Goal: Task Accomplishment & Management: Manage account settings

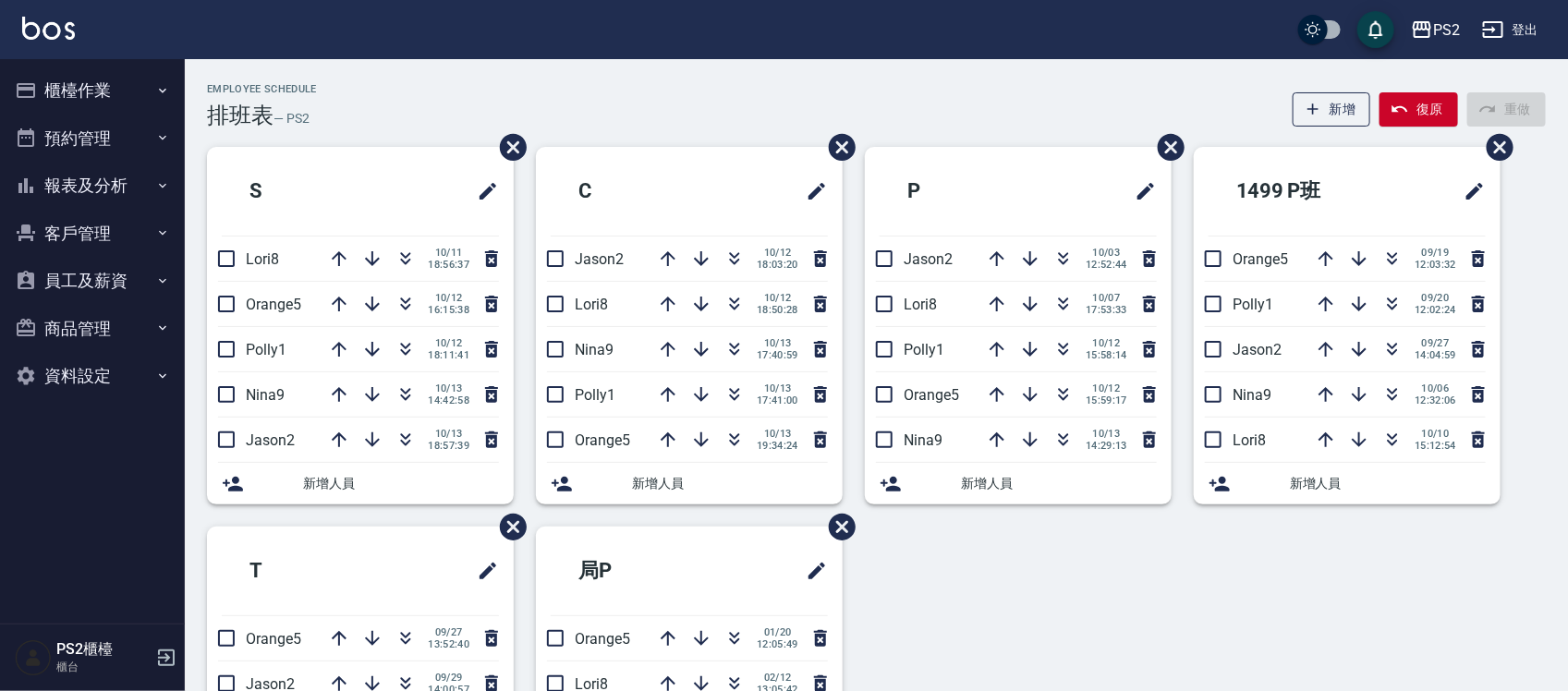
click at [670, 87] on div "Employee Schedule 排班表 — PS2 新增 復原 重做" at bounding box center [877, 106] width 1339 height 45
click at [737, 251] on icon "button" at bounding box center [734, 258] width 23 height 23
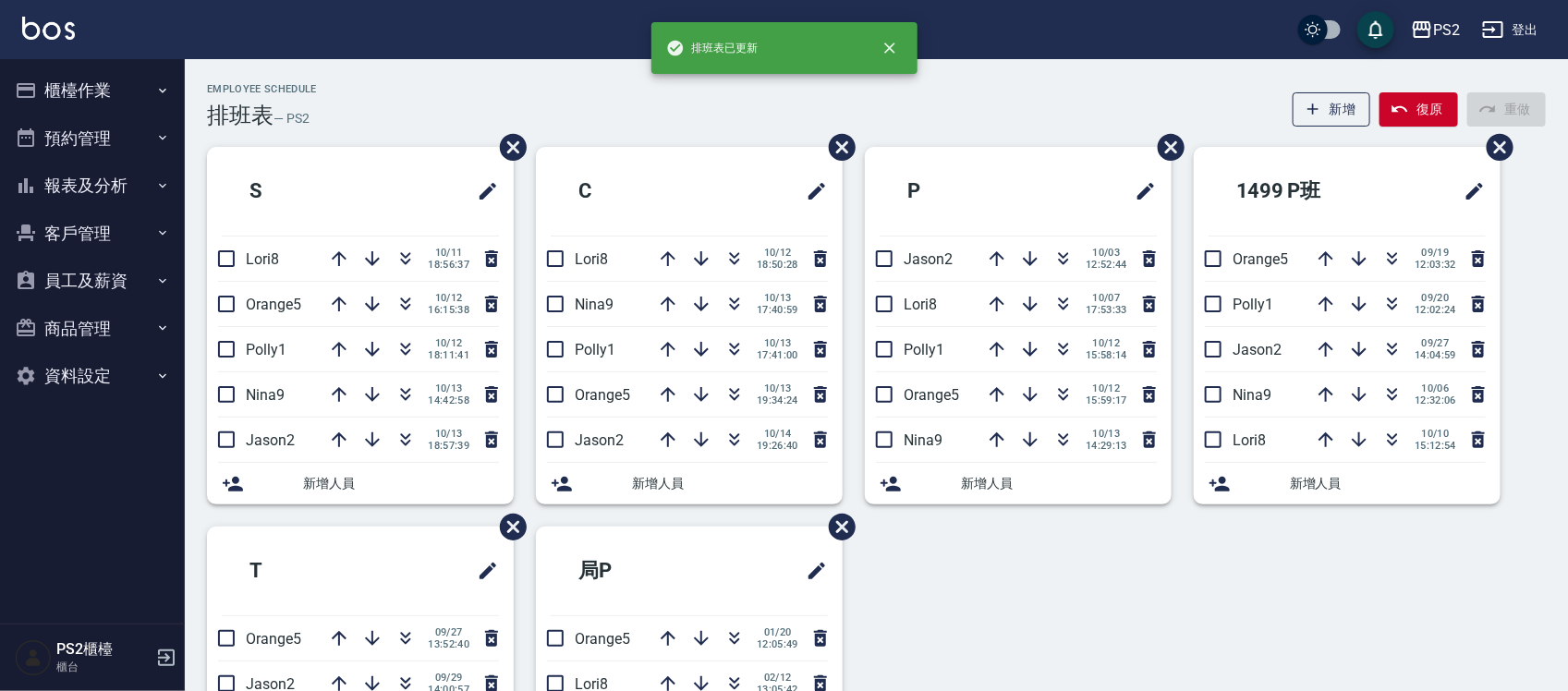
click at [727, 127] on div "Employee Schedule 排班表 — PS2 新增 復原 重做" at bounding box center [877, 106] width 1339 height 45
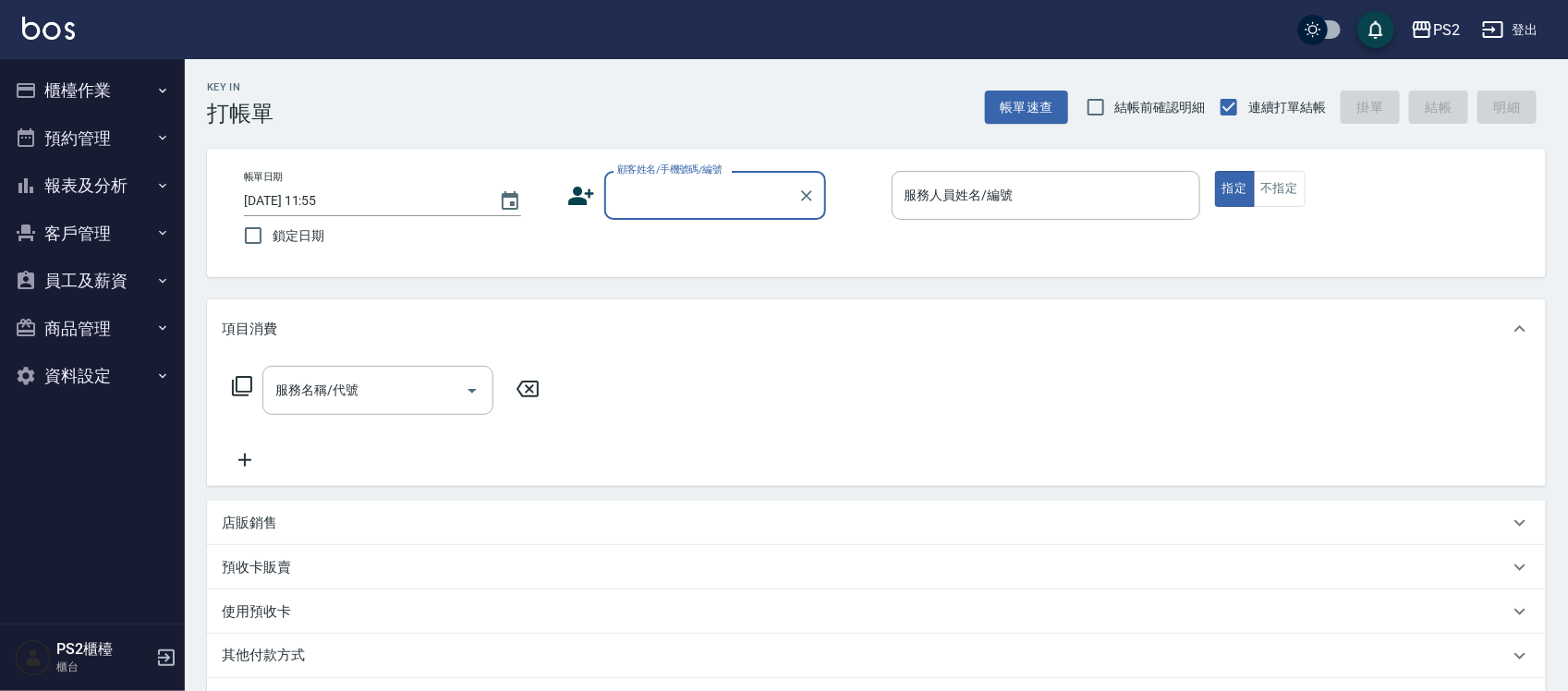
click at [86, 93] on button "櫃檯作業" at bounding box center [92, 90] width 170 height 48
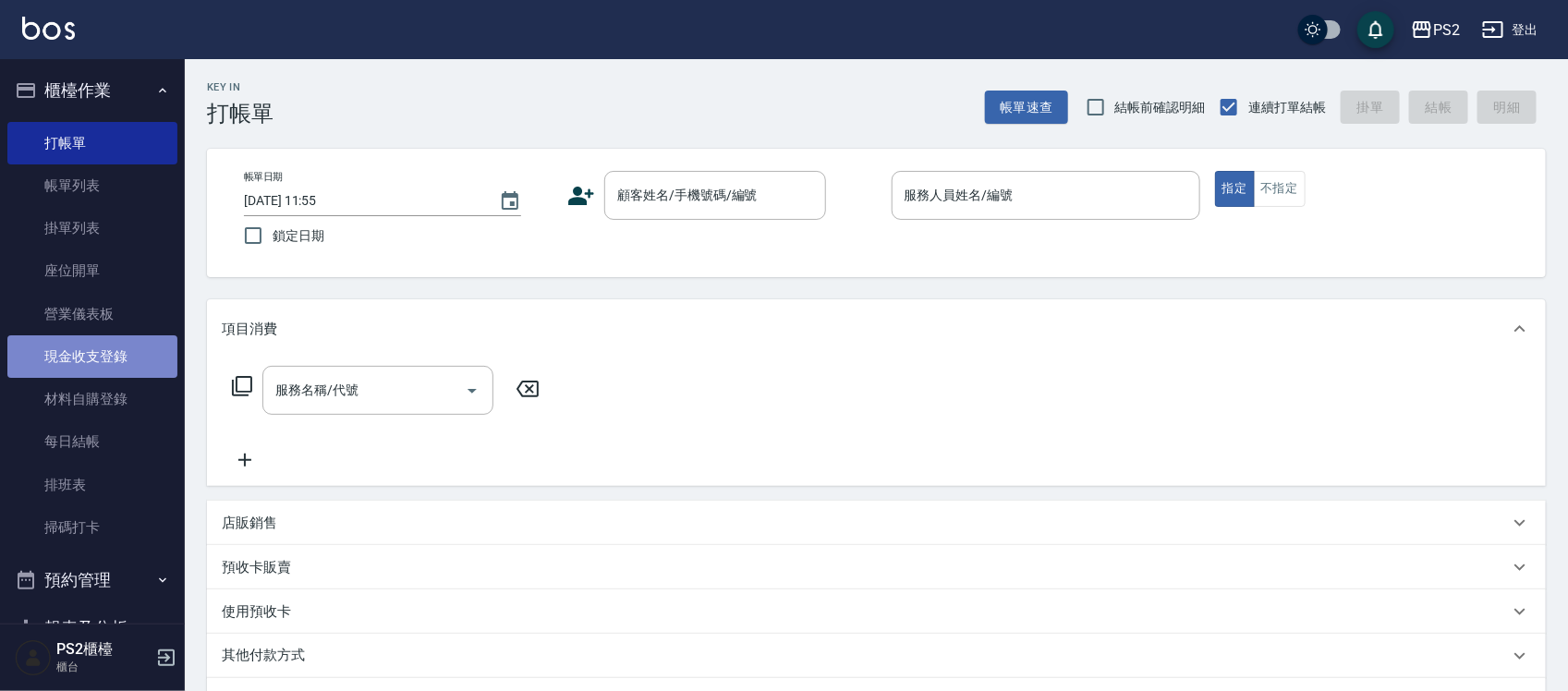
click at [126, 354] on link "現金收支登錄" at bounding box center [92, 356] width 170 height 42
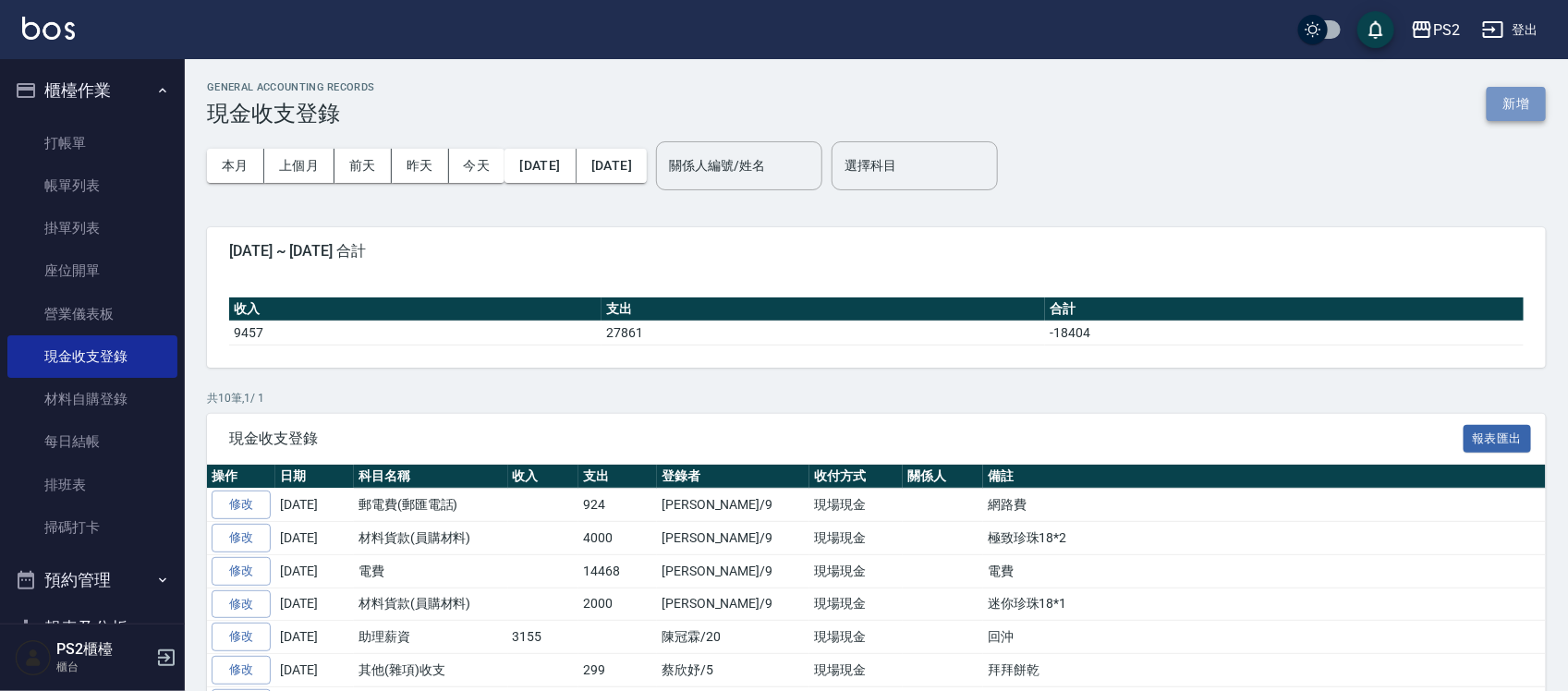
click at [1509, 102] on button "新增" at bounding box center [1517, 103] width 59 height 34
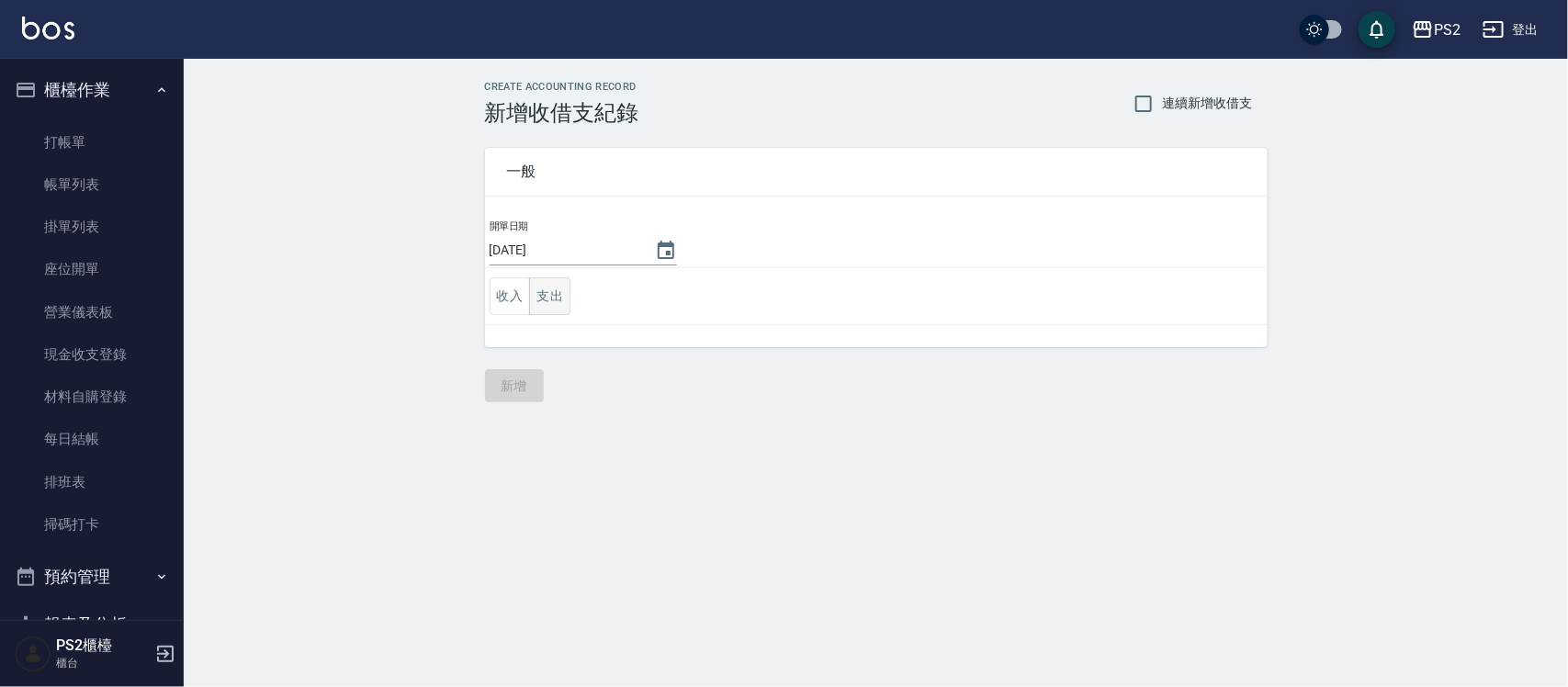
click at [552, 297] on button "支出" at bounding box center [549, 296] width 41 height 38
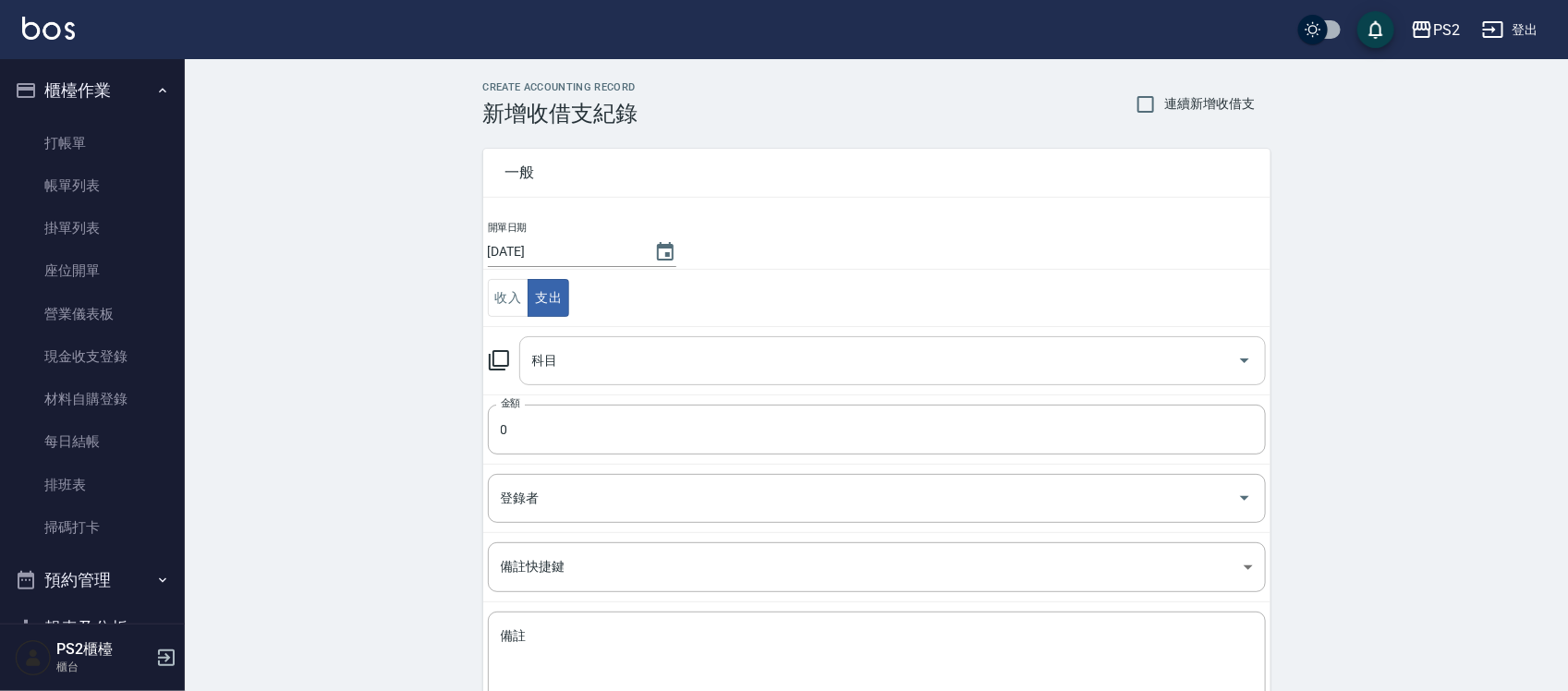
click at [618, 354] on input "科目" at bounding box center [878, 360] width 702 height 32
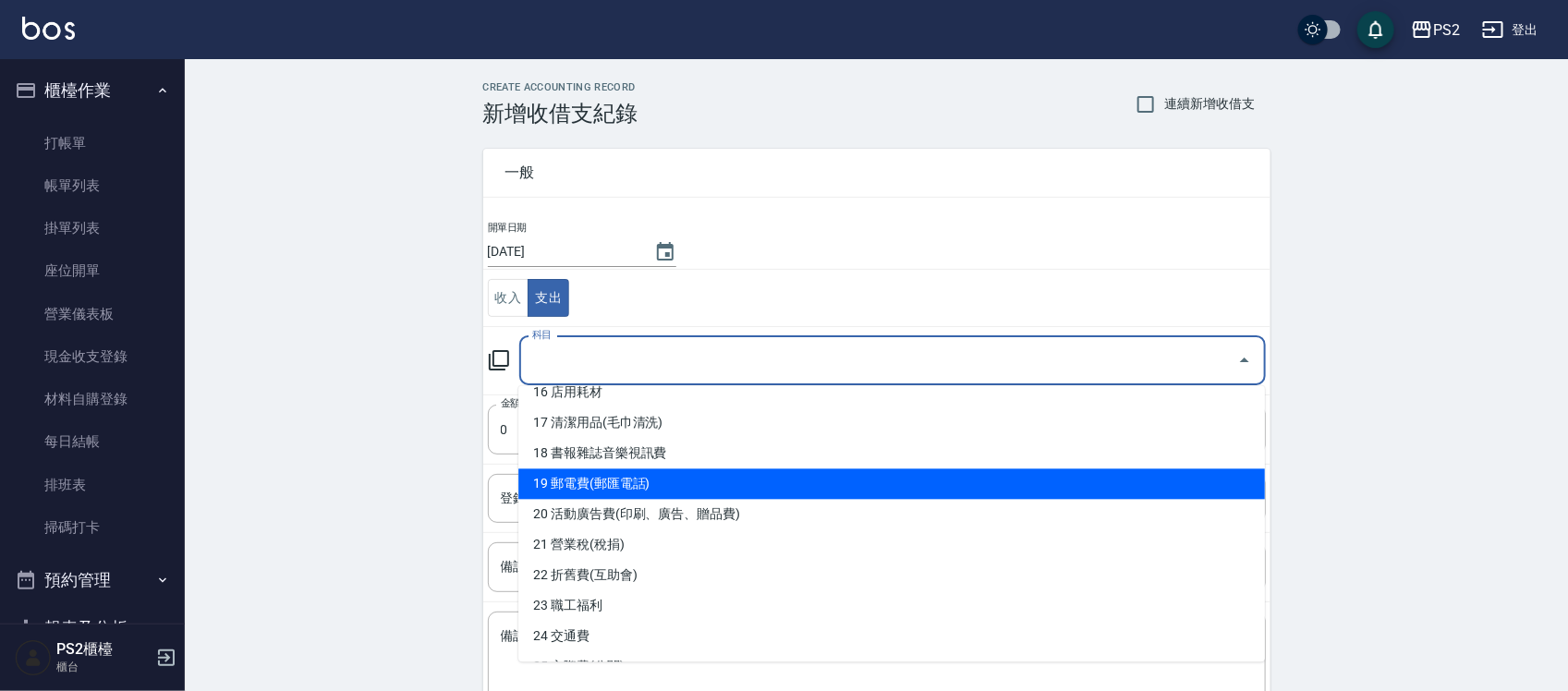
scroll to position [464, 0]
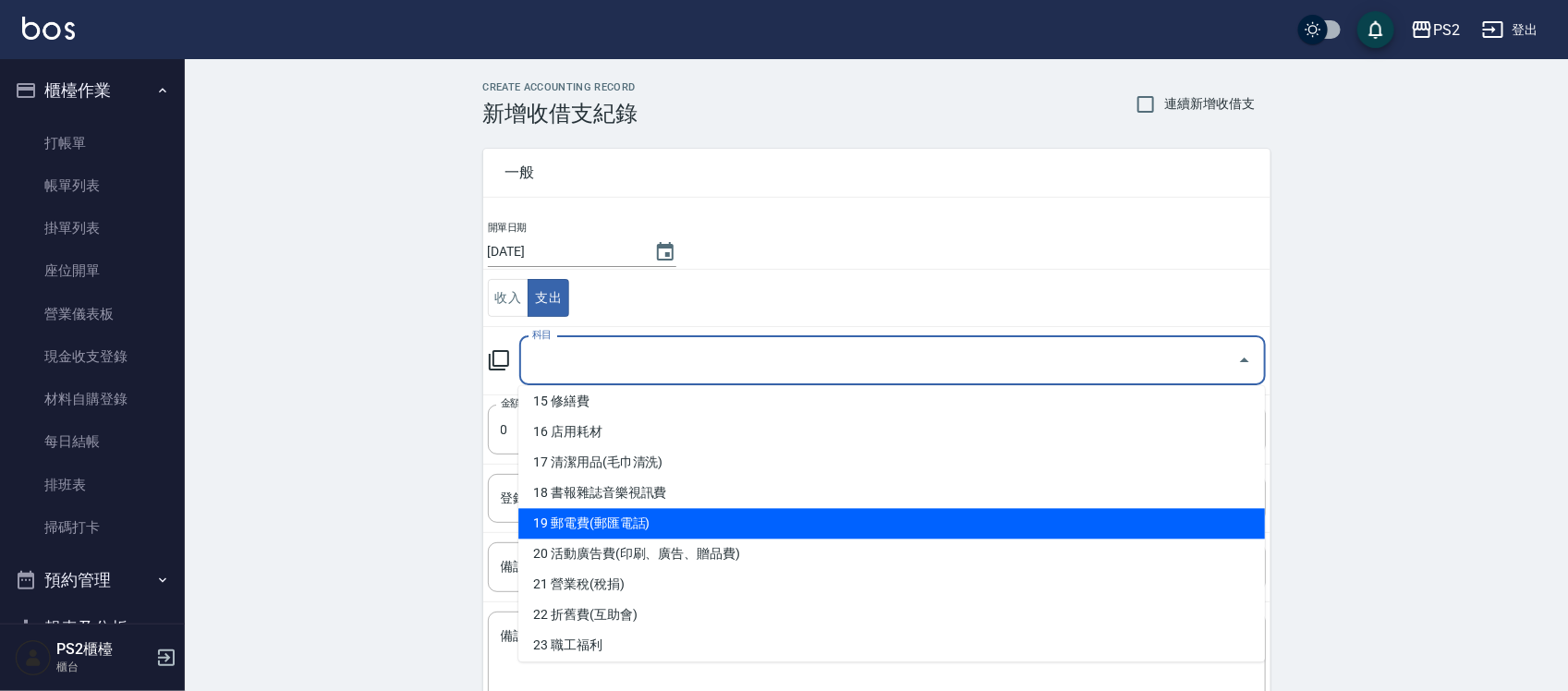
click at [654, 527] on li "19 郵電費(郵匯電話)" at bounding box center [892, 524] width 747 height 30
type input "19 郵電費(郵匯電話)"
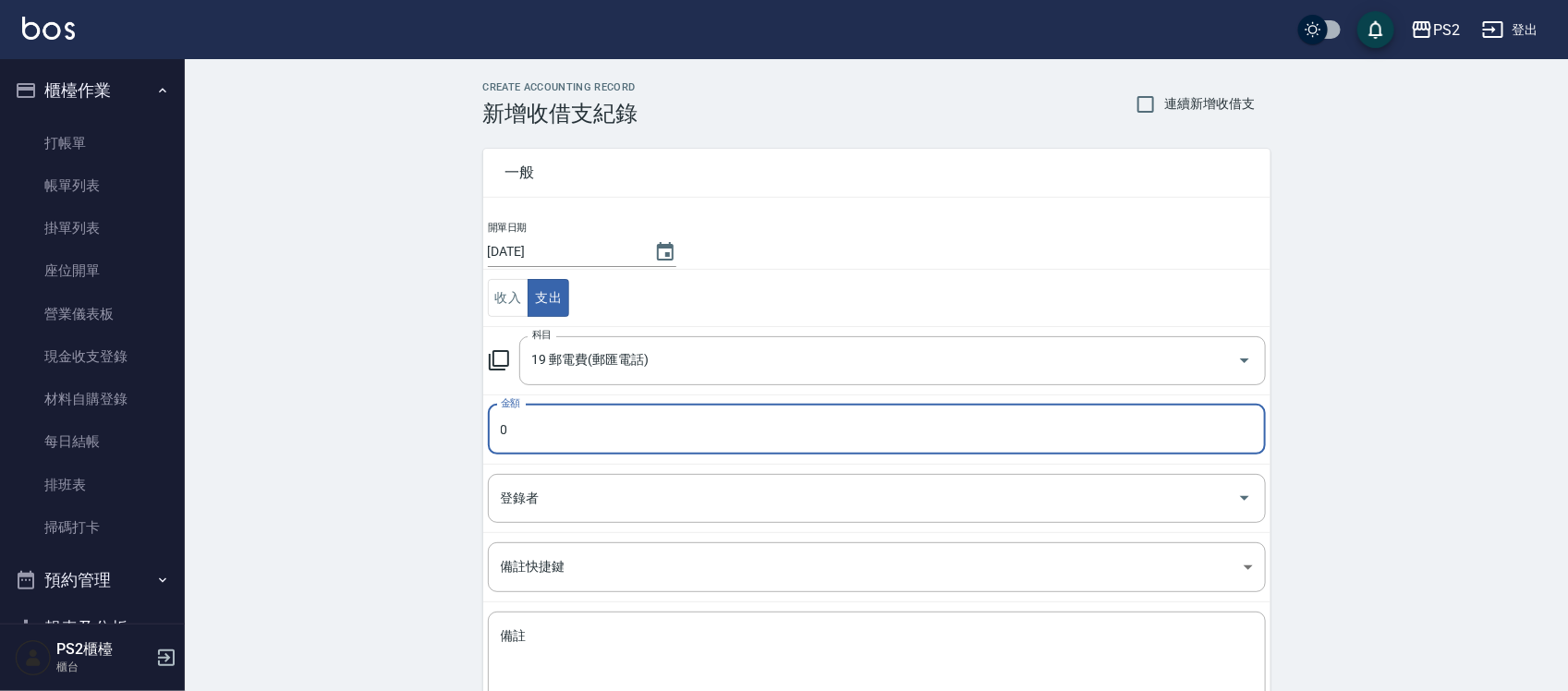
click at [607, 431] on input "0" at bounding box center [877, 429] width 779 height 50
type input "360"
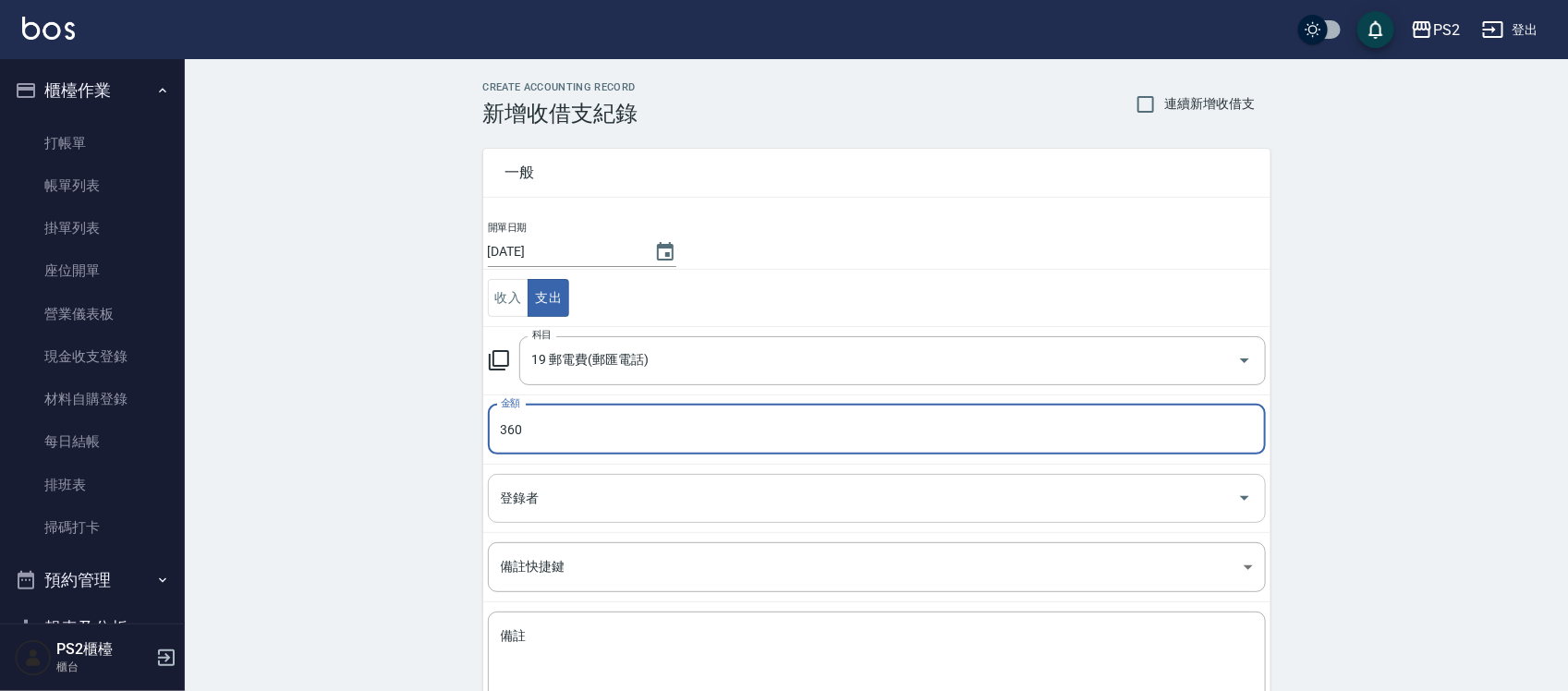
click at [638, 508] on input "登錄者" at bounding box center [862, 498] width 733 height 32
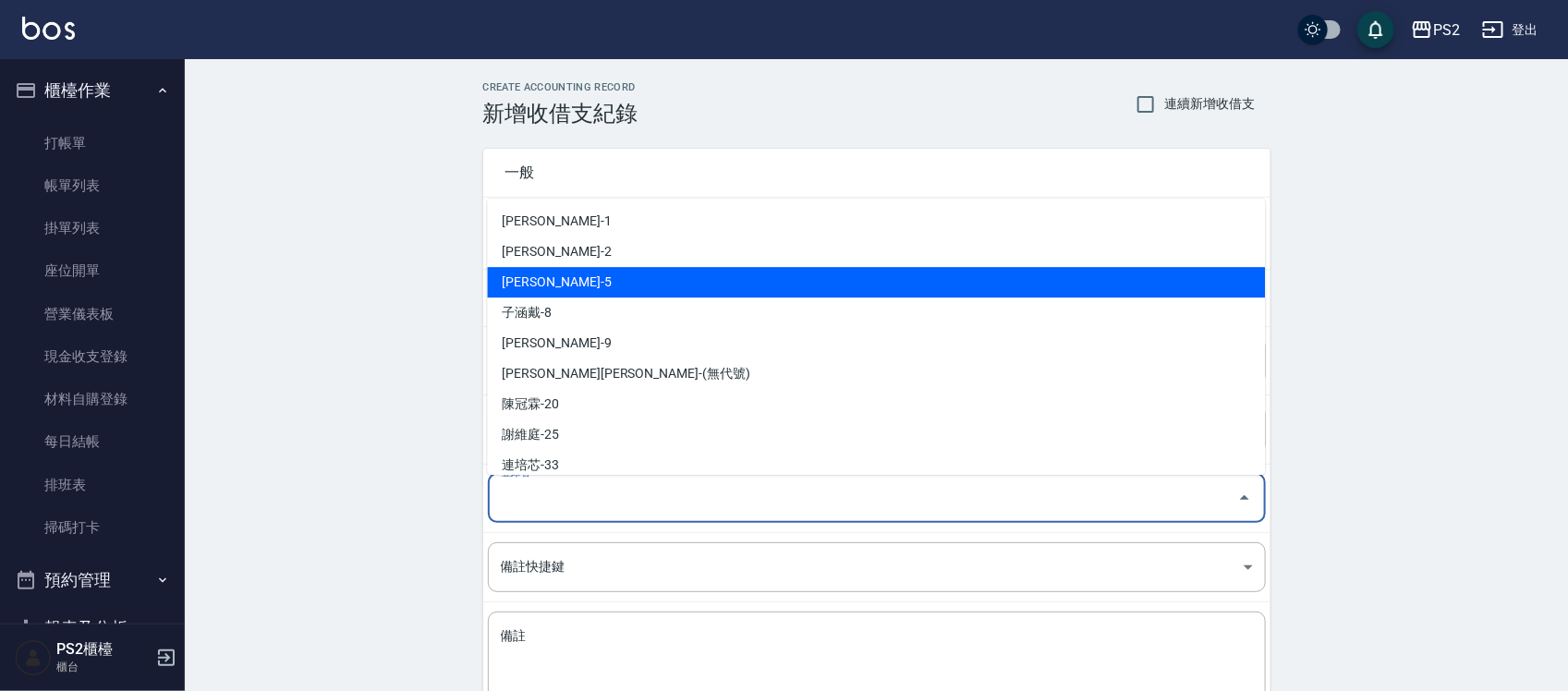
click at [536, 278] on li "[PERSON_NAME]-5" at bounding box center [877, 282] width 779 height 30
type input "[PERSON_NAME]-5"
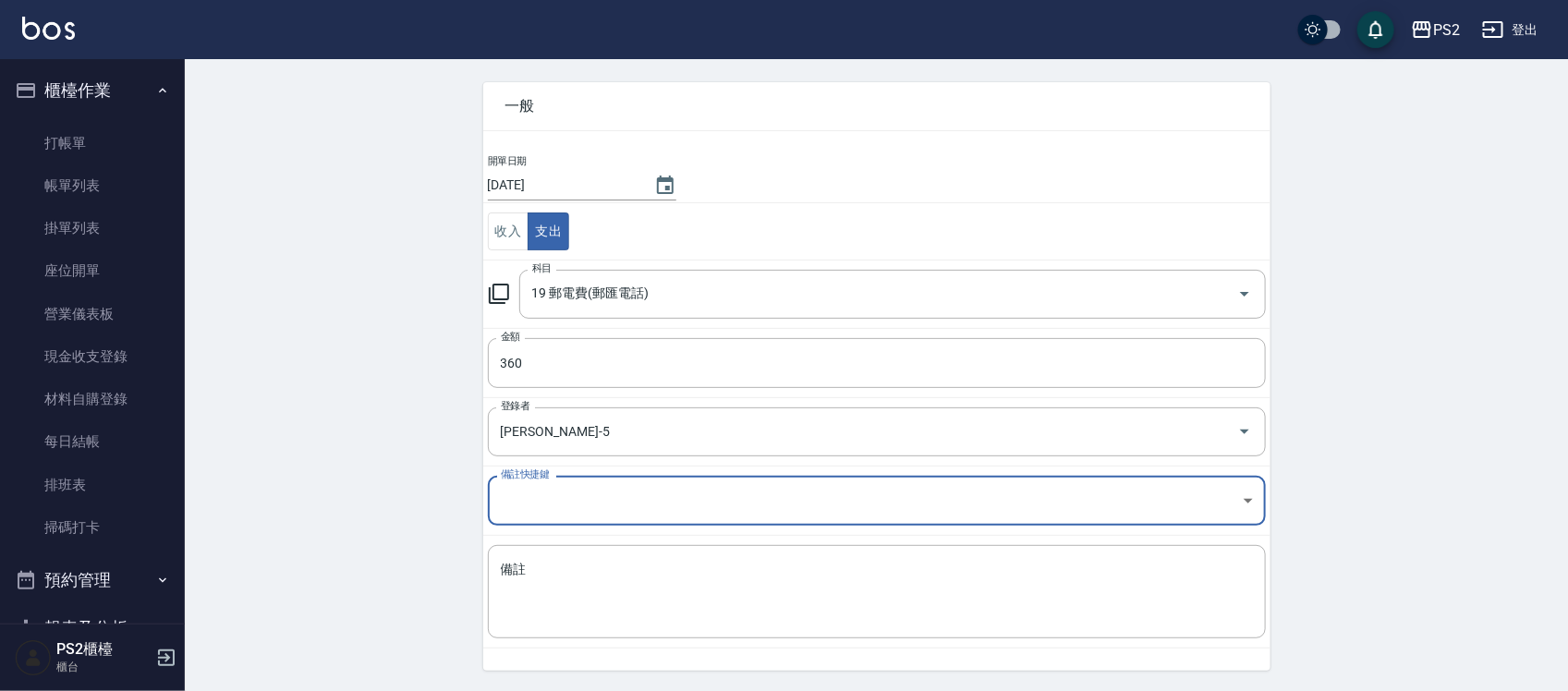
scroll to position [126, 0]
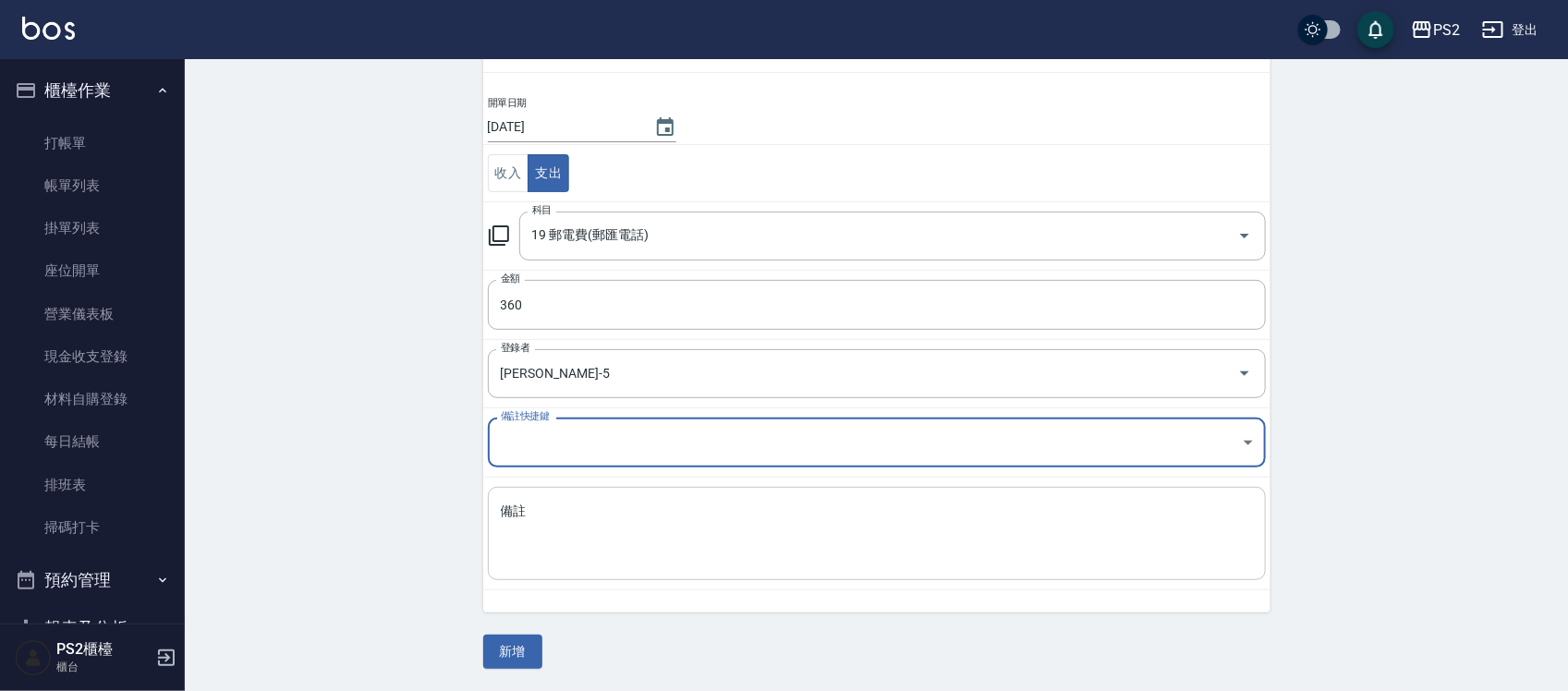
click at [552, 504] on textarea "備註" at bounding box center [877, 534] width 752 height 63
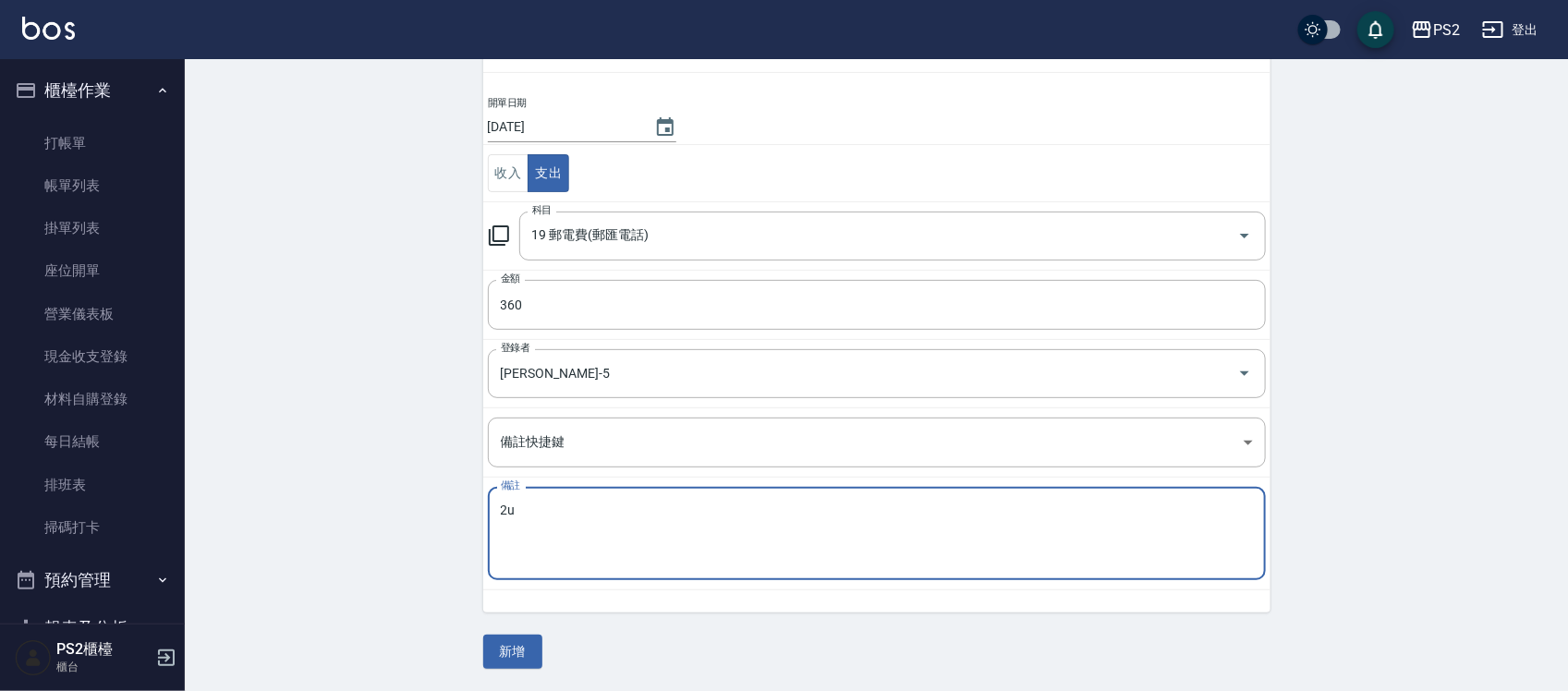
type textarea "2"
type textarea "電話費"
click at [514, 644] on button "新增" at bounding box center [513, 652] width 59 height 34
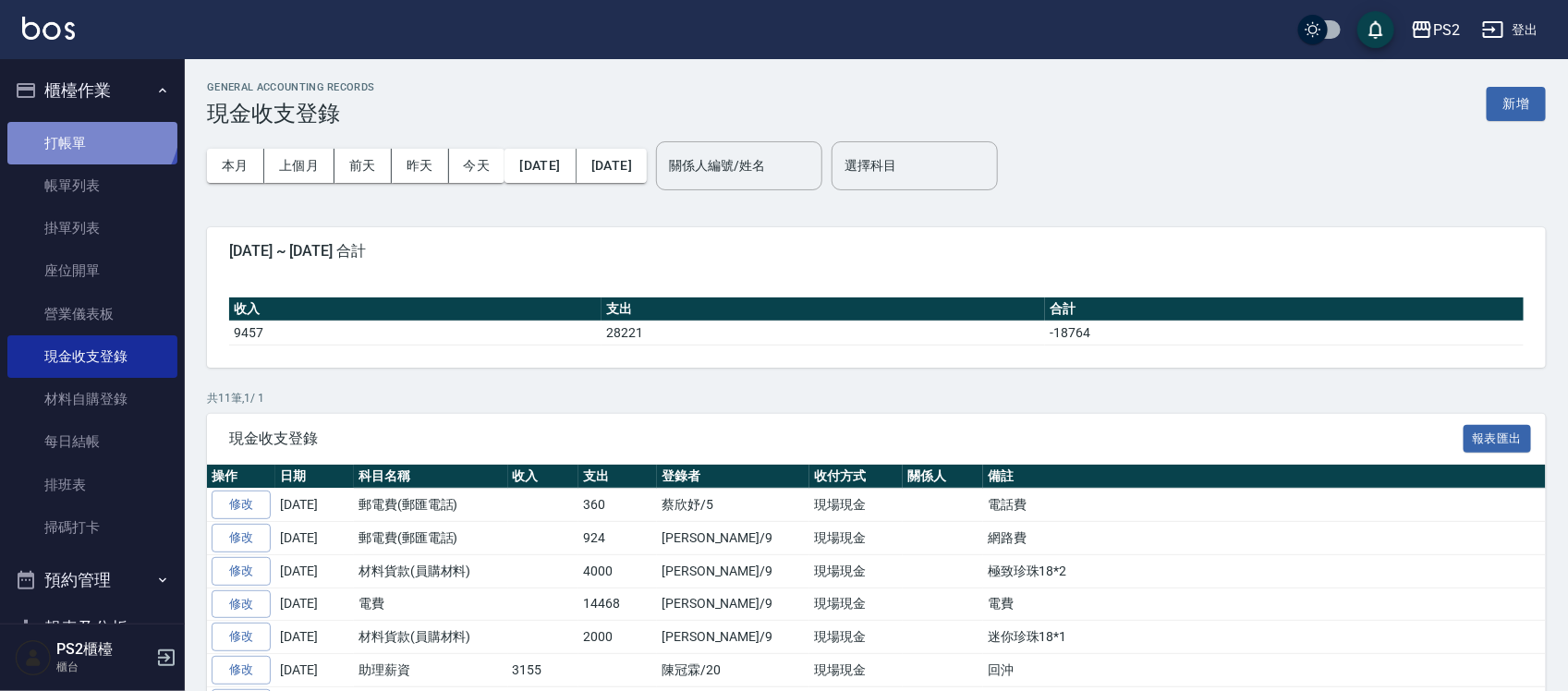
click at [88, 125] on link "打帳單" at bounding box center [92, 142] width 170 height 42
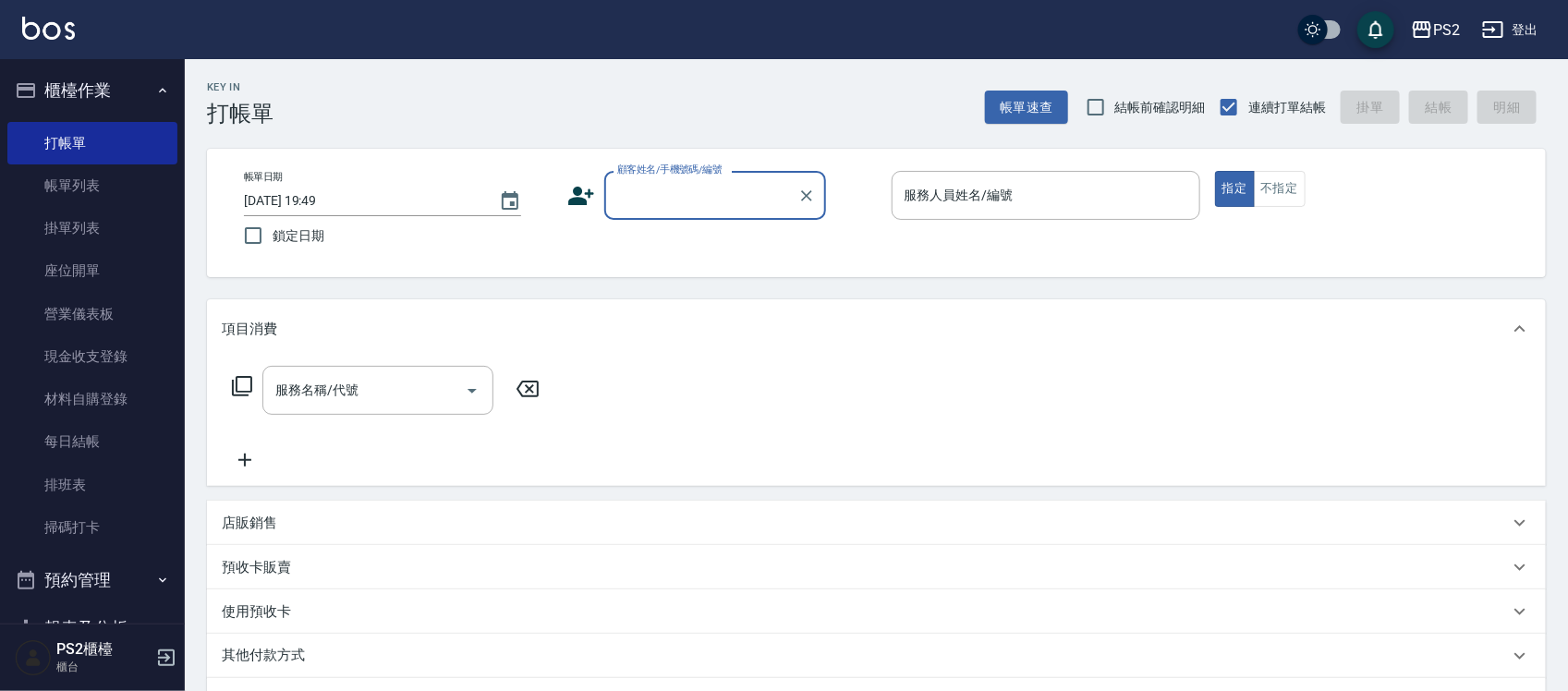
click at [723, 213] on div "顧客姓名/手機號碼/編號" at bounding box center [716, 195] width 222 height 49
click at [760, 234] on li "[PERSON_NAME]/0976337712/" at bounding box center [716, 242] width 222 height 30
type input "[PERSON_NAME]/0976337712/"
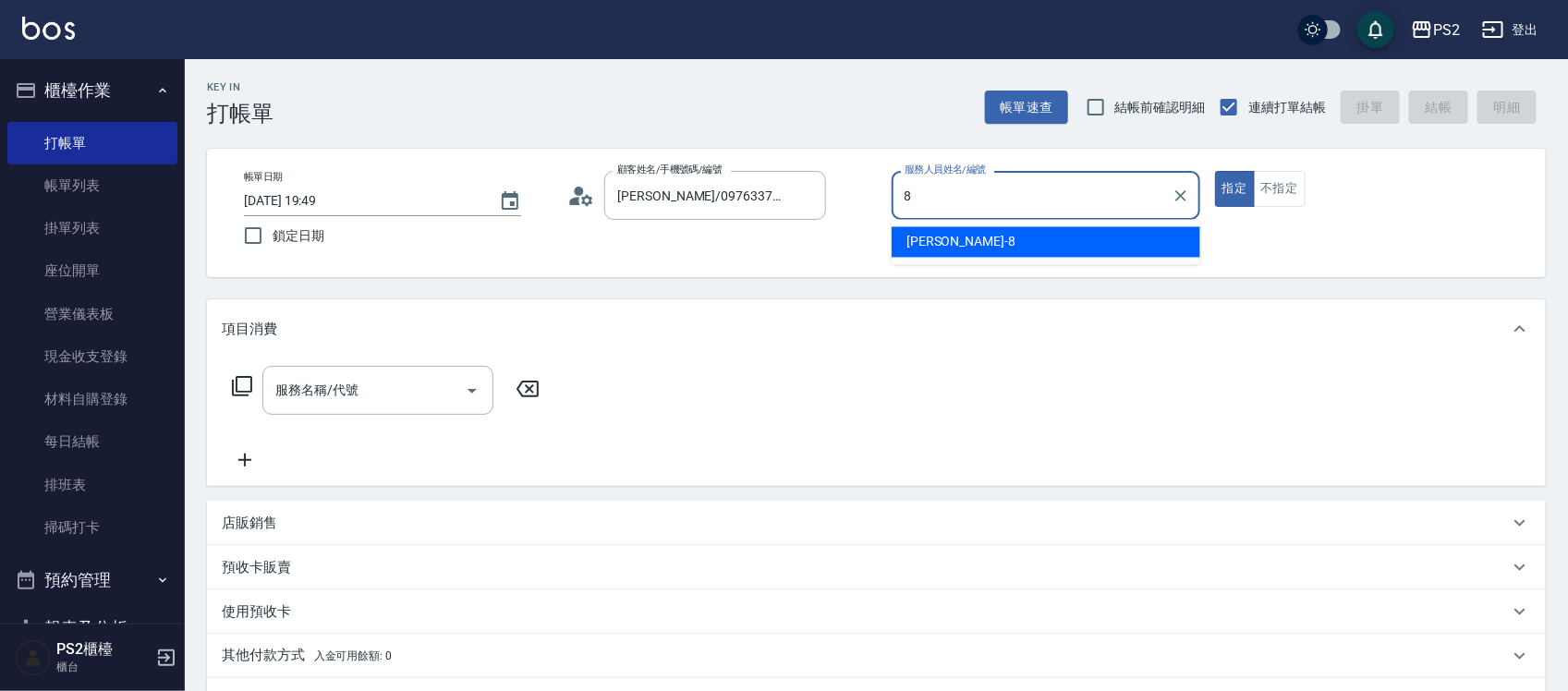
type input "Lori-8"
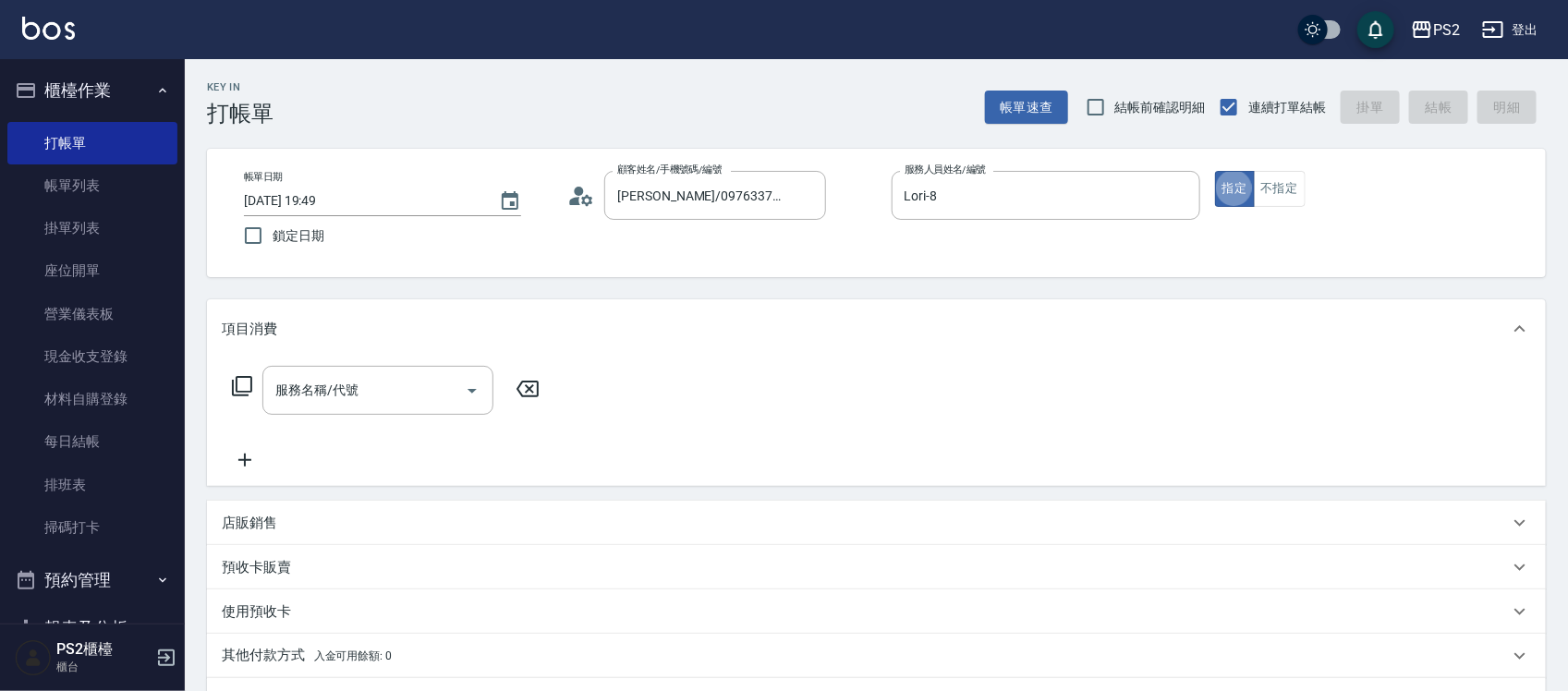
type button "true"
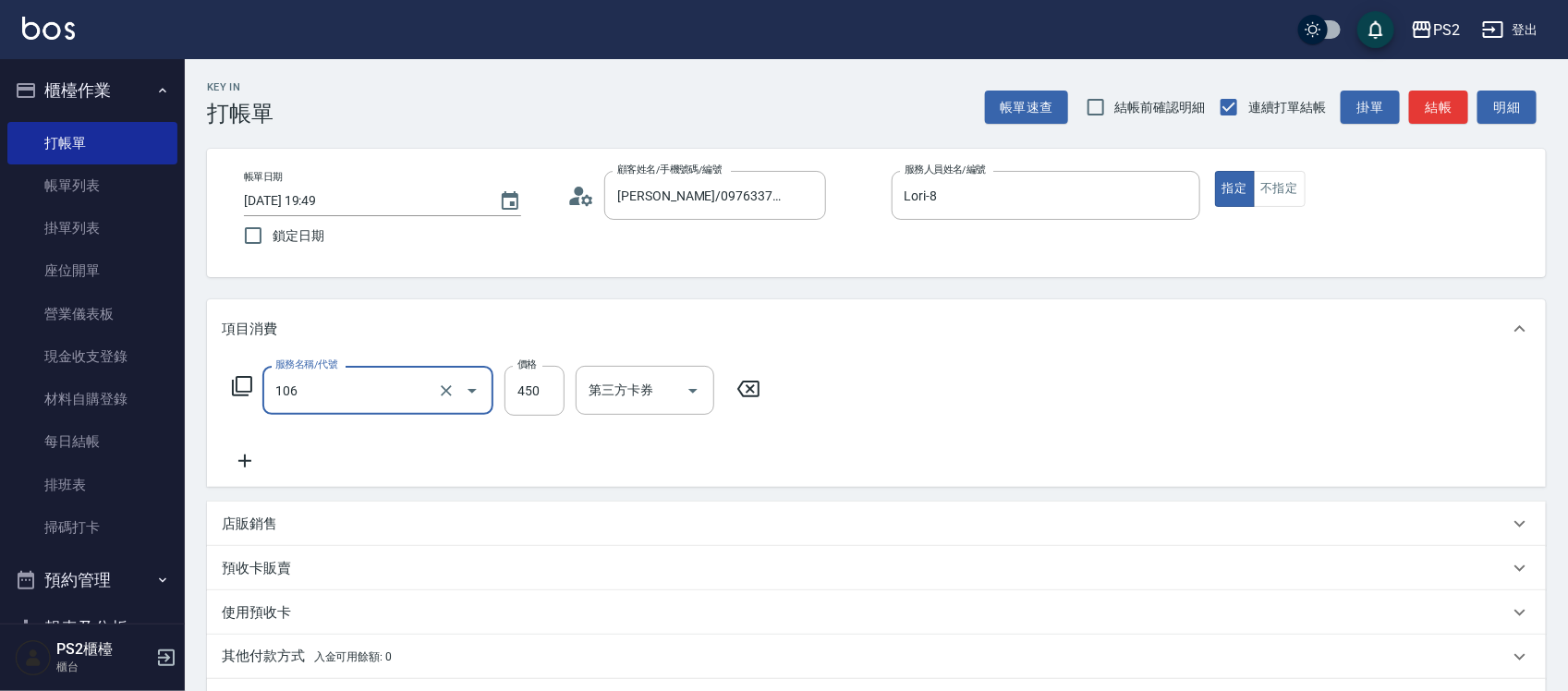
type input "A級單剪(106)"
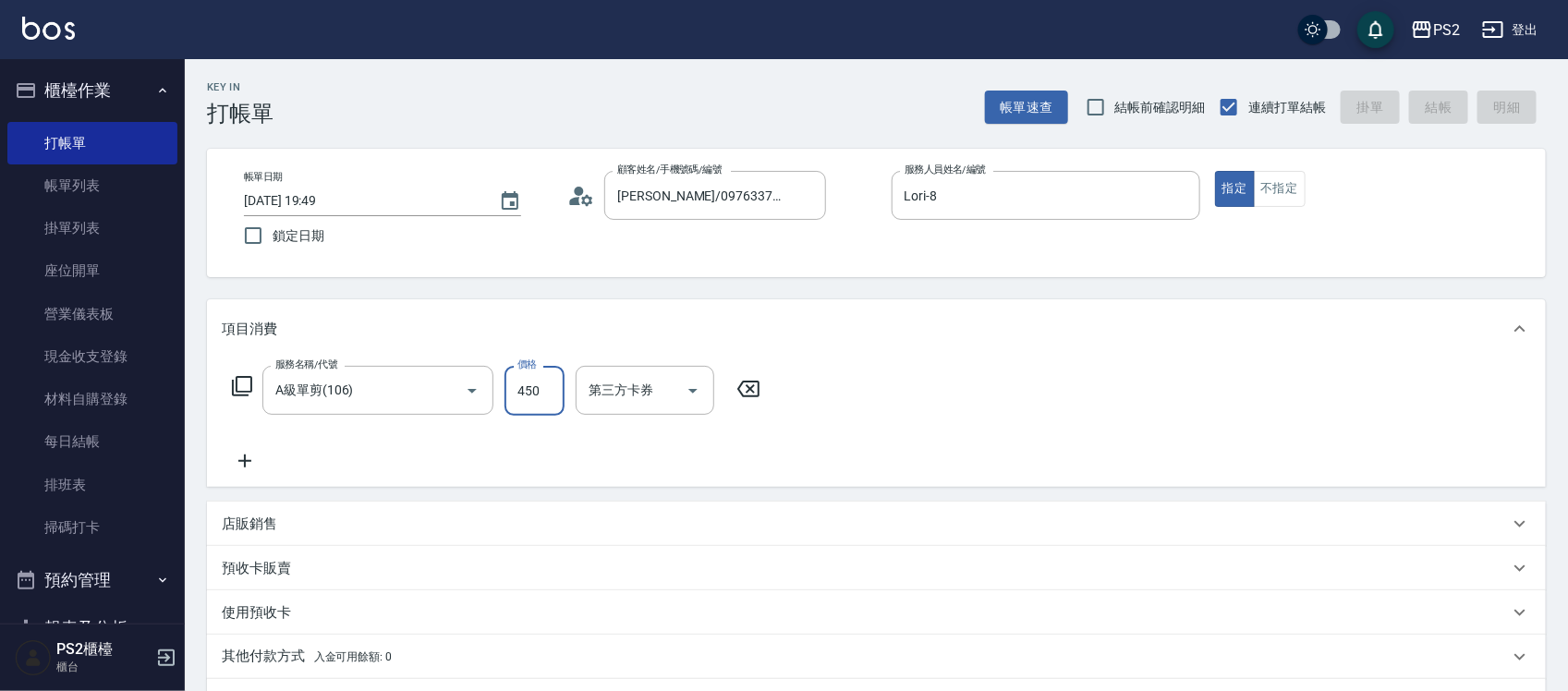
type input "[DATE] 19:52"
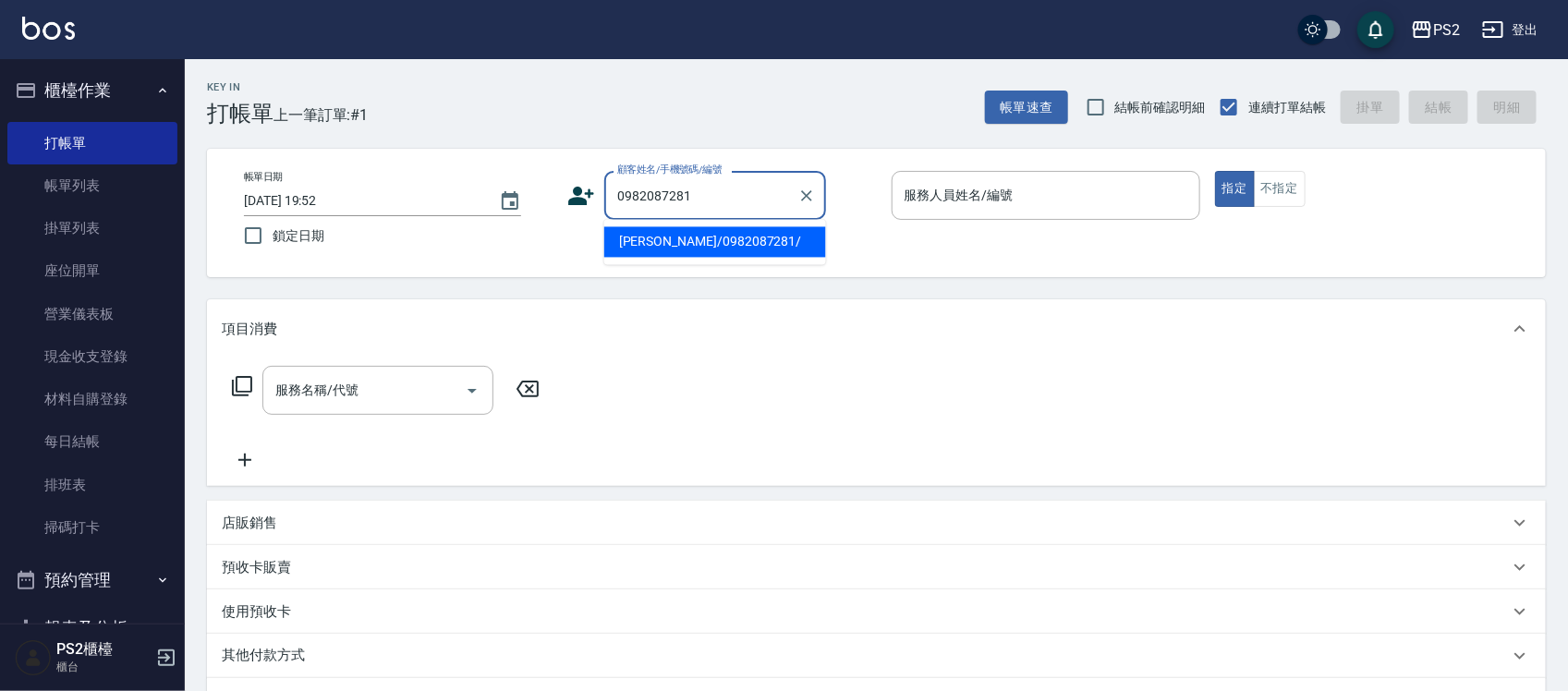
type input "[PERSON_NAME]/0982087281/"
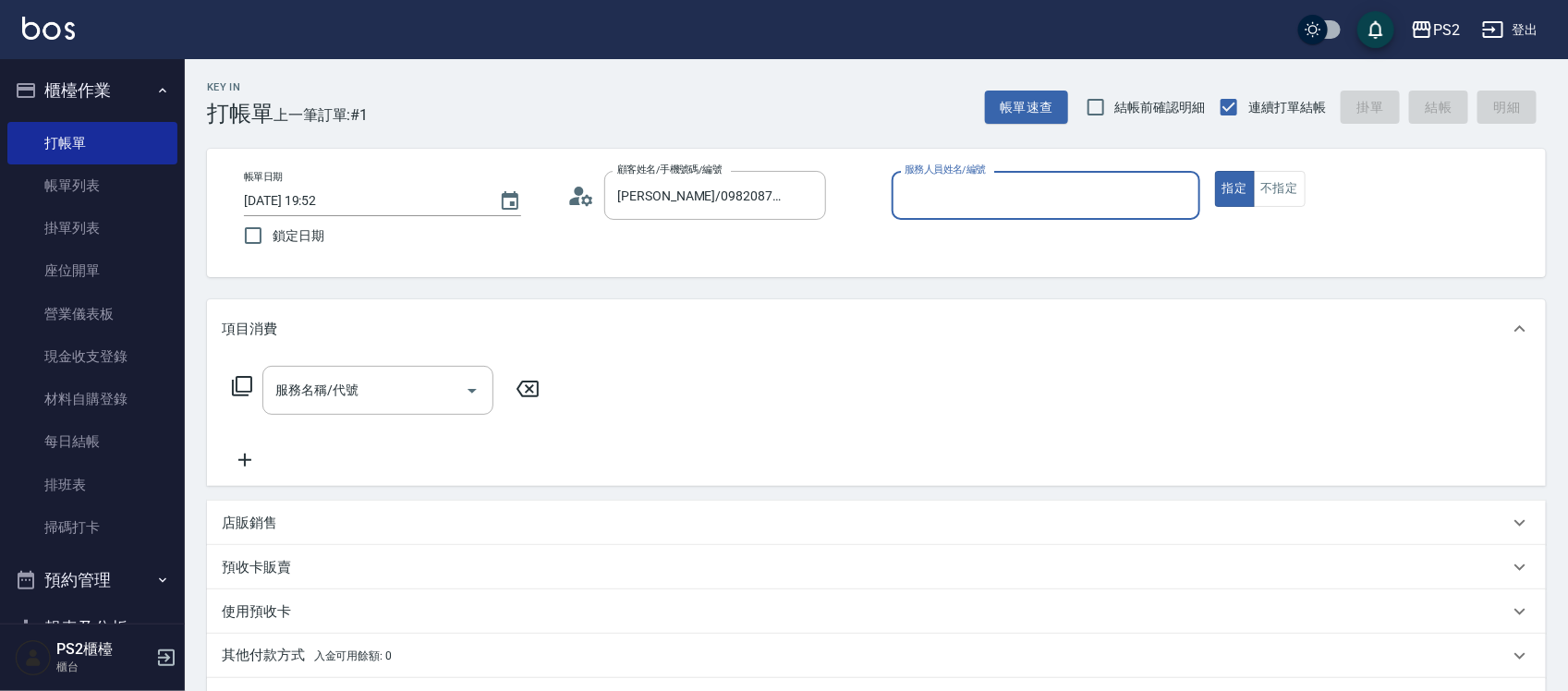
click at [1216, 171] on button "指定" at bounding box center [1235, 188] width 39 height 36
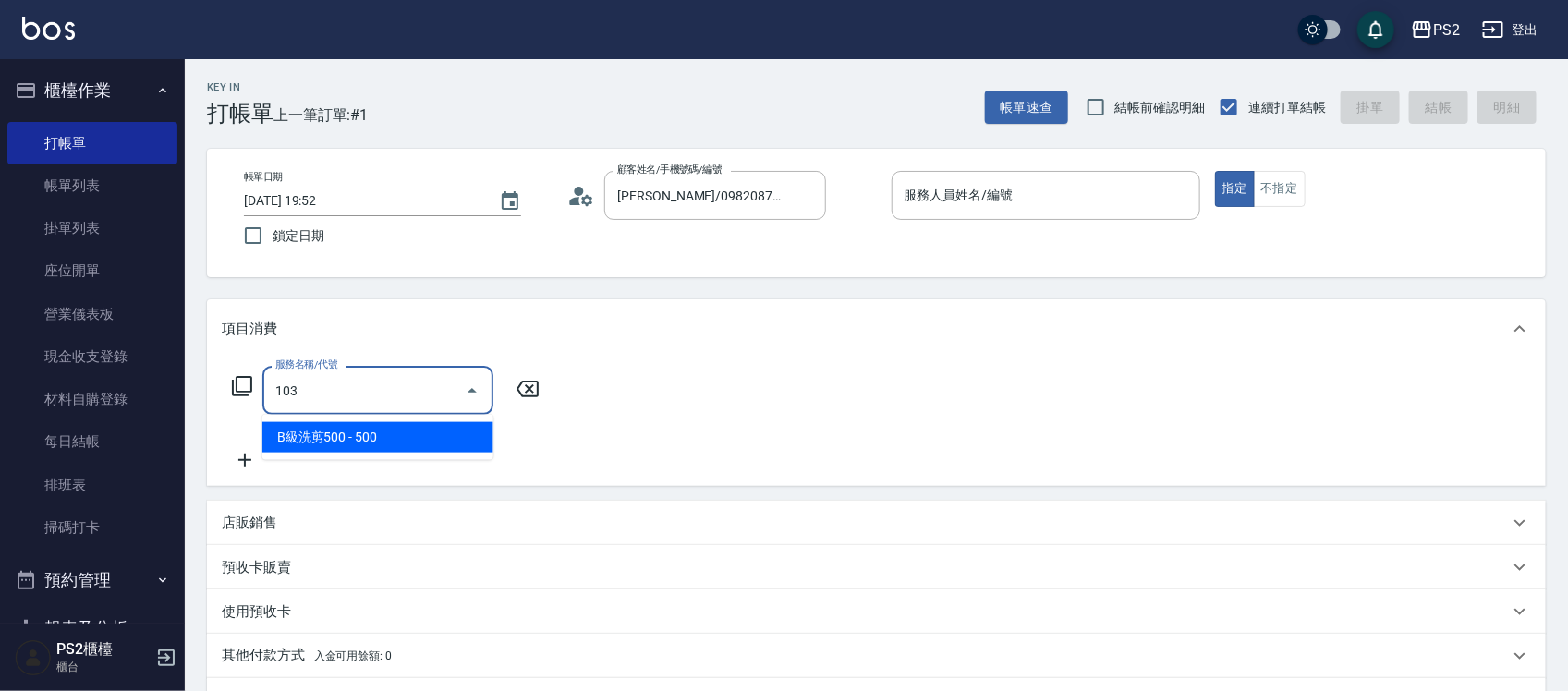
type input "B級洗剪500(103)"
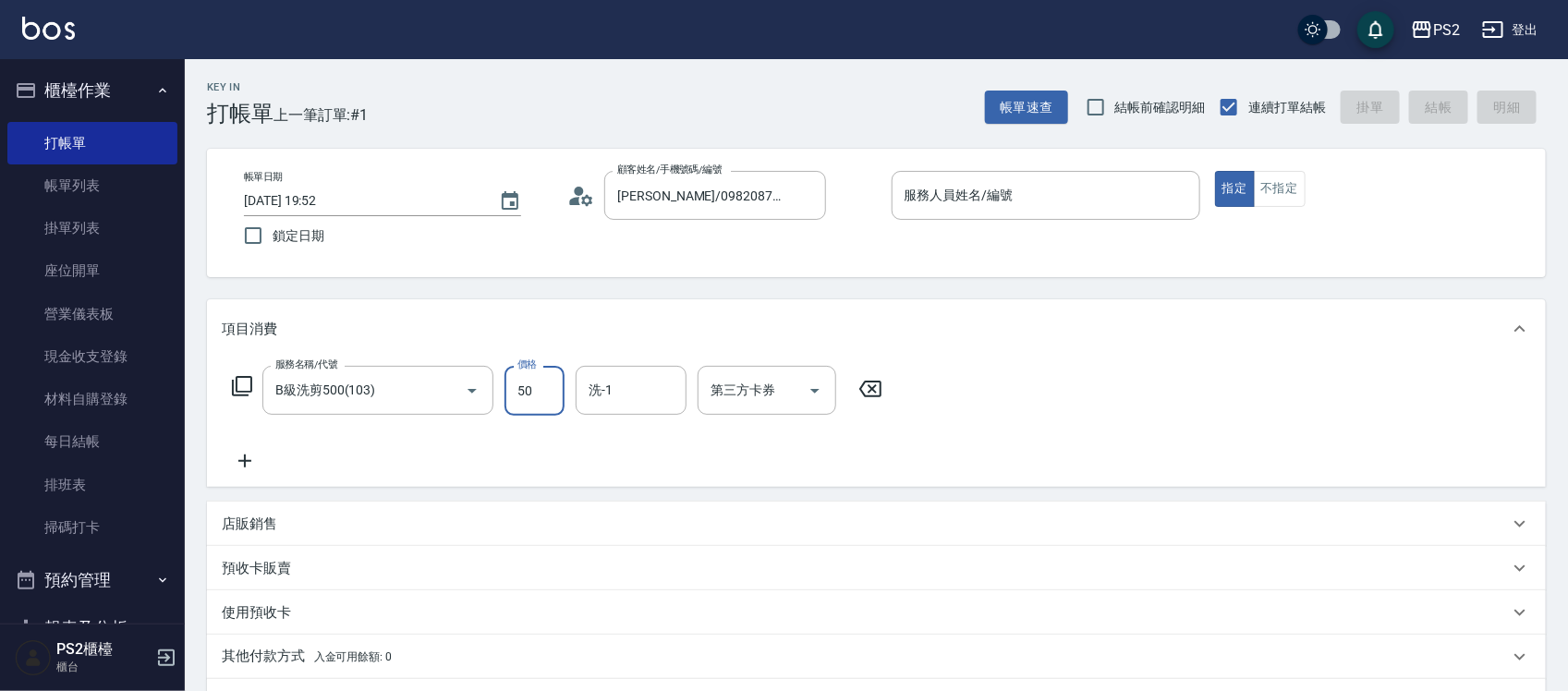
type input "500"
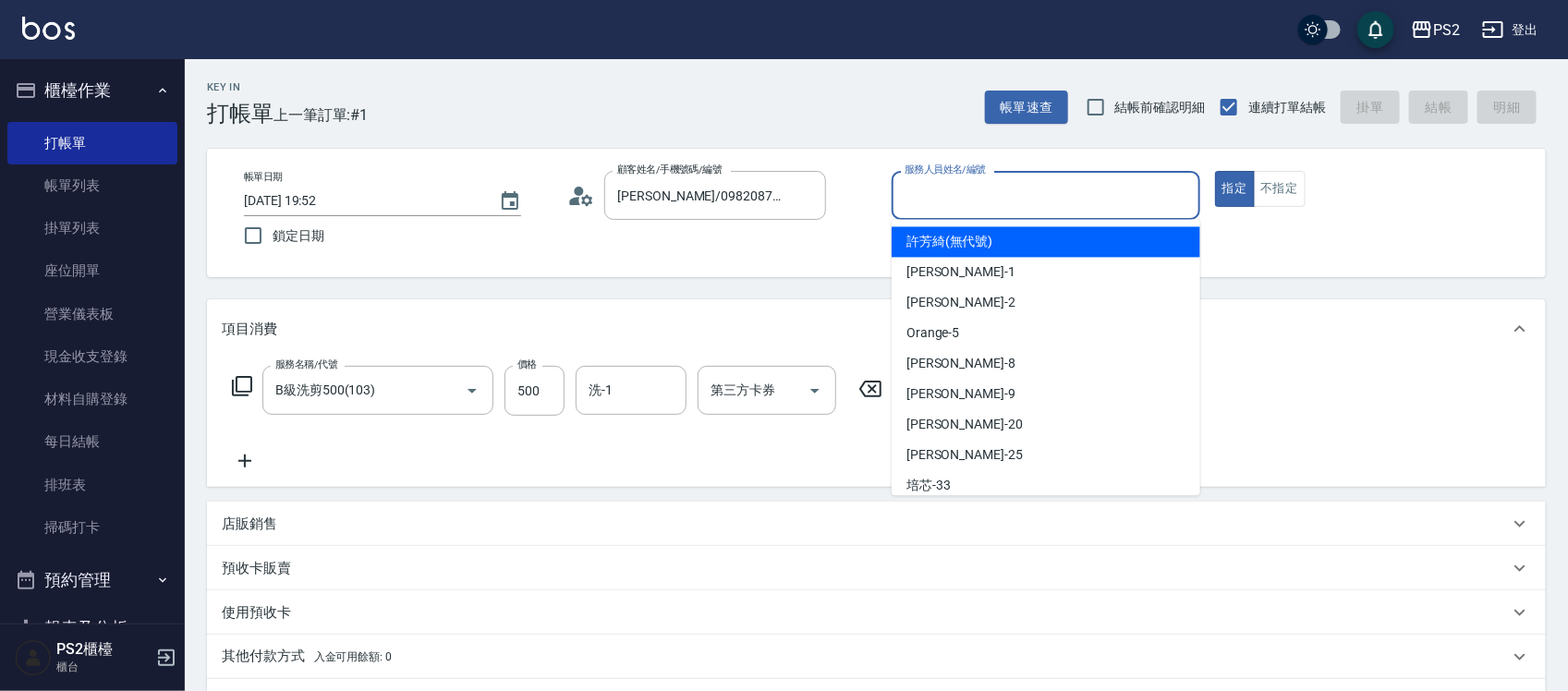
click at [948, 195] on input "服務人員姓名/編號" at bounding box center [1046, 195] width 292 height 32
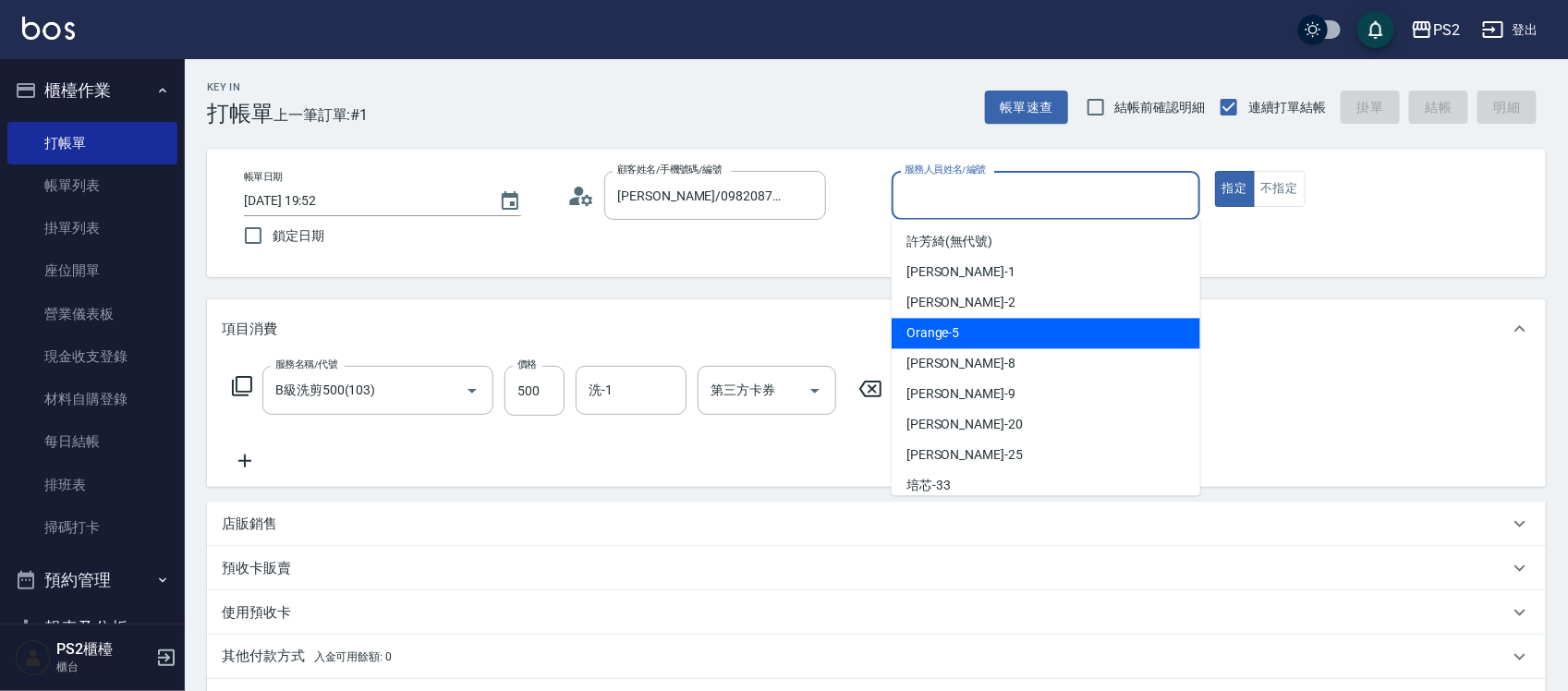
click at [971, 335] on div "Orange -5" at bounding box center [1046, 334] width 308 height 30
type input "Orange-5"
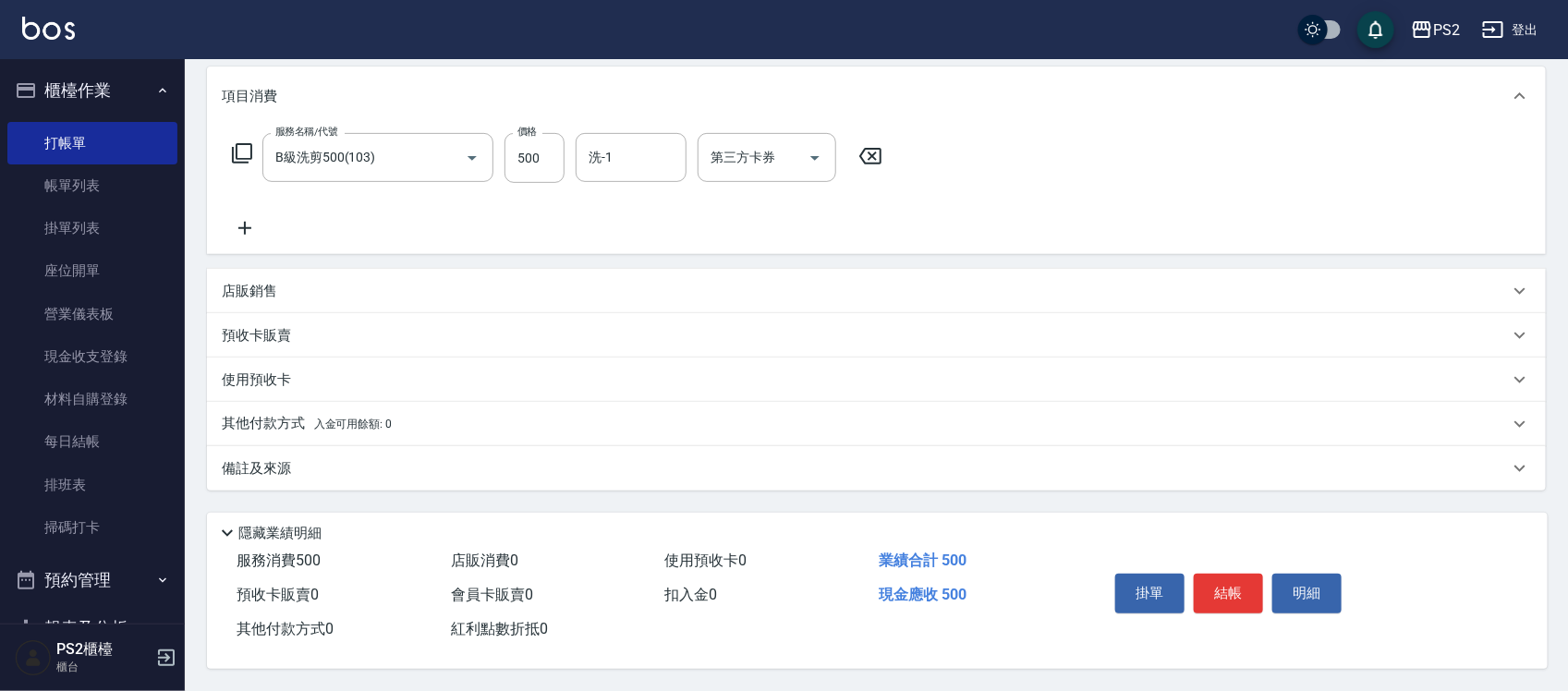
scroll to position [239, 0]
click at [1207, 574] on button "結帳" at bounding box center [1228, 594] width 70 height 39
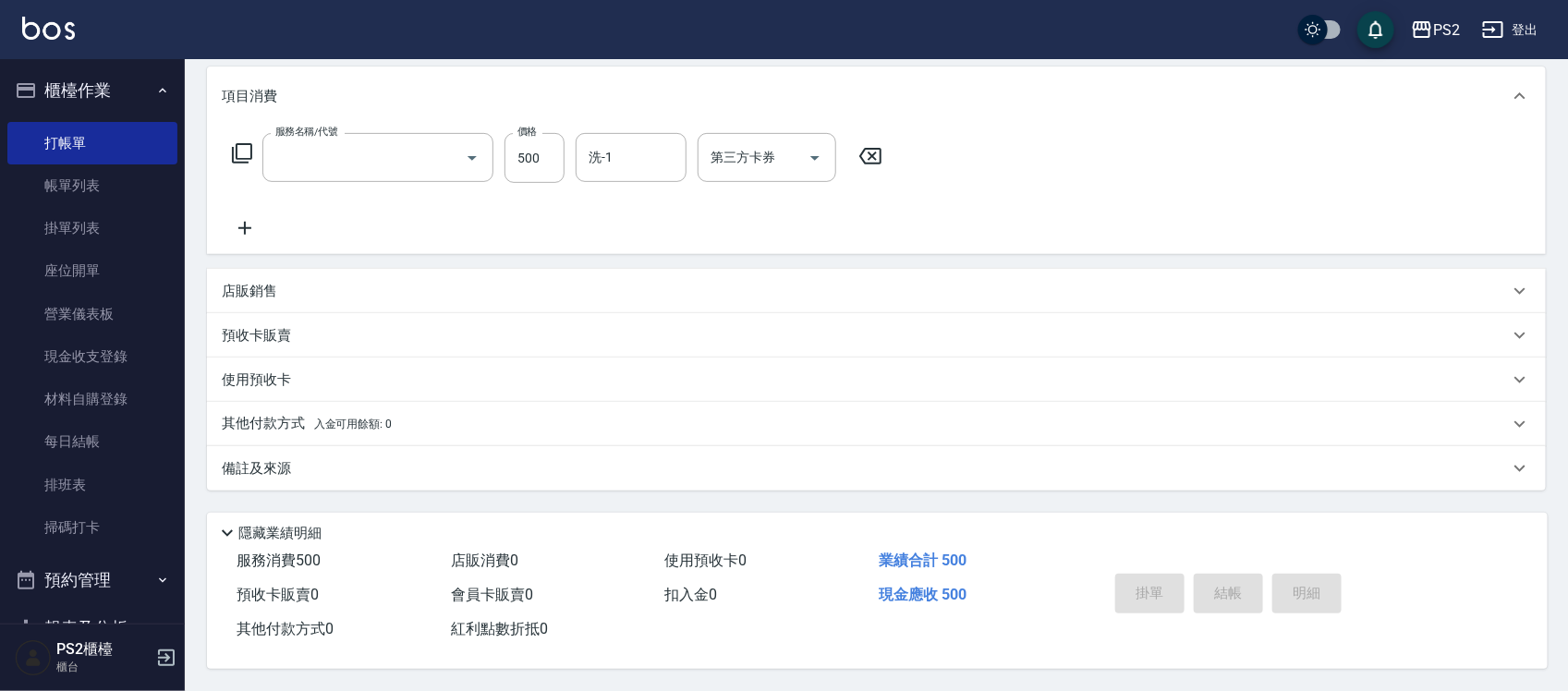
scroll to position [0, 0]
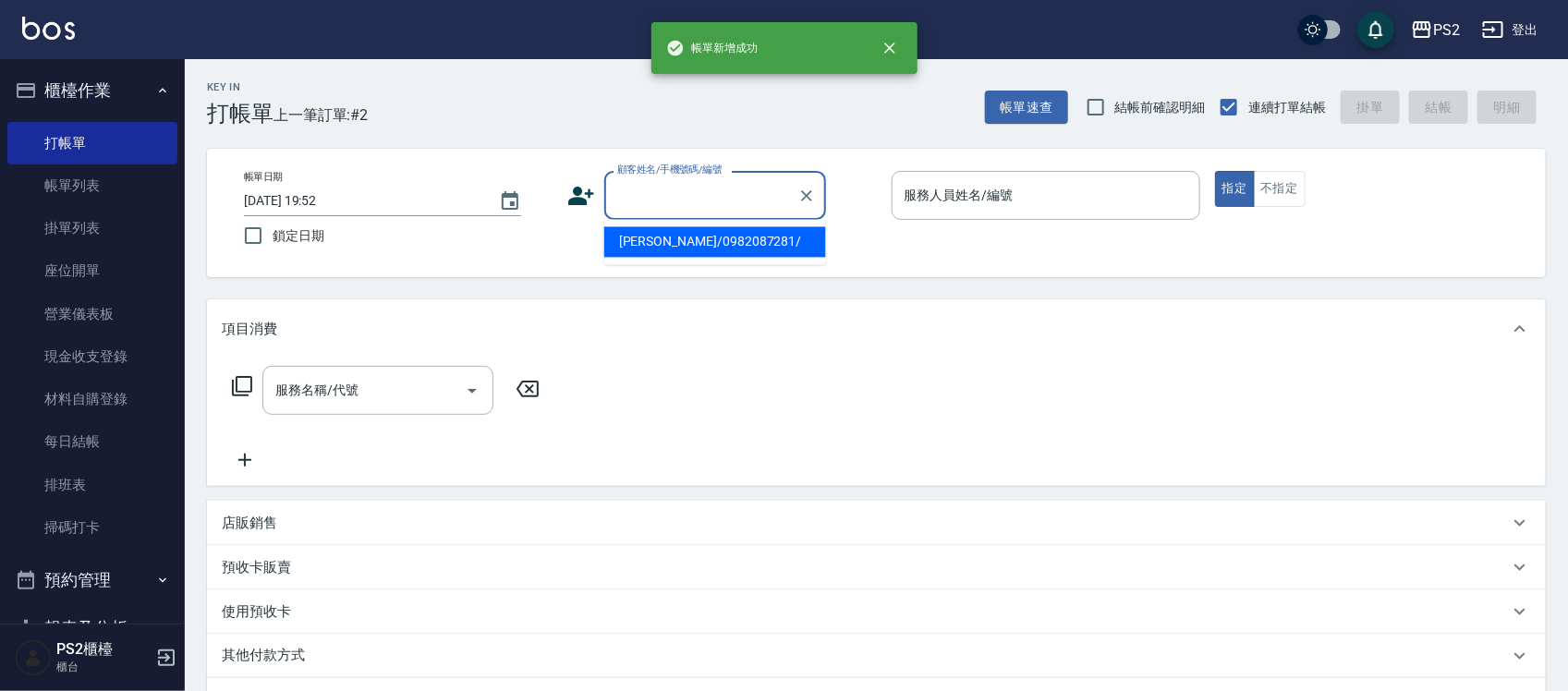
click at [705, 201] on input "顧客姓名/手機號碼/編號" at bounding box center [701, 195] width 178 height 32
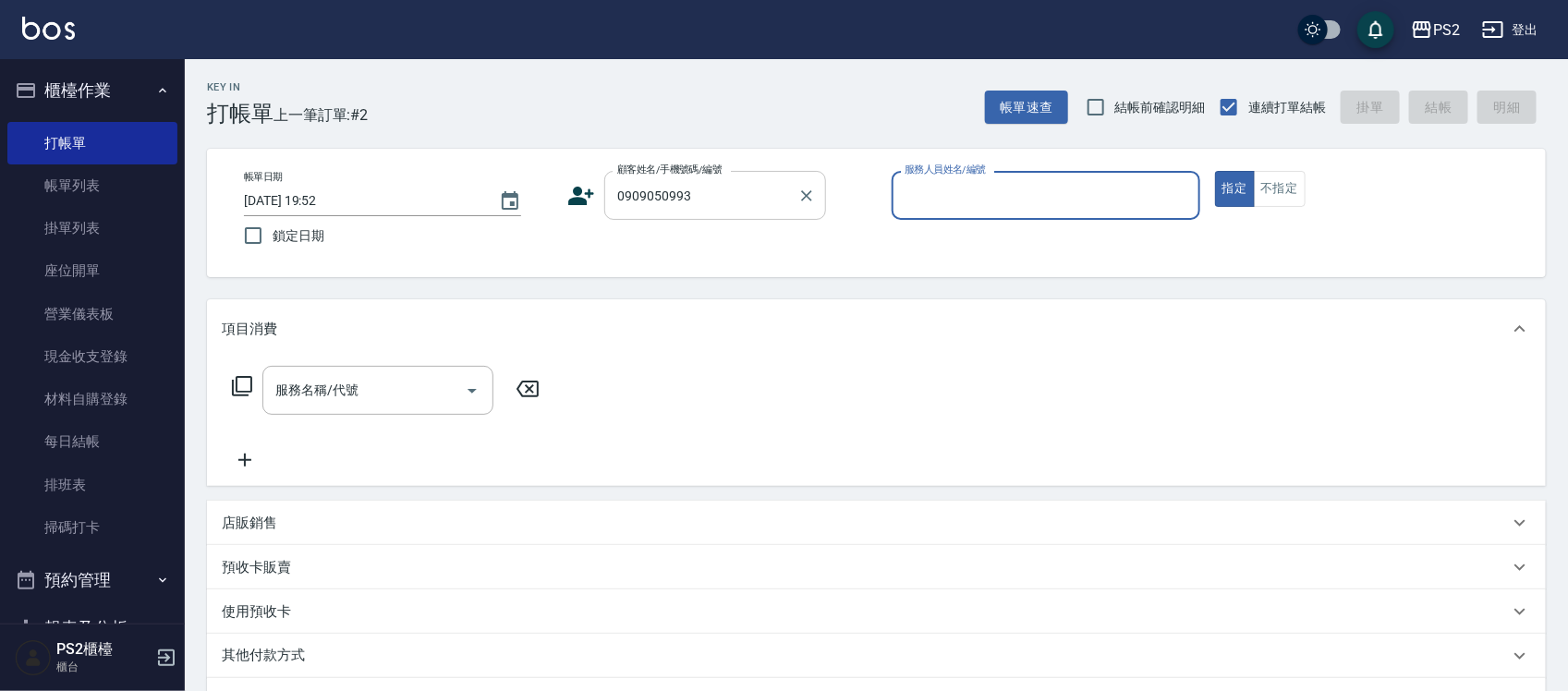
type input "[PERSON_NAME]/0909050993/"
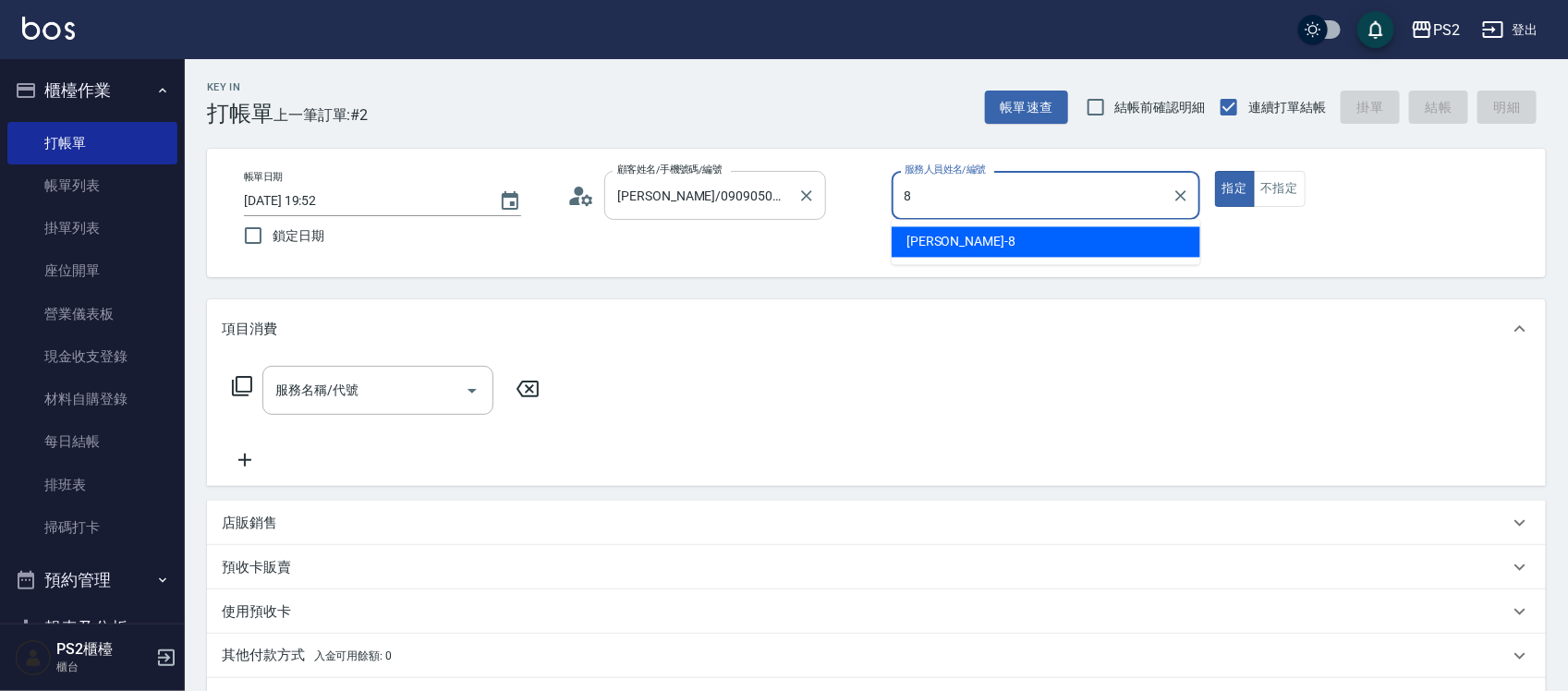
type input "Lori-8"
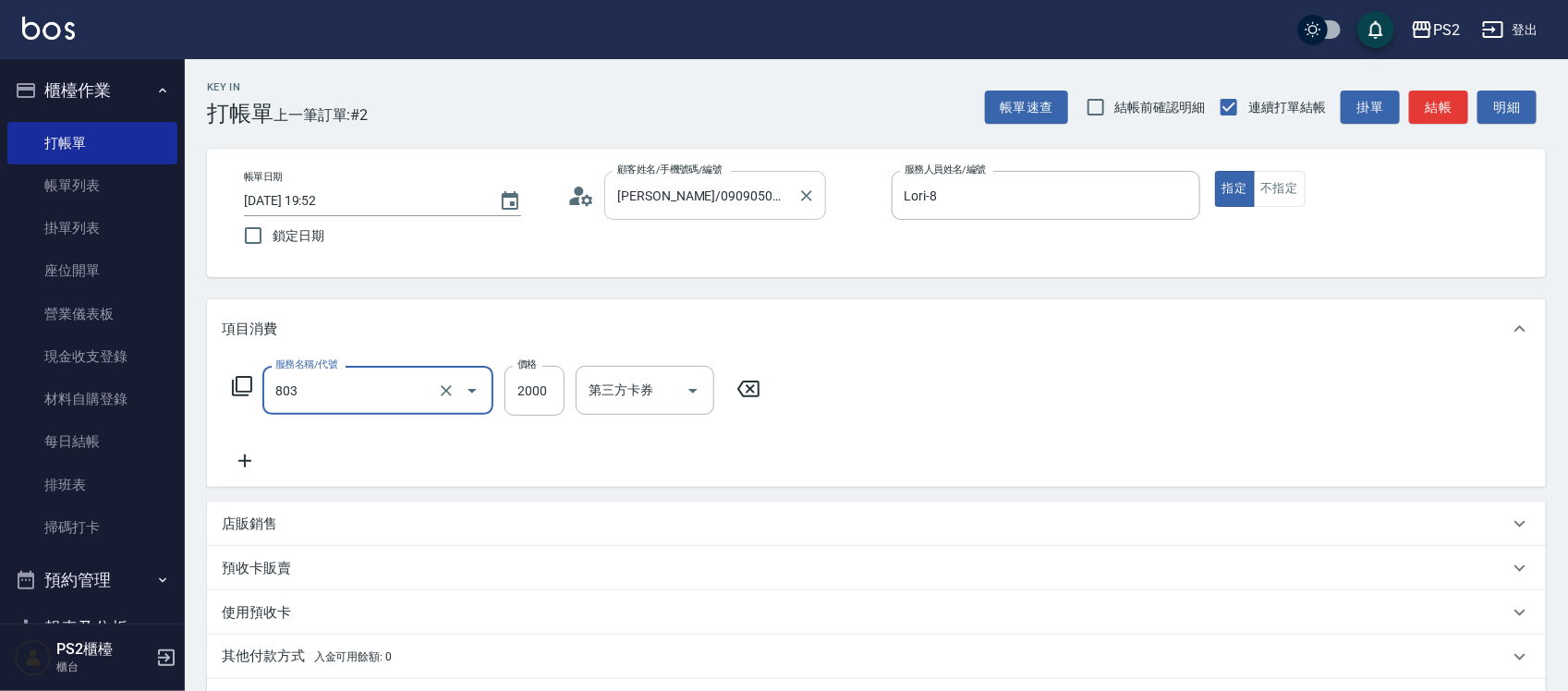
type input "生化燙+護2000(803)"
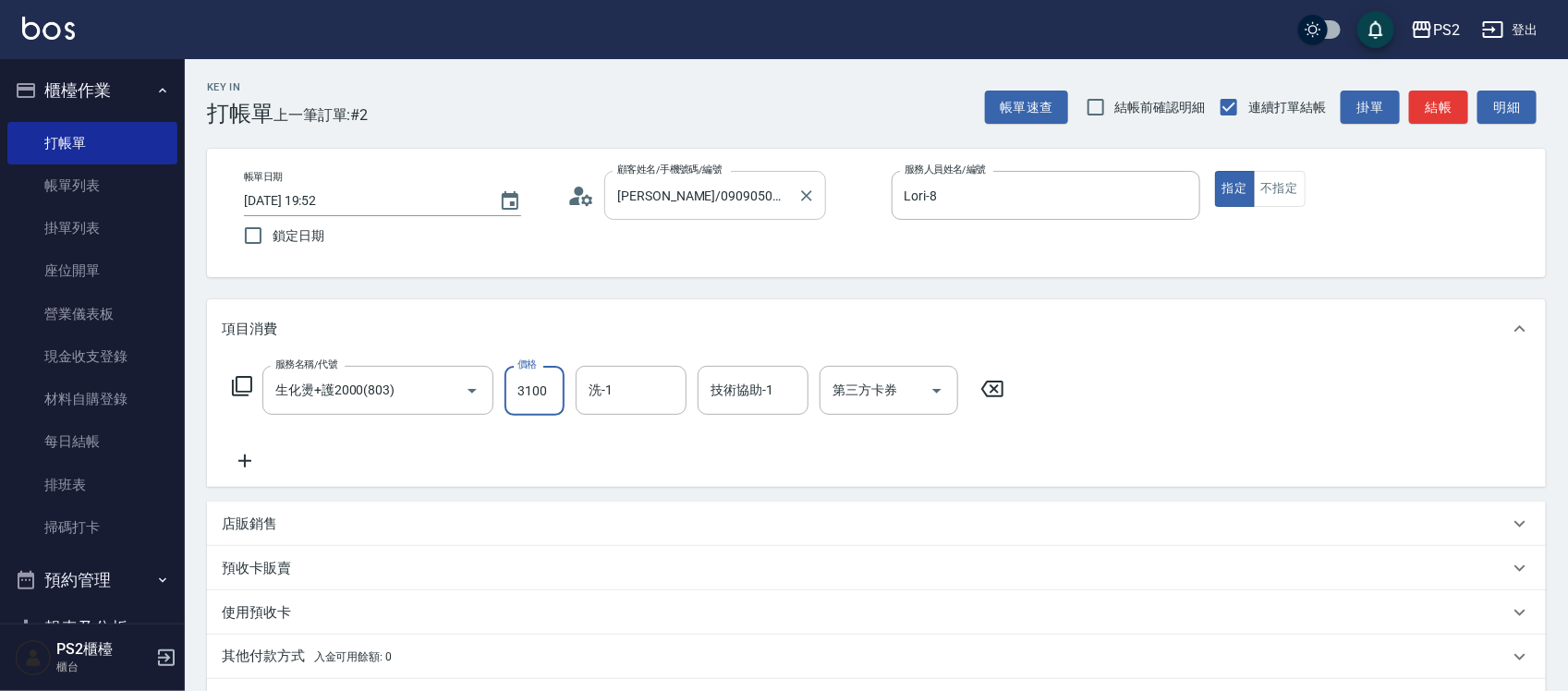
type input "3100"
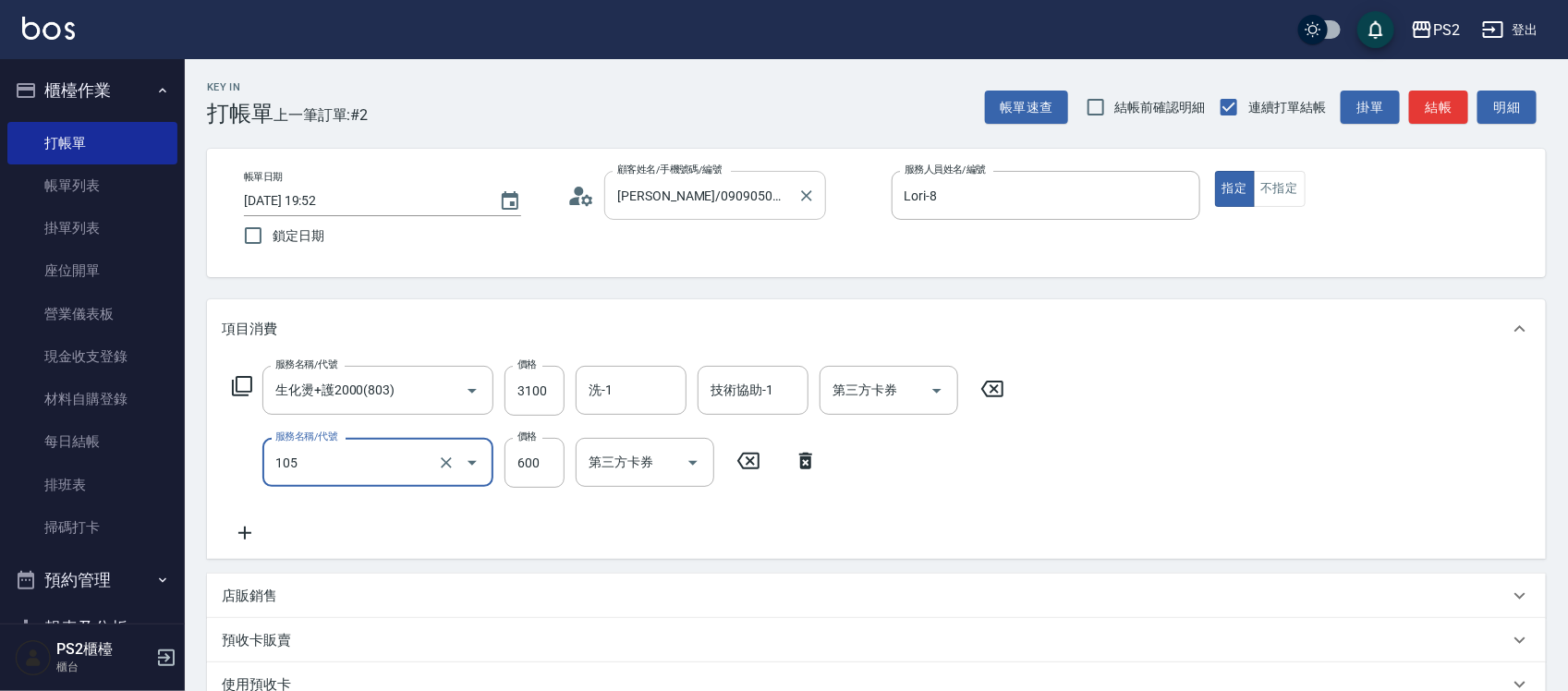
type input "A級洗剪600(105)"
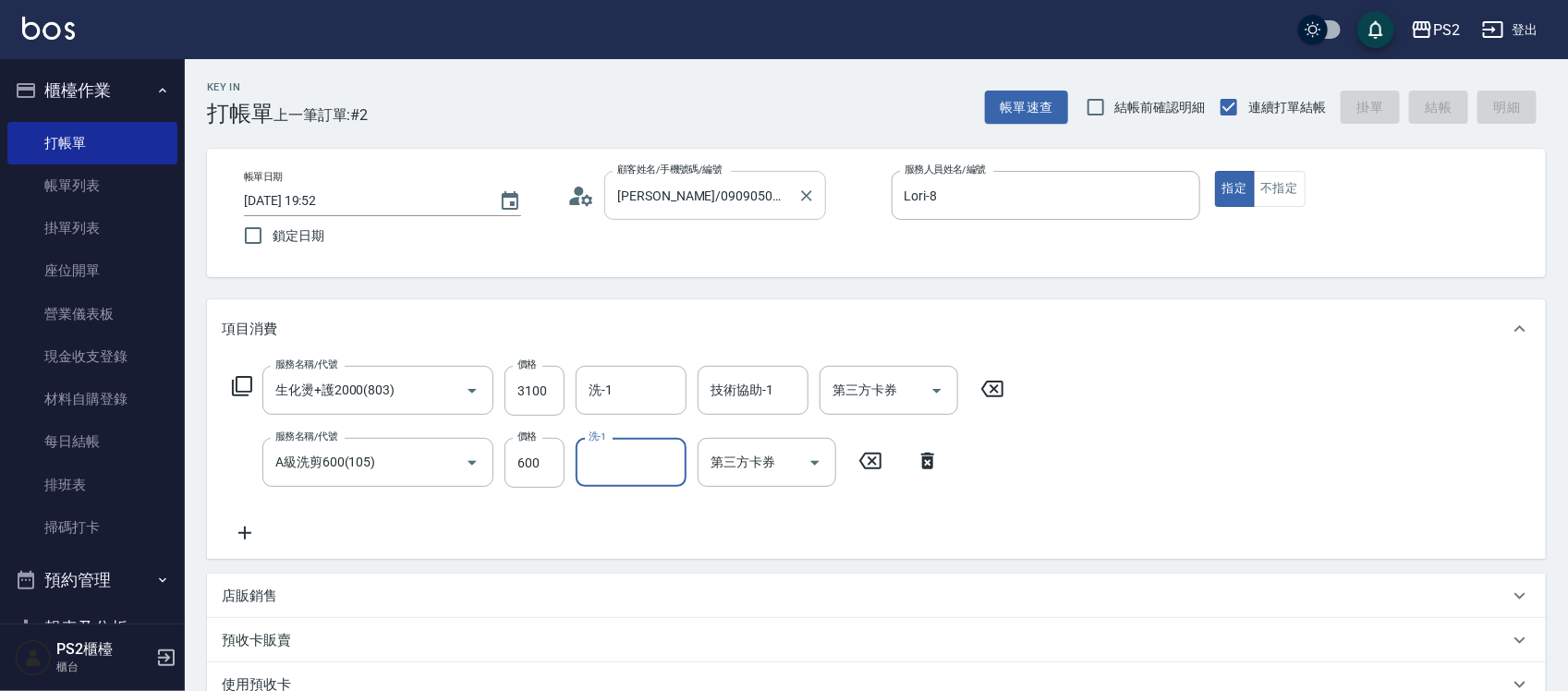
type input "[DATE] 19:53"
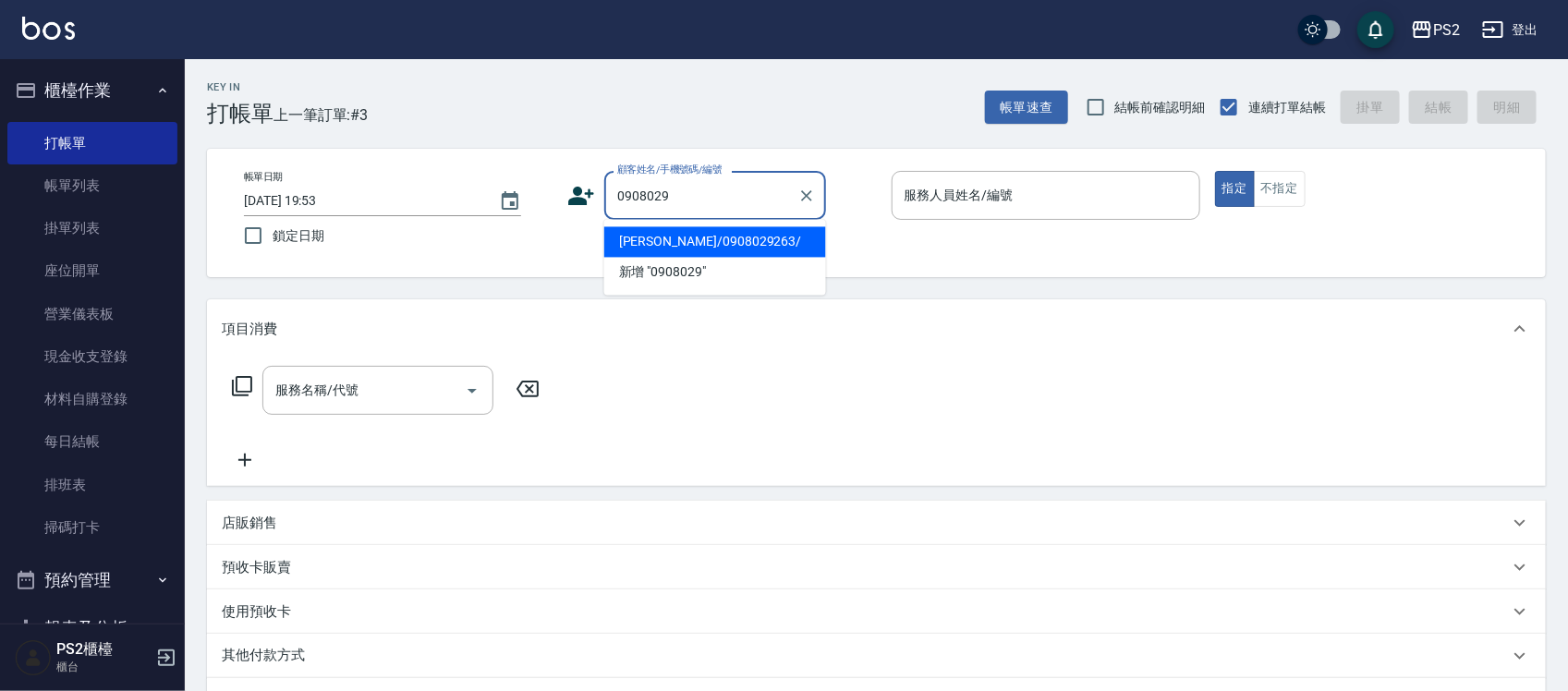
type input "[PERSON_NAME]/0908029263/"
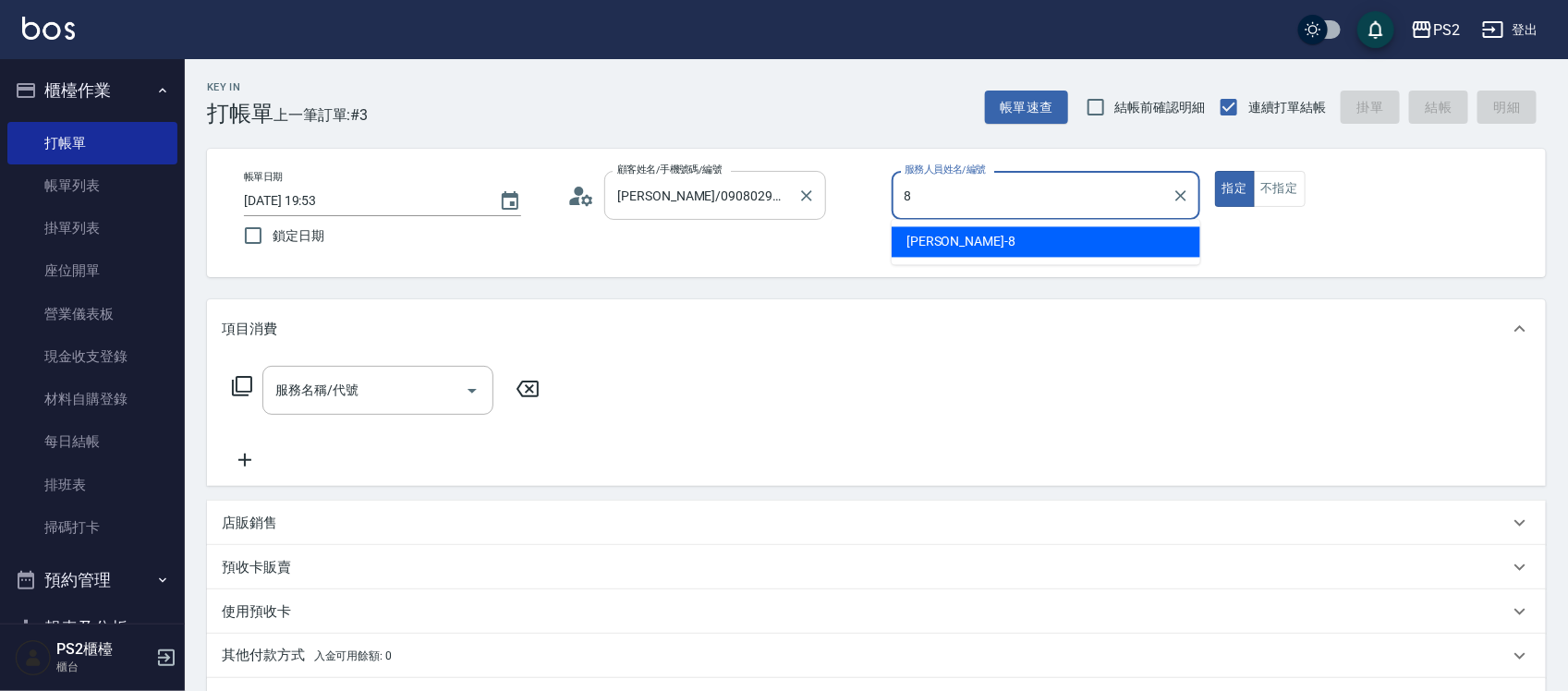
type input "Lori-8"
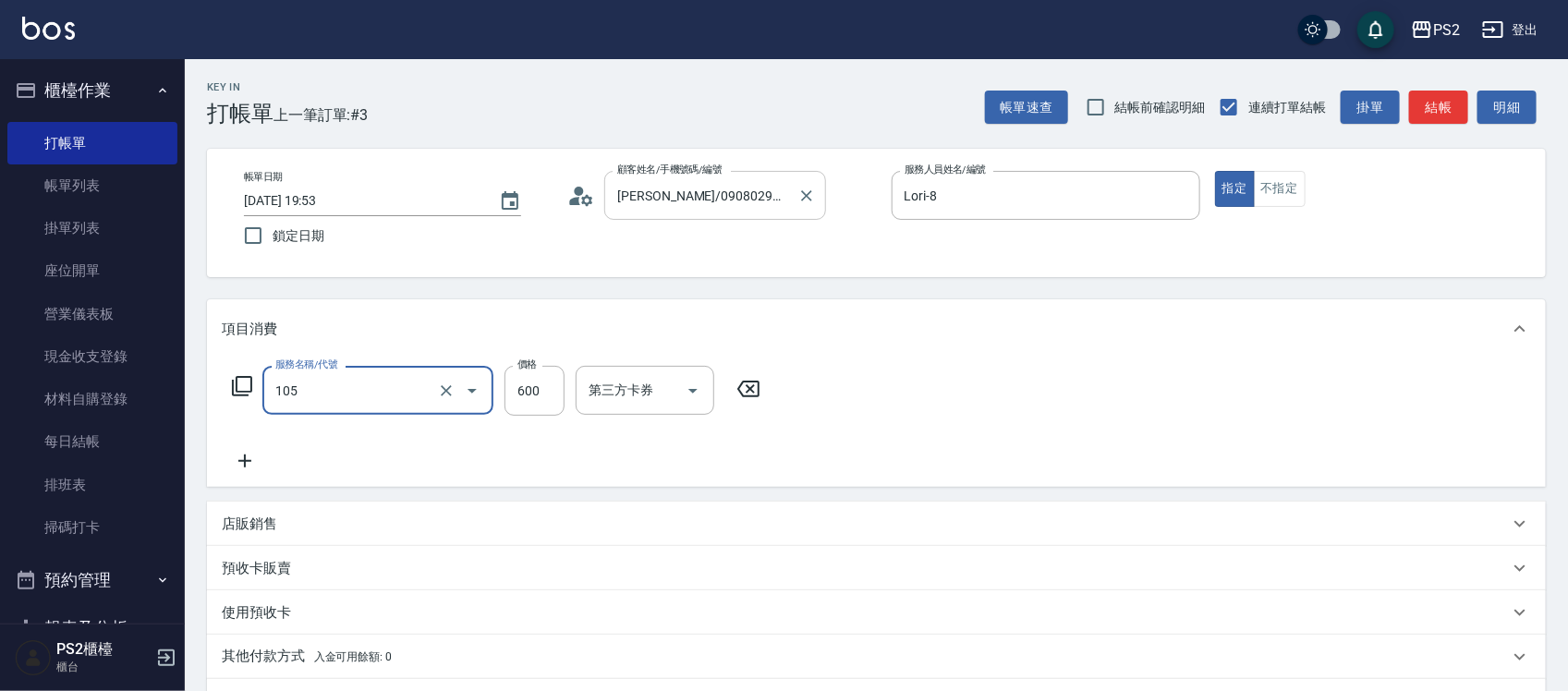
type input "A級洗剪600(105)"
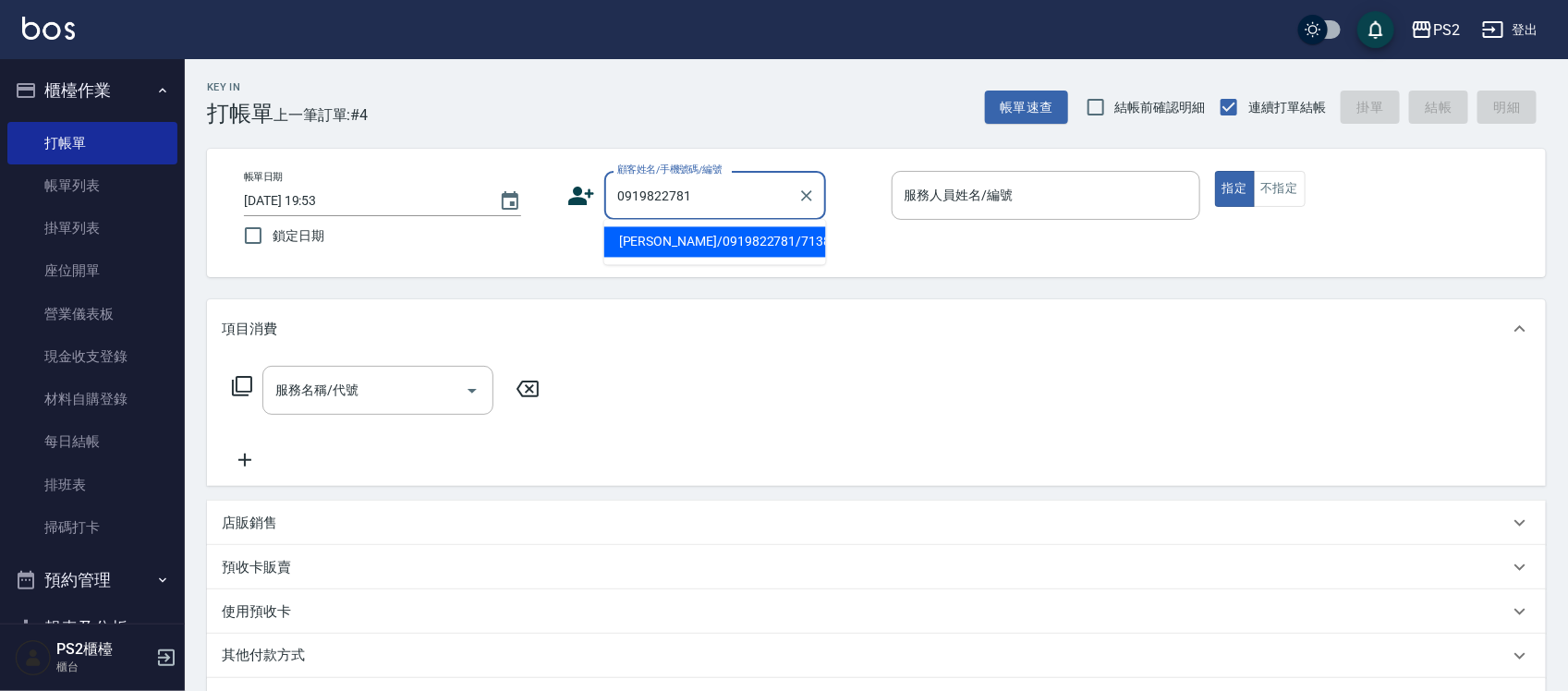
type input "[PERSON_NAME]/0919822781/713833"
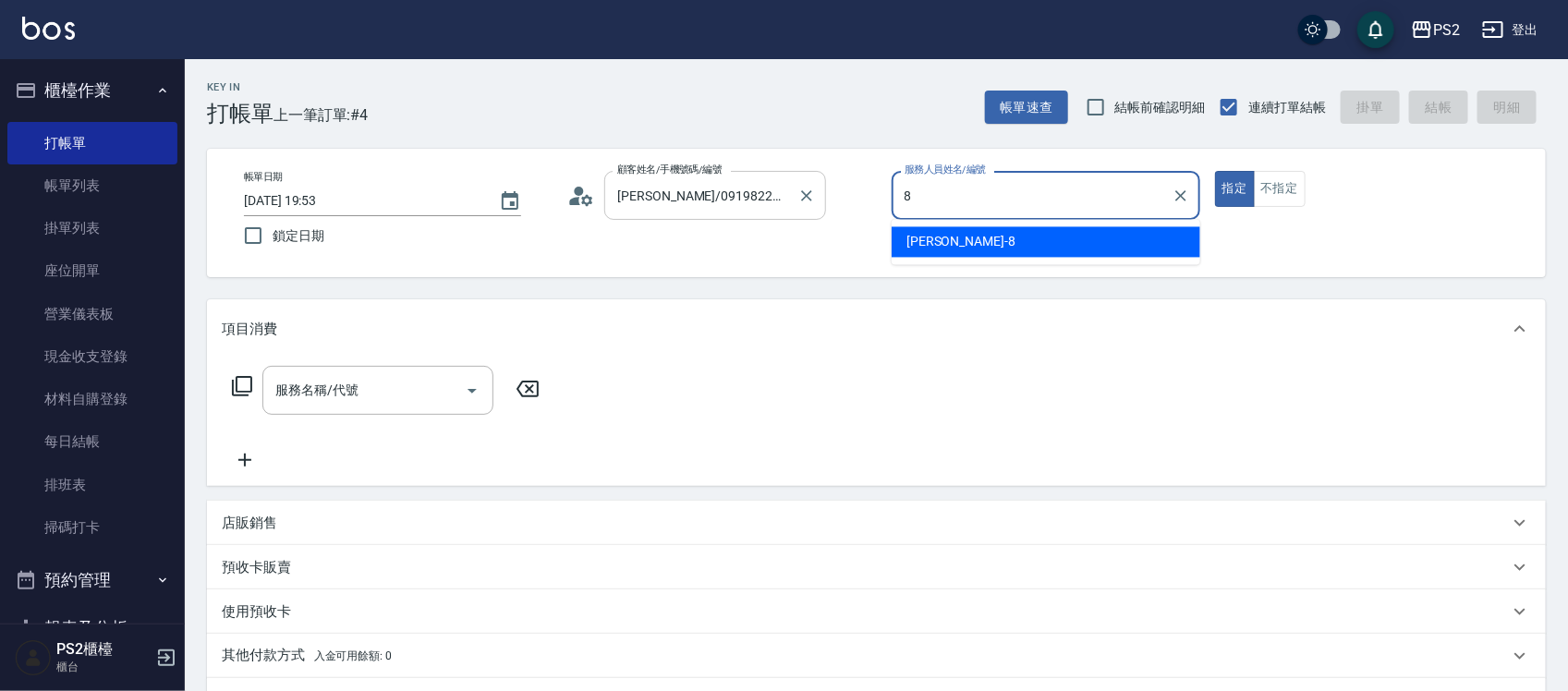
type input "Lori-8"
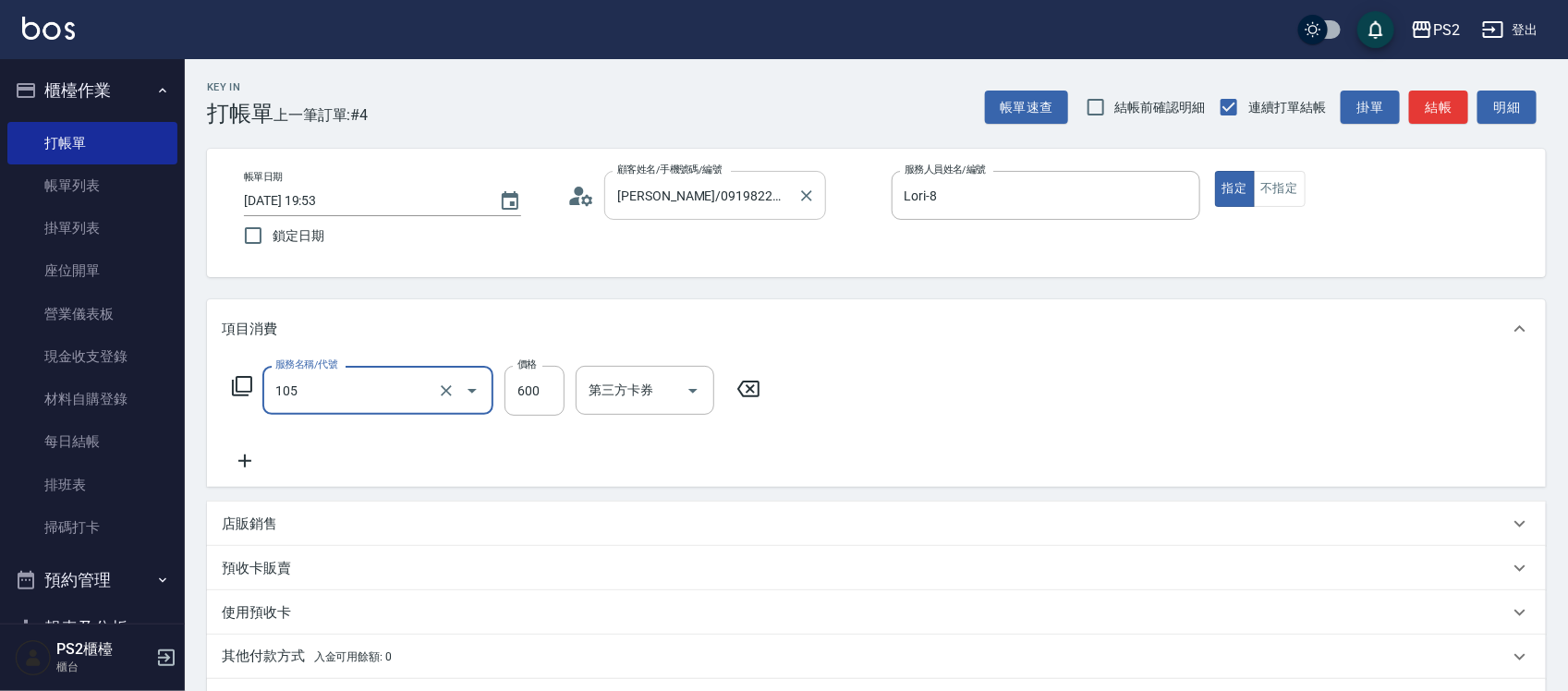
type input "A級洗剪600(105)"
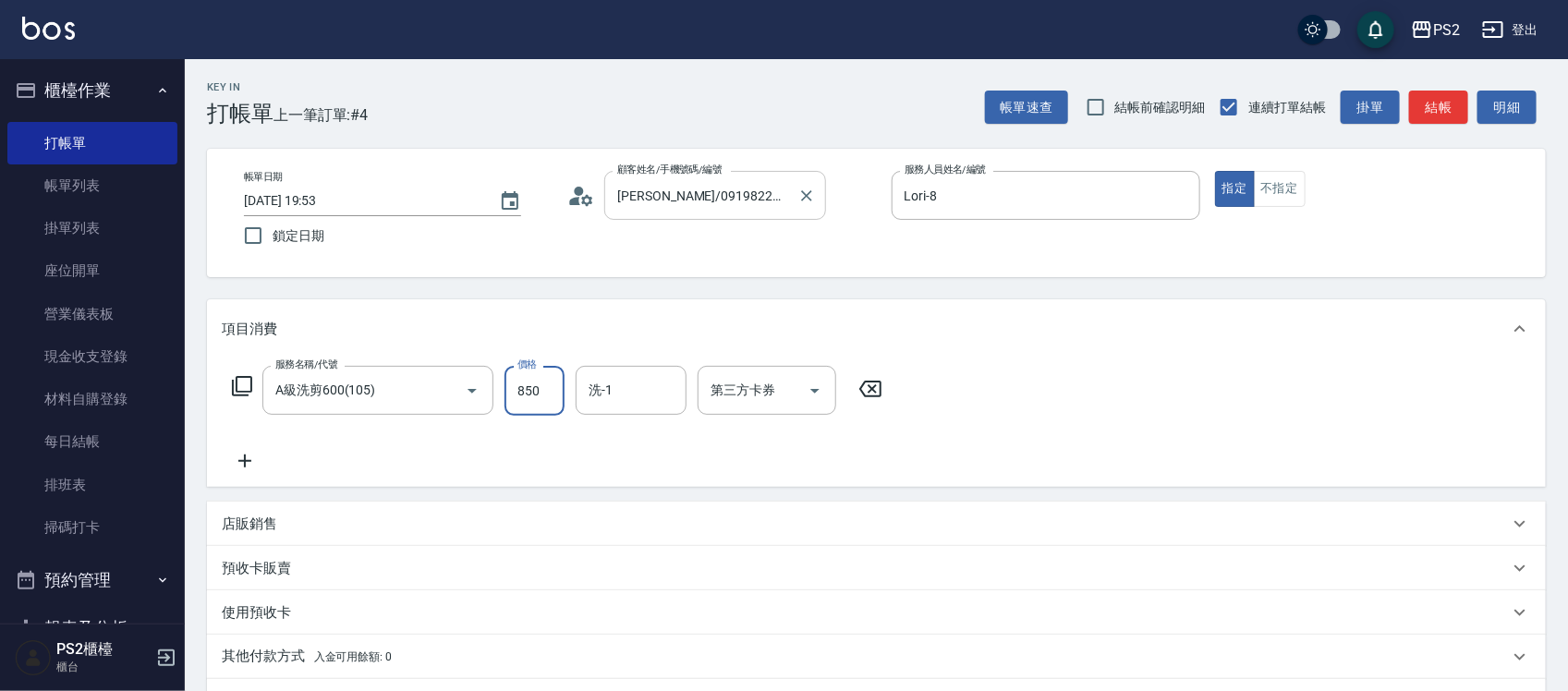
type input "850"
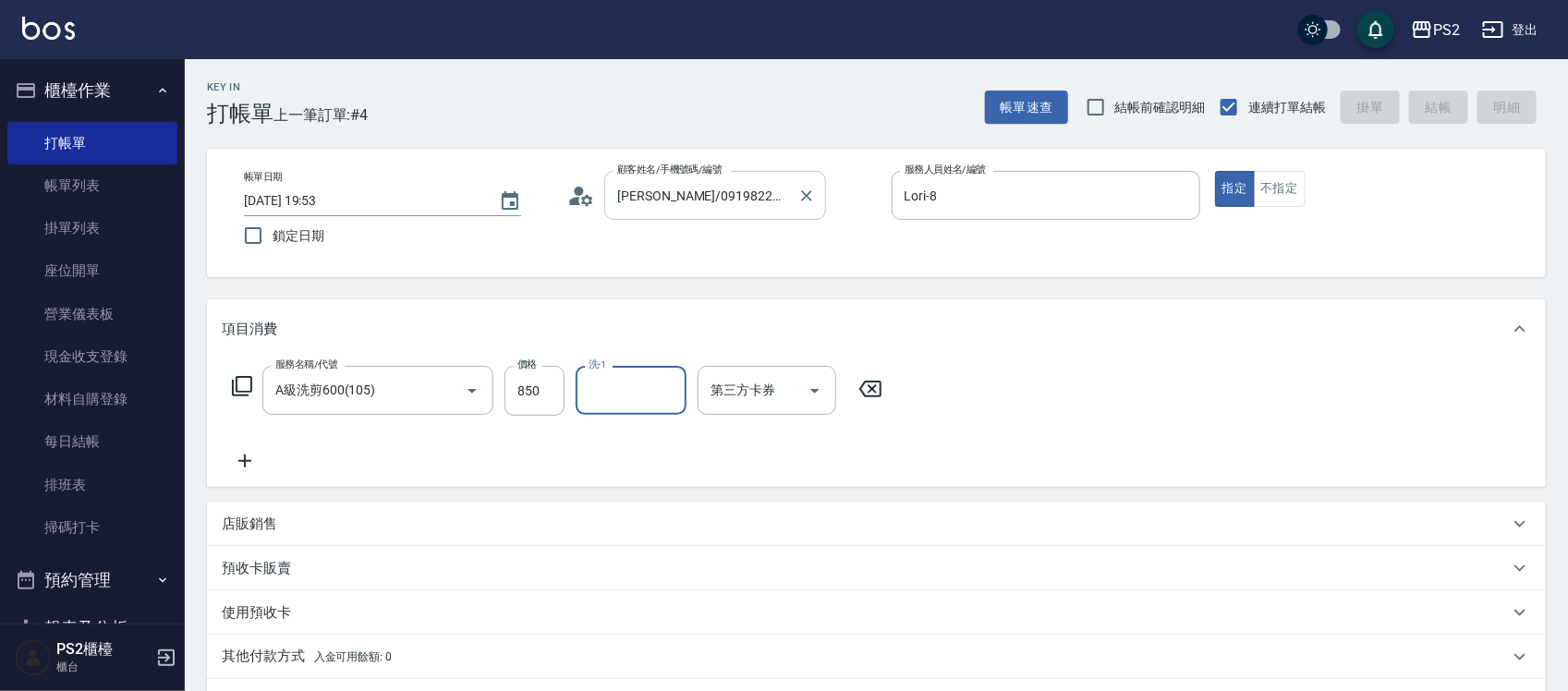
type input "[DATE] 19:54"
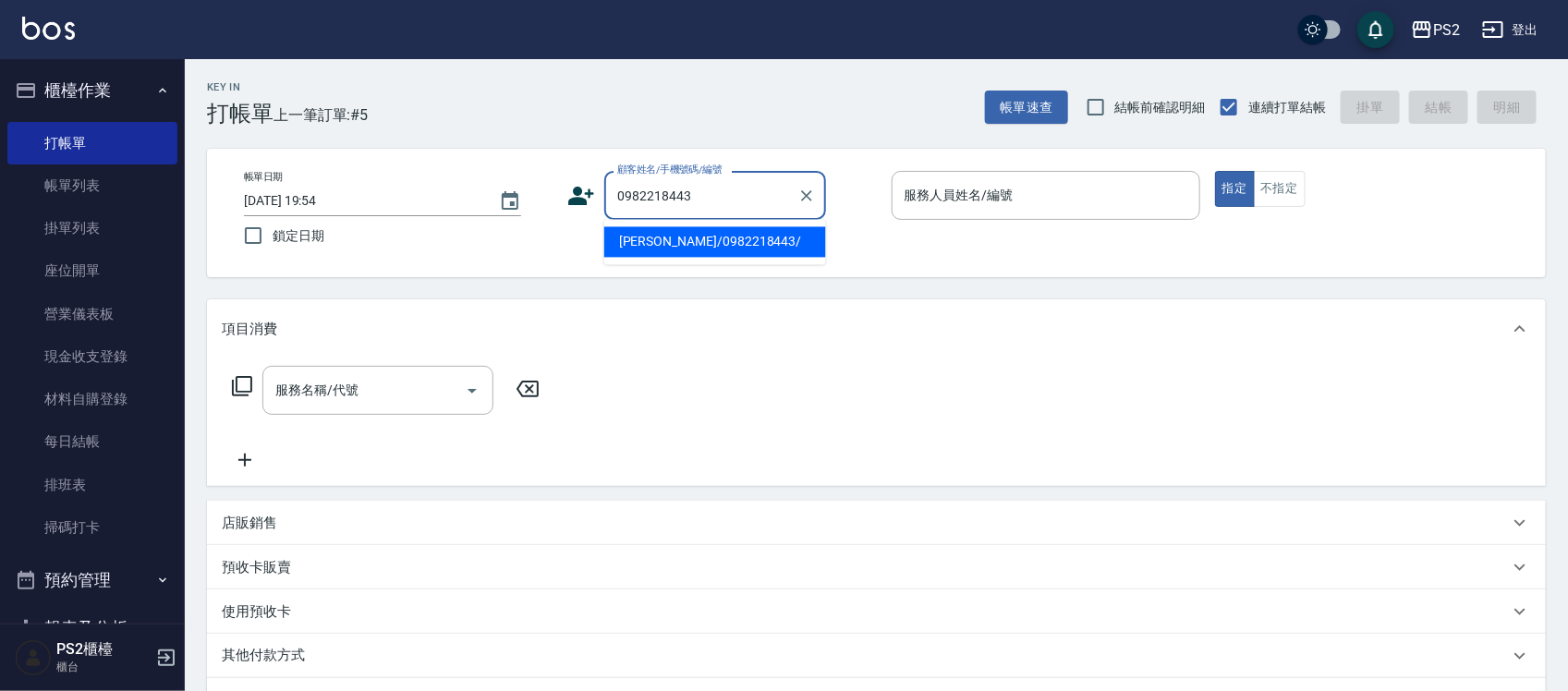
type input "[PERSON_NAME]/0982218443/"
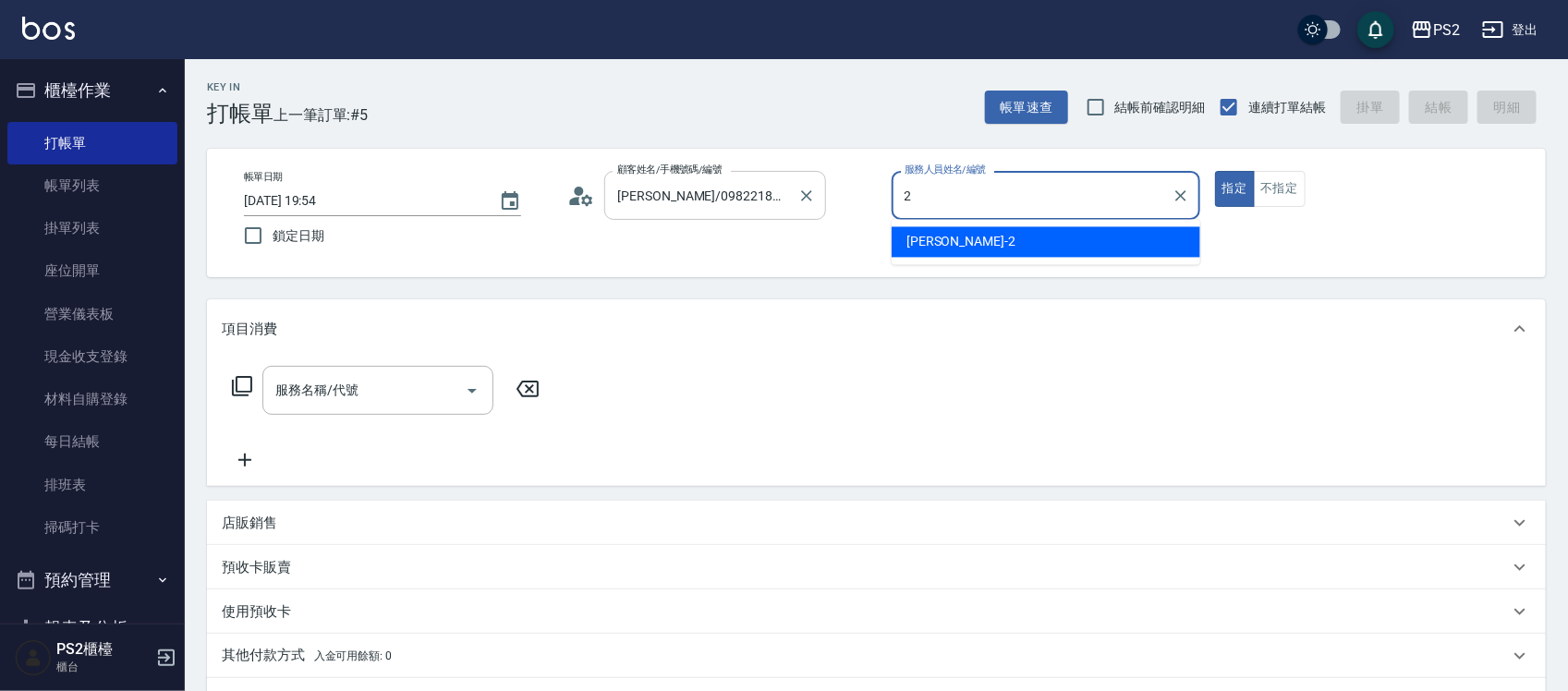
type input "[PERSON_NAME]-2"
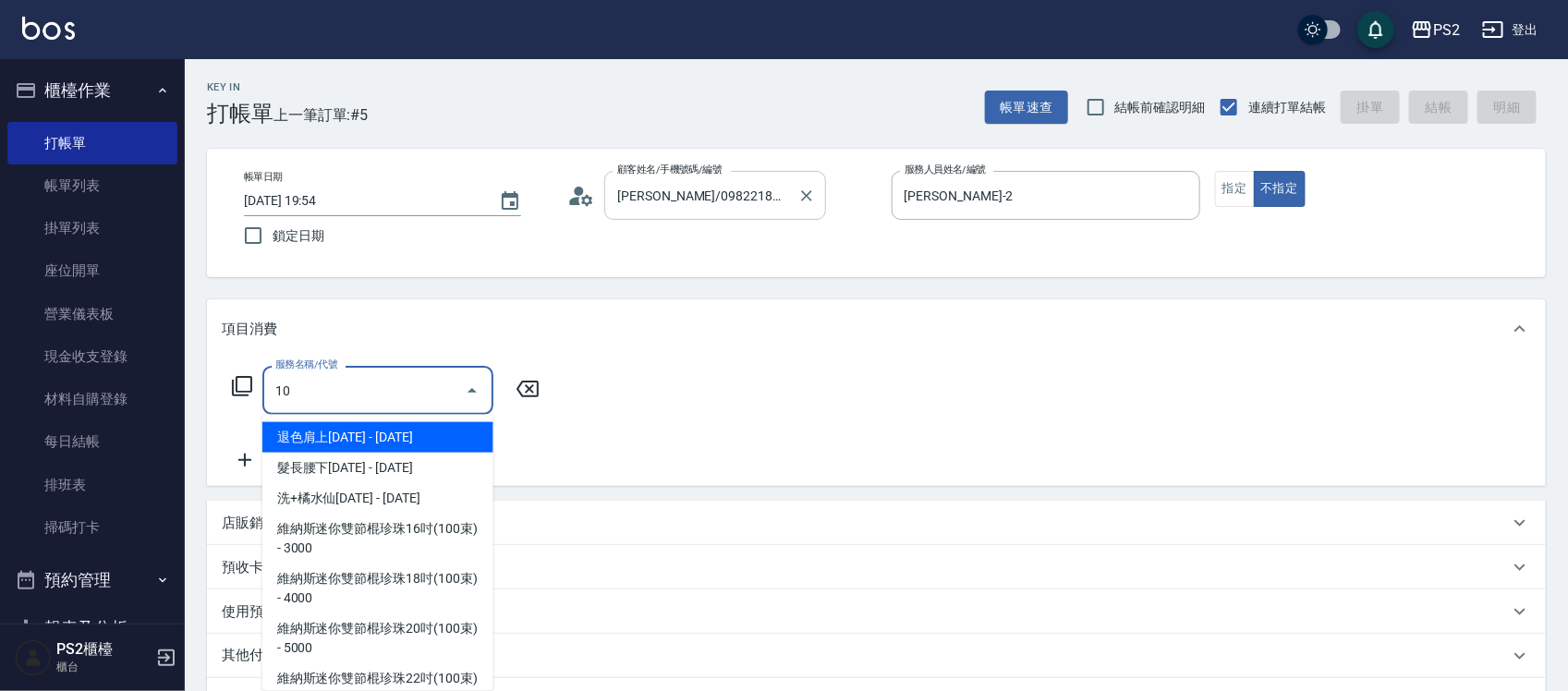
type input "1"
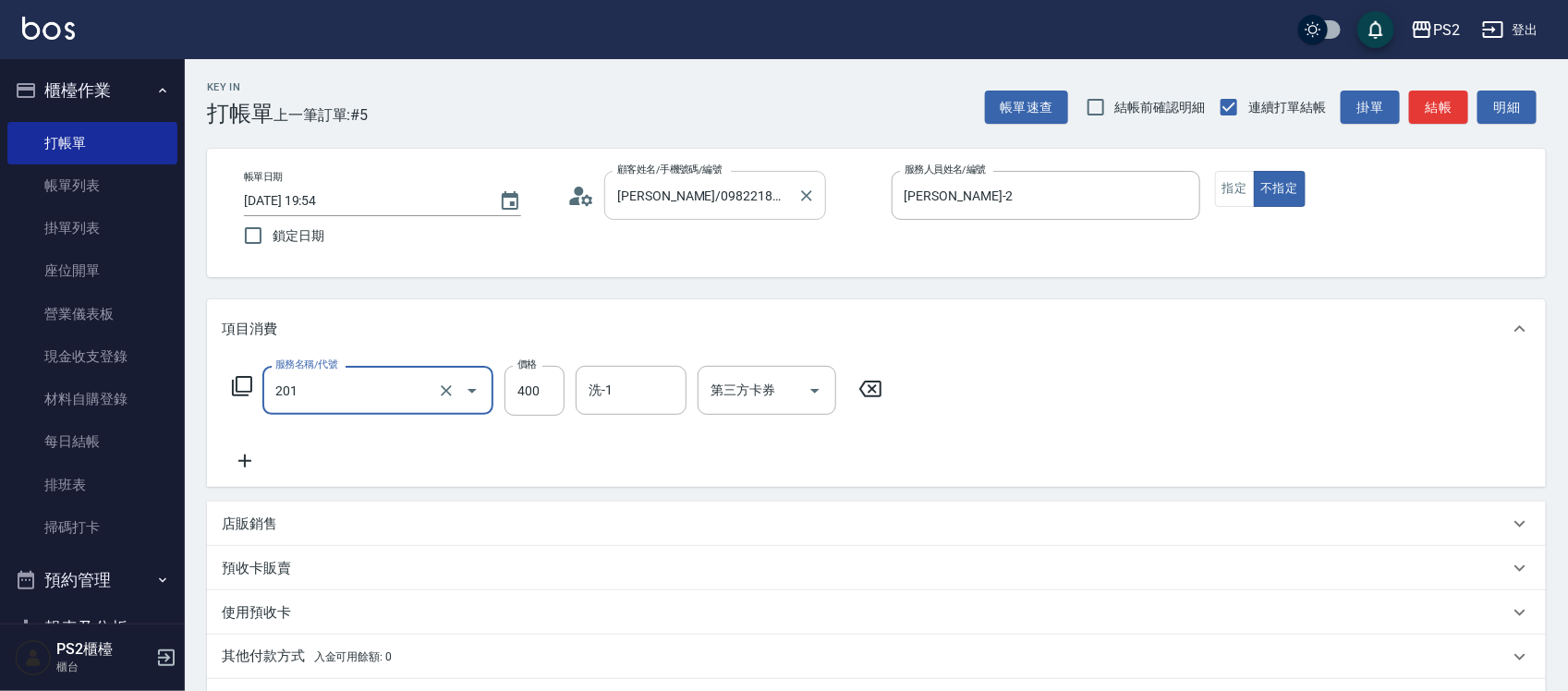
type input "C級洗剪400(201)"
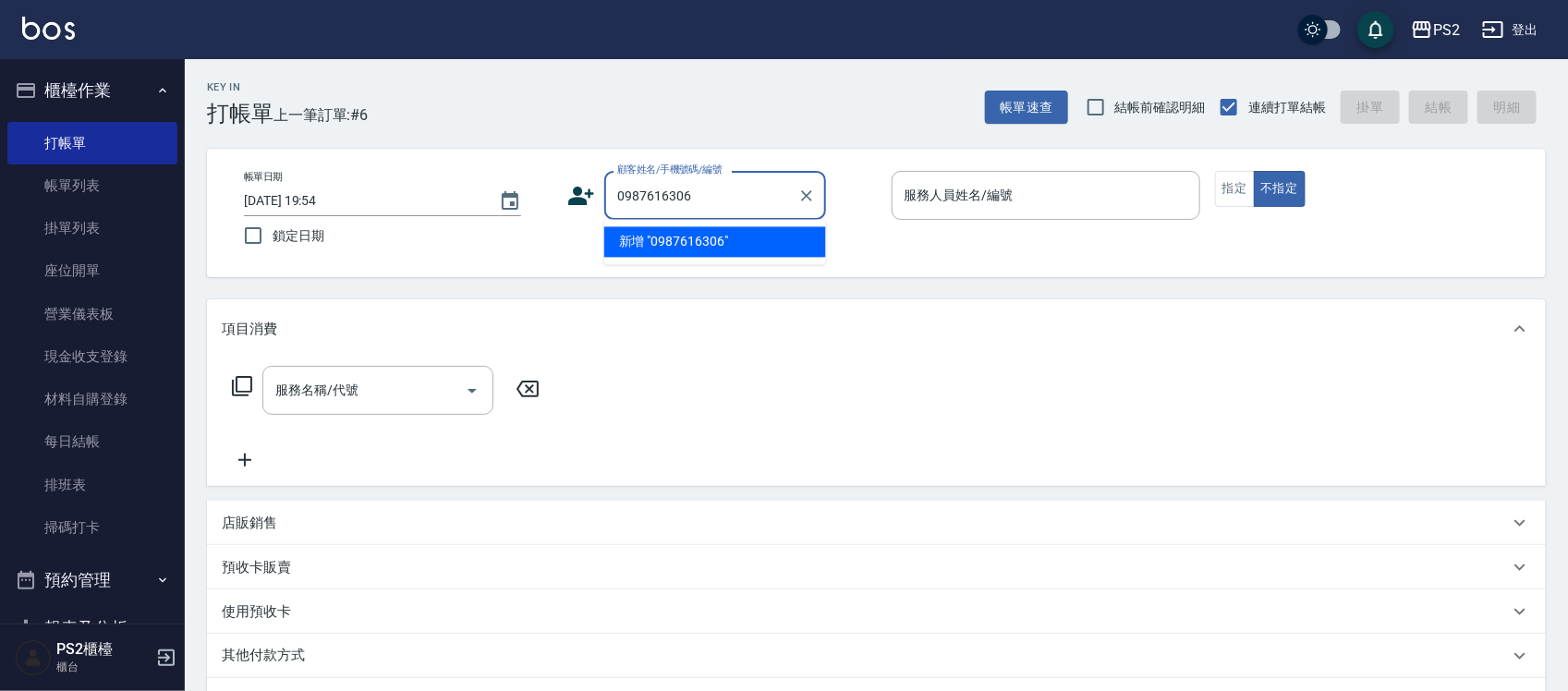
type input "0987616306"
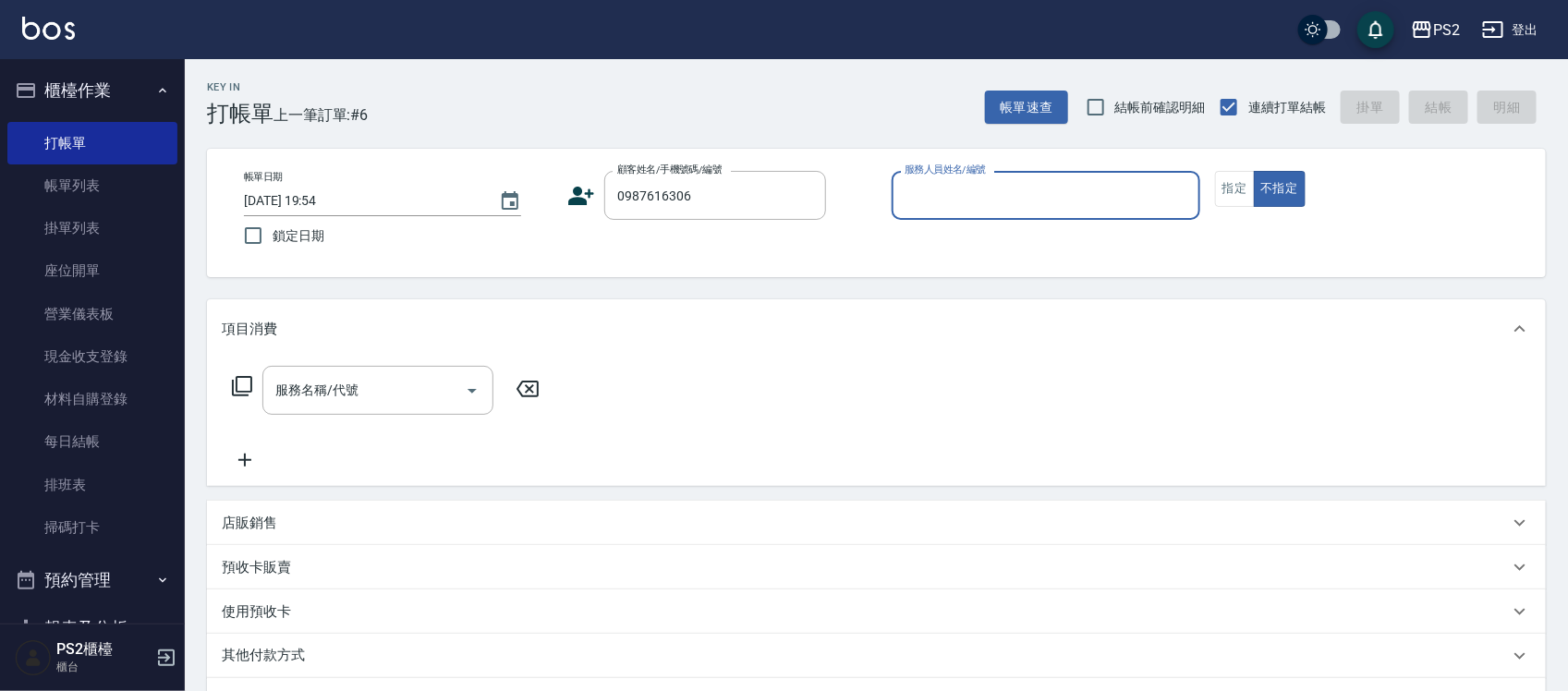
click at [582, 198] on icon at bounding box center [582, 195] width 26 height 19
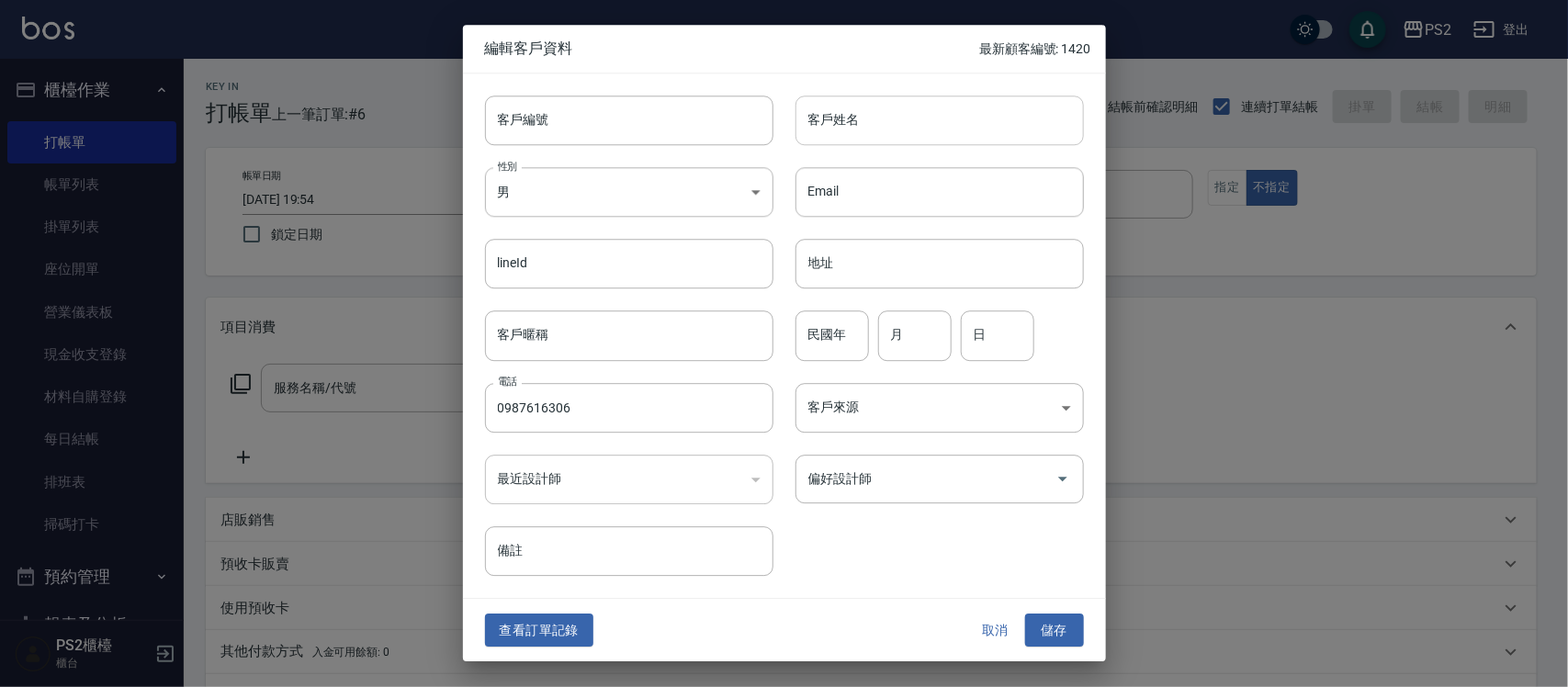
click at [938, 122] on input "客戶姓名" at bounding box center [940, 120] width 289 height 50
type input "[PERSON_NAME]"
type input "71"
type input "02"
type input "01"
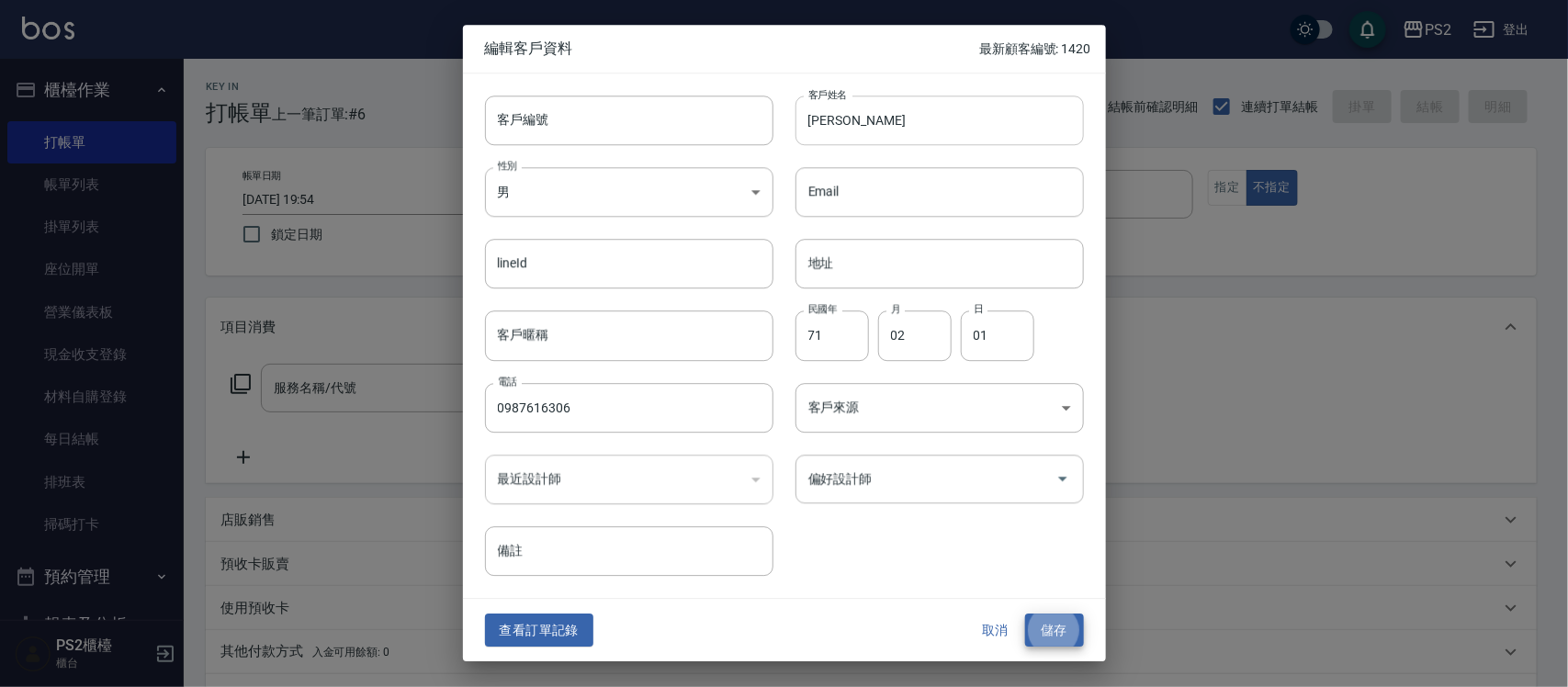
click at [1025, 614] on button "儲存" at bounding box center [1055, 630] width 59 height 34
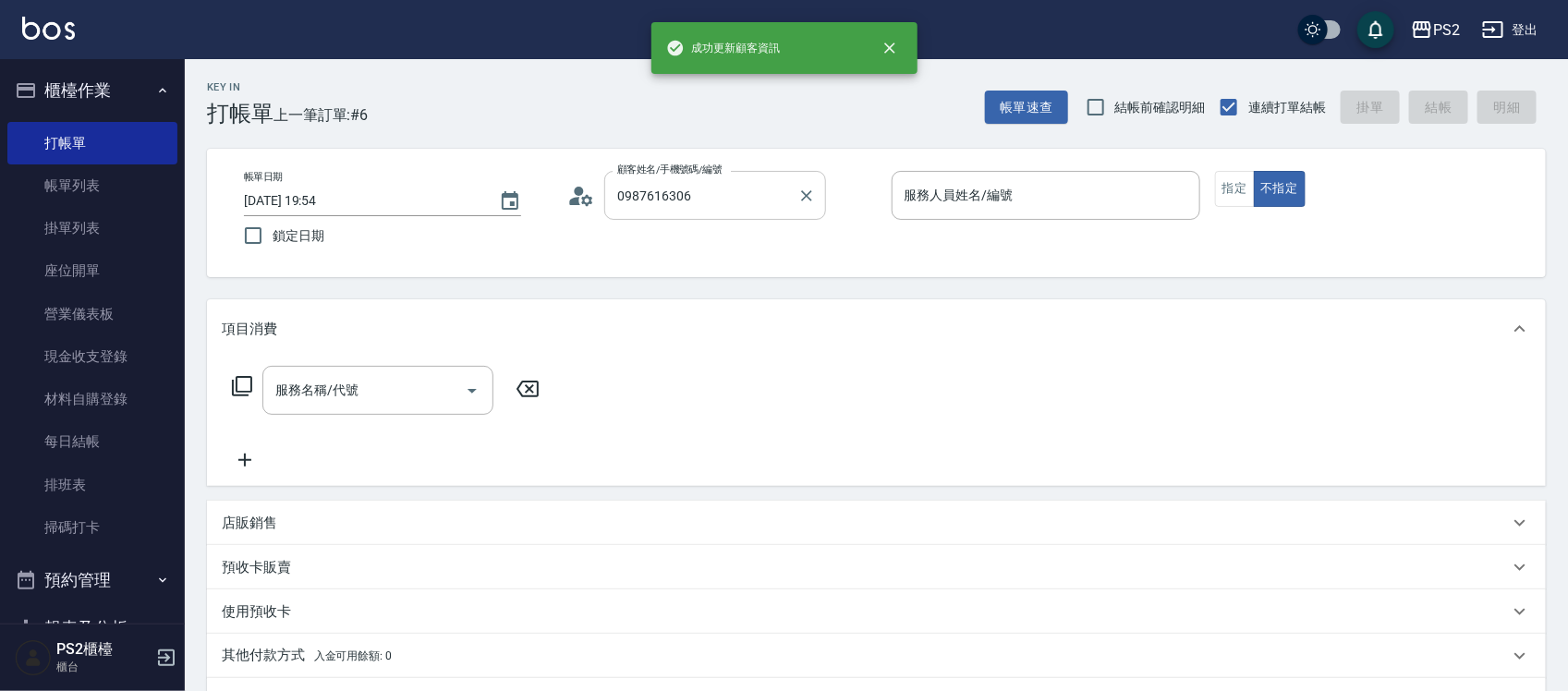
click at [746, 186] on input "0987616306" at bounding box center [701, 195] width 178 height 32
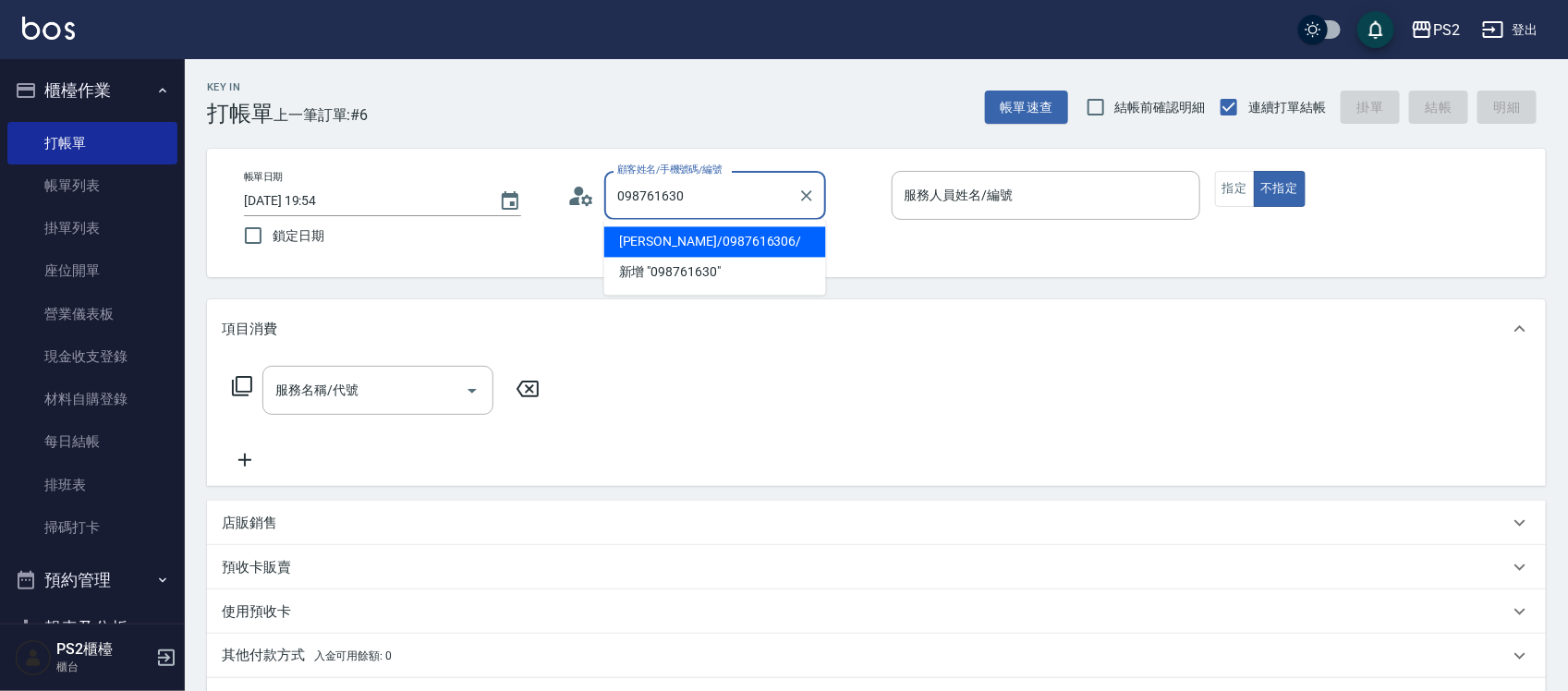
type input "[PERSON_NAME]/0987616306/"
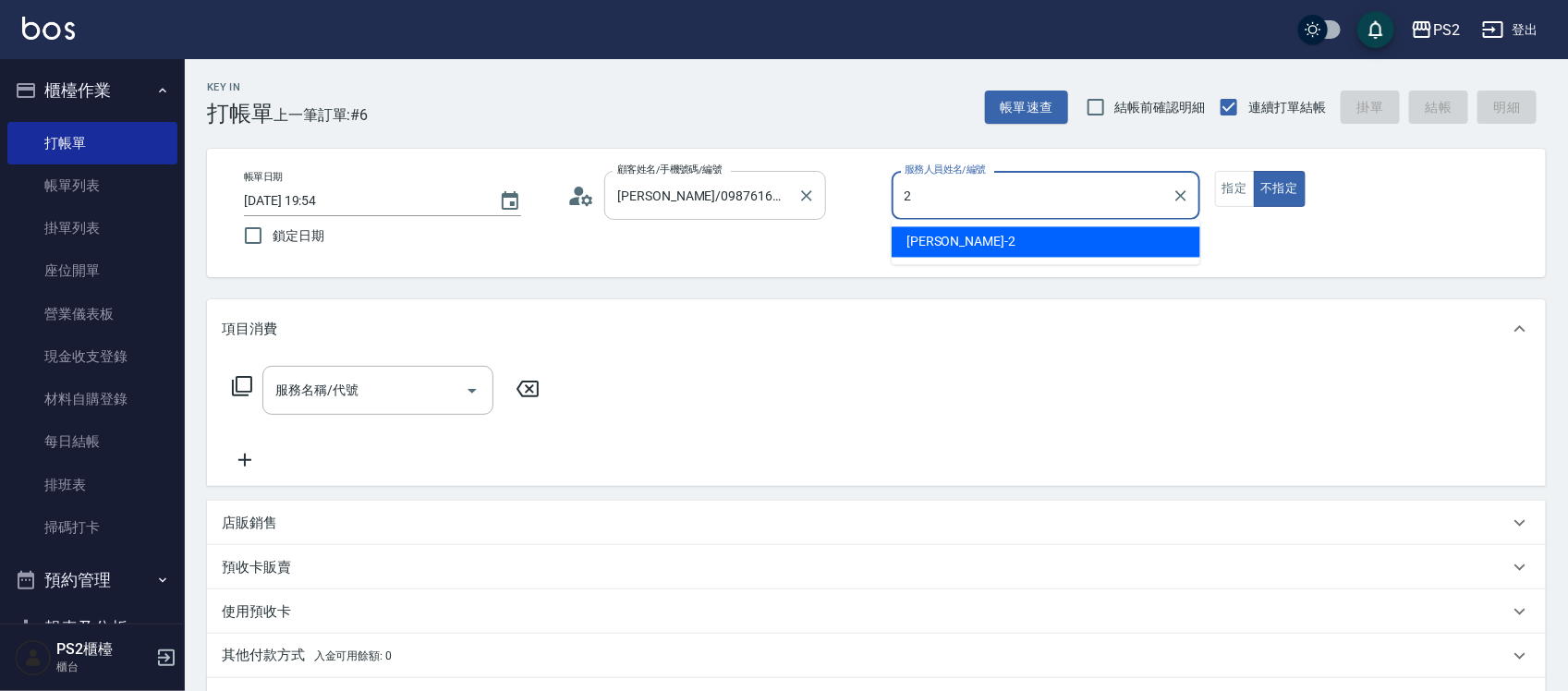
type input "[PERSON_NAME]-2"
type button "false"
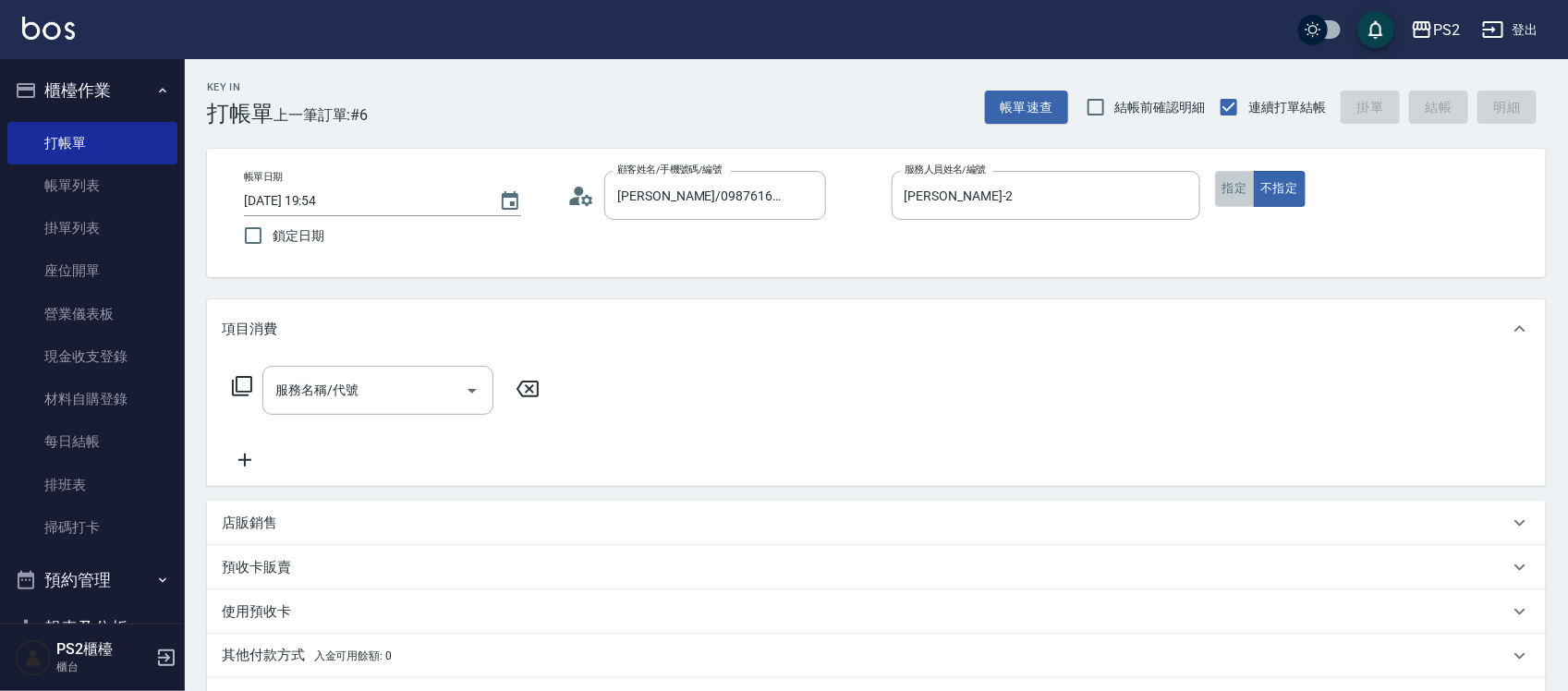
click at [1236, 195] on button "指定" at bounding box center [1235, 188] width 39 height 36
click at [406, 391] on input "服務名稱/代號" at bounding box center [364, 390] width 187 height 32
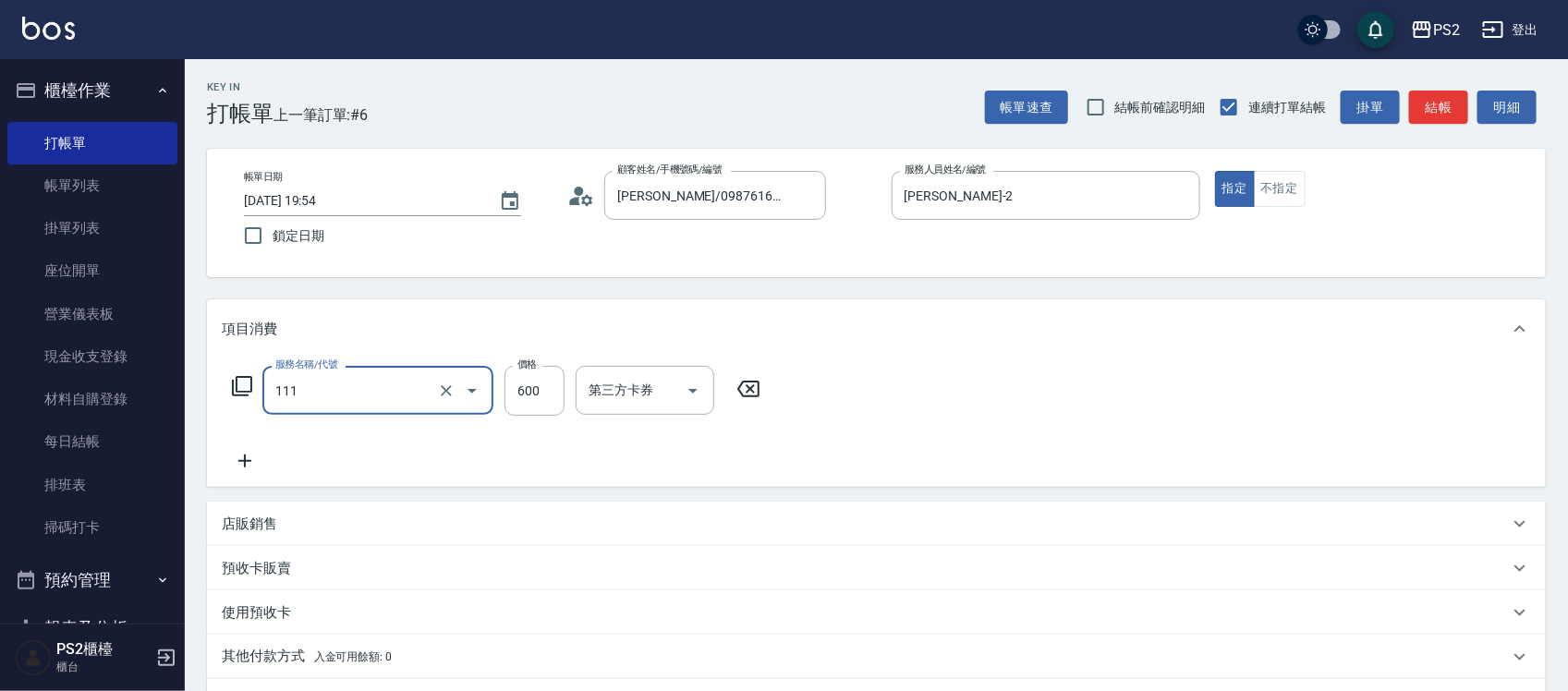
type input "精油洗+去角質(111)"
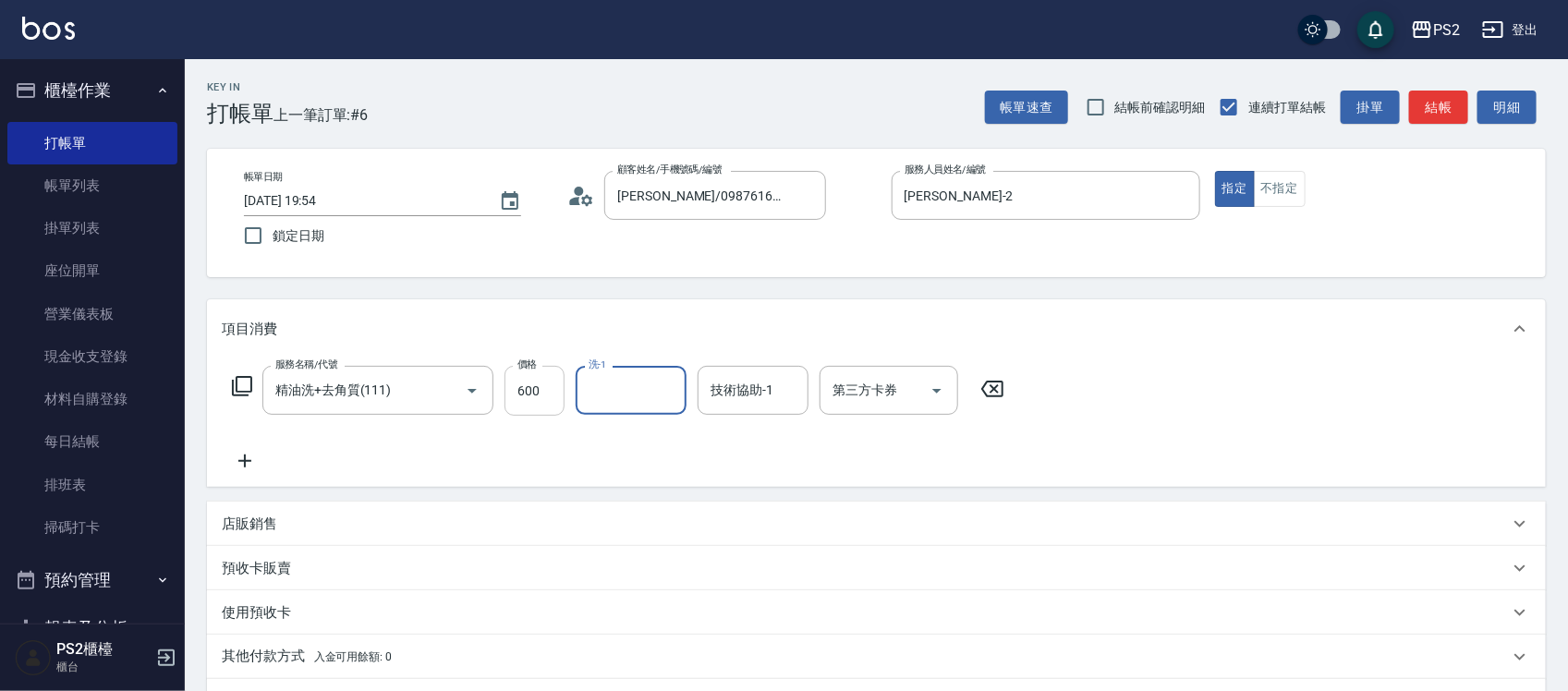
click at [555, 382] on input "600" at bounding box center [534, 391] width 60 height 50
type input "950"
click at [654, 382] on input "洗-1" at bounding box center [631, 390] width 94 height 32
type input "培芯-33"
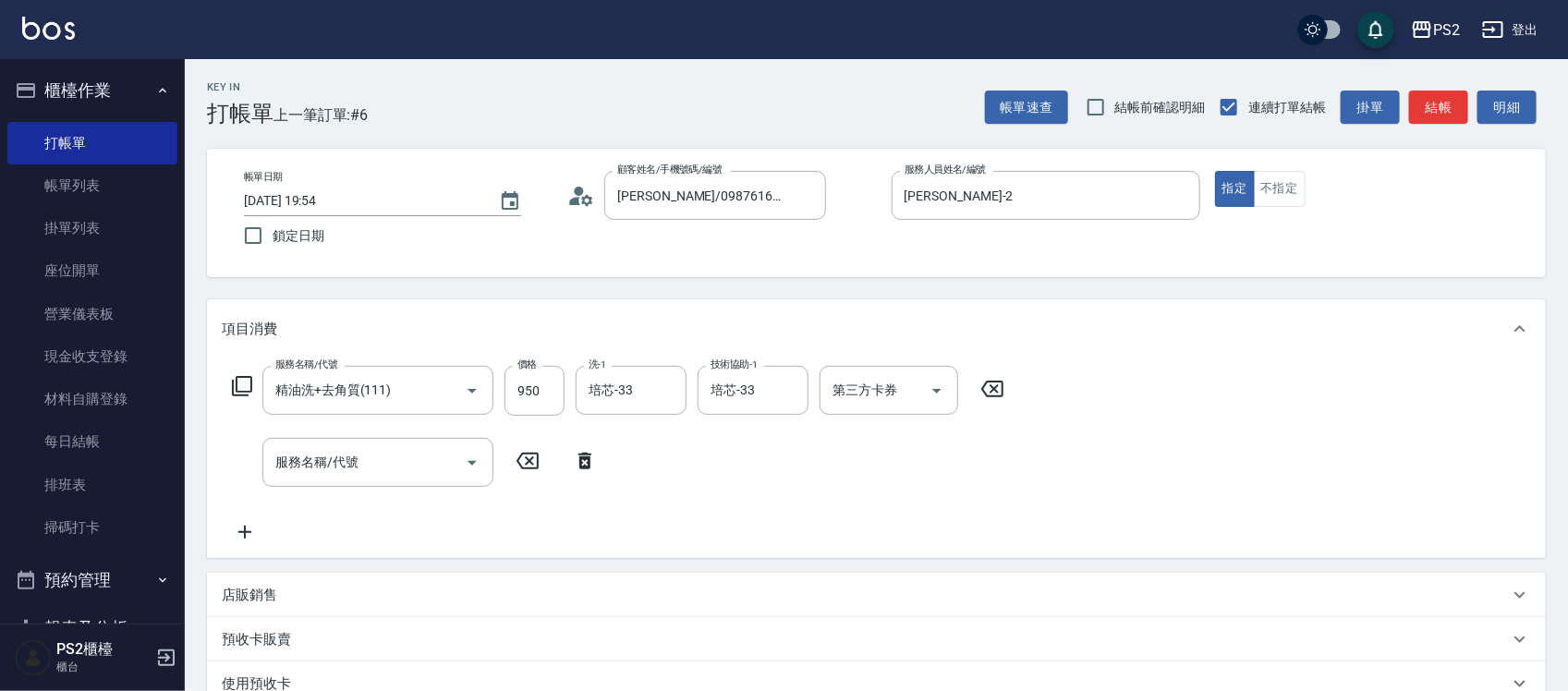
click at [1431, 85] on div "Key In 打帳單 上一筆訂單:#6 帳單速查 結帳前確認明細 連續打單結帳 掛單 結帳 明細" at bounding box center [865, 92] width 1362 height 68
click at [1443, 104] on button "結帳" at bounding box center [1438, 107] width 59 height 34
type input "[DATE] 19:57"
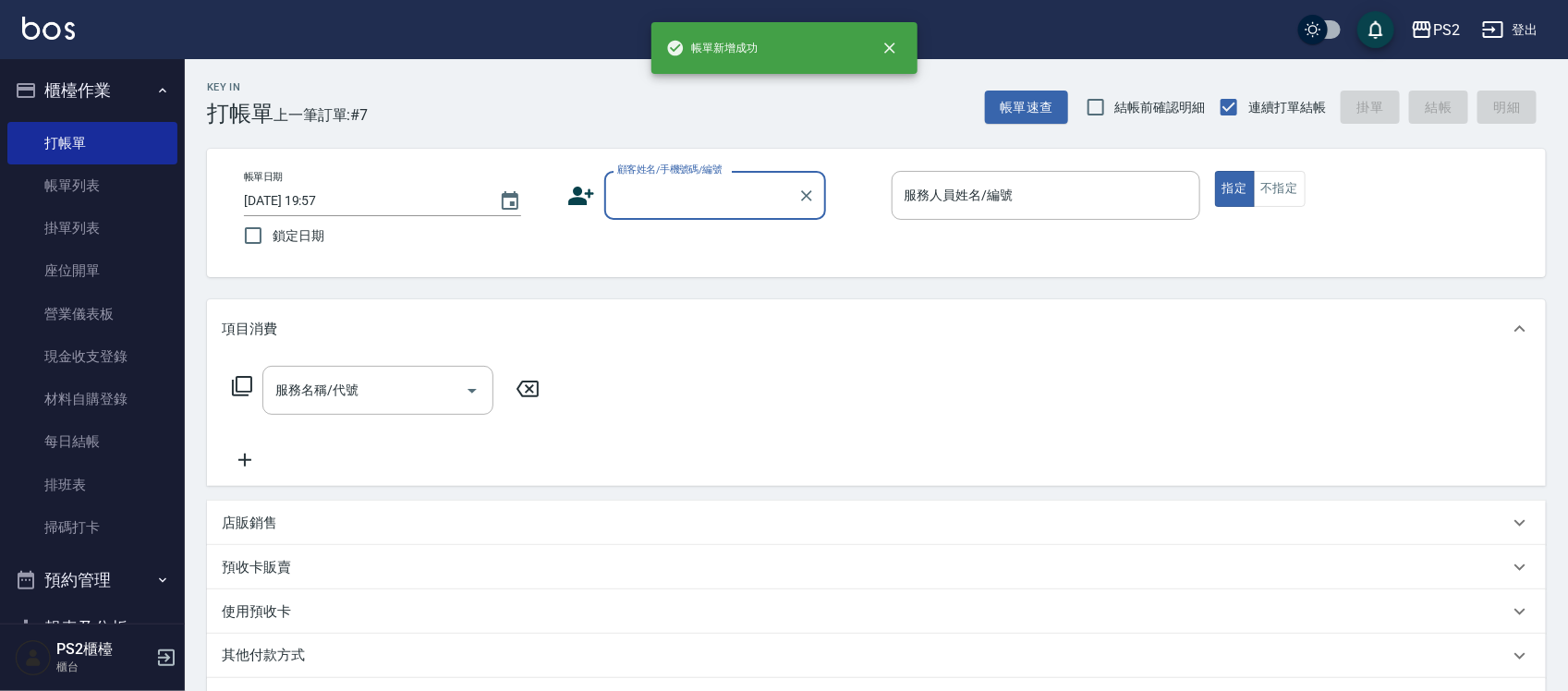
click at [760, 189] on input "顧客姓名/手機號碼/編號" at bounding box center [701, 195] width 178 height 32
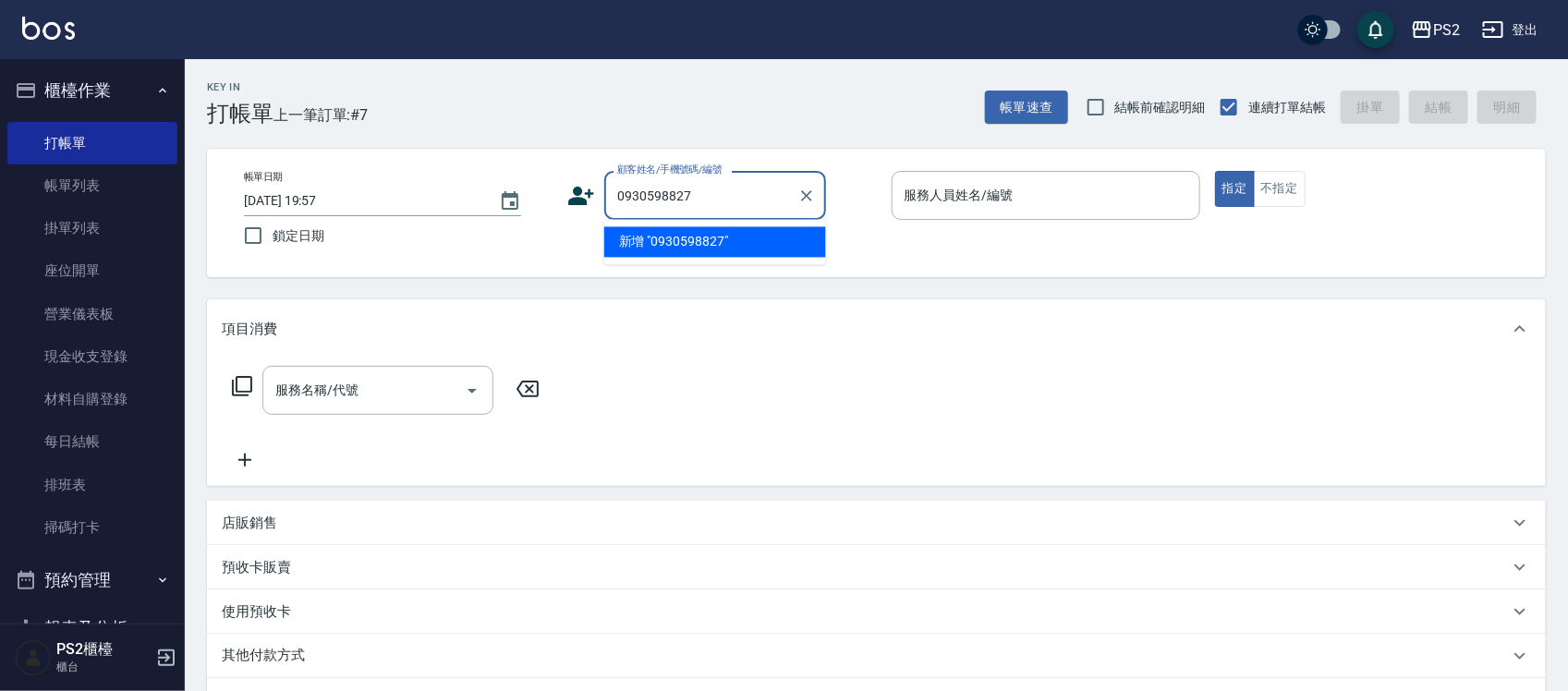
type input "0930598827"
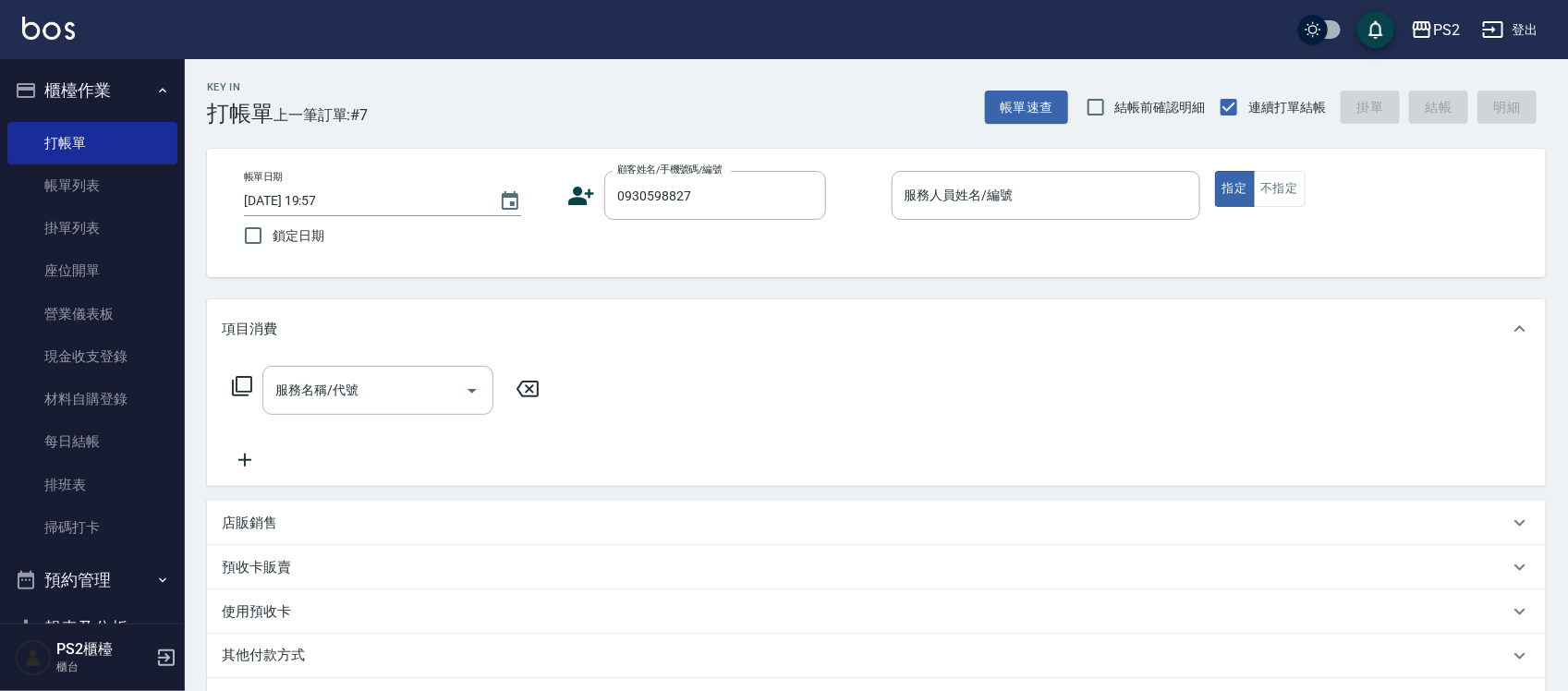
click at [568, 192] on icon at bounding box center [581, 195] width 27 height 27
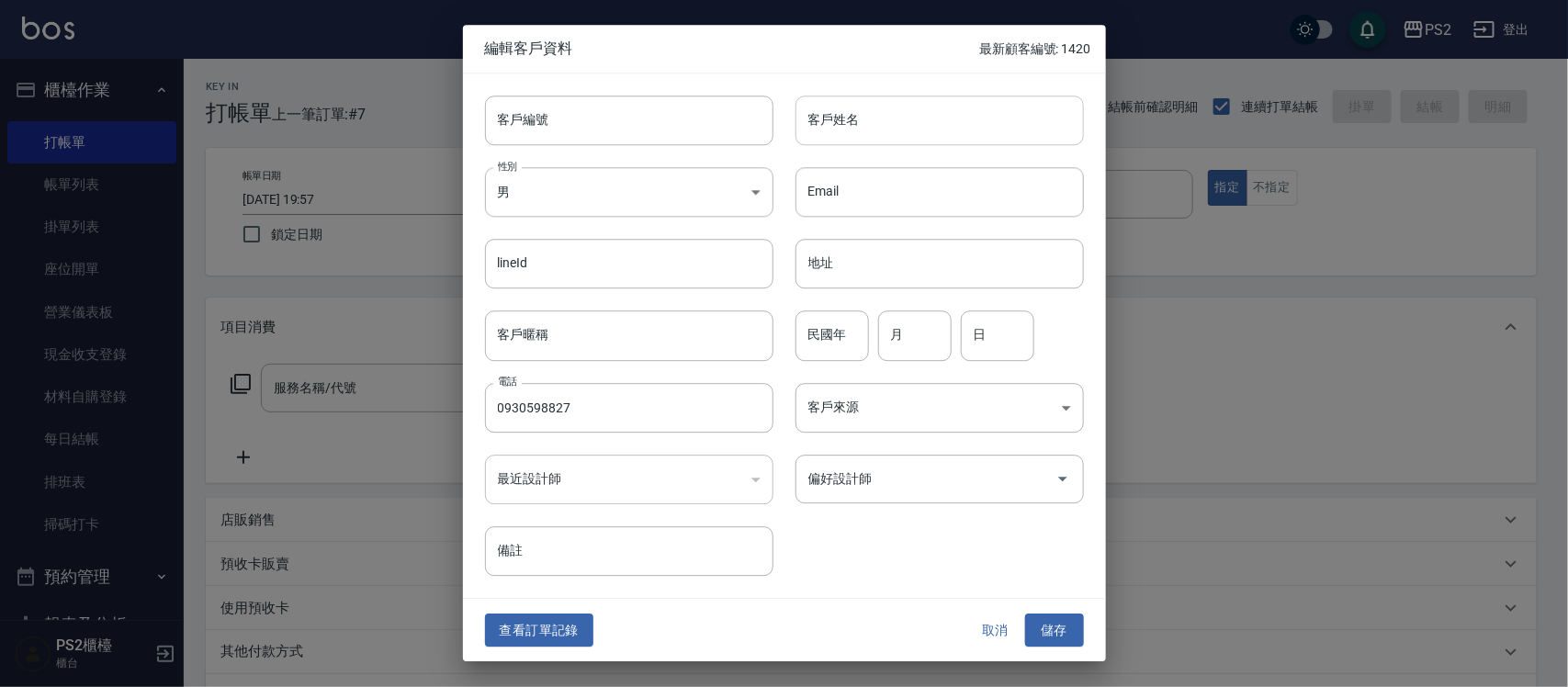
click at [999, 139] on input "客戶姓名" at bounding box center [940, 120] width 289 height 50
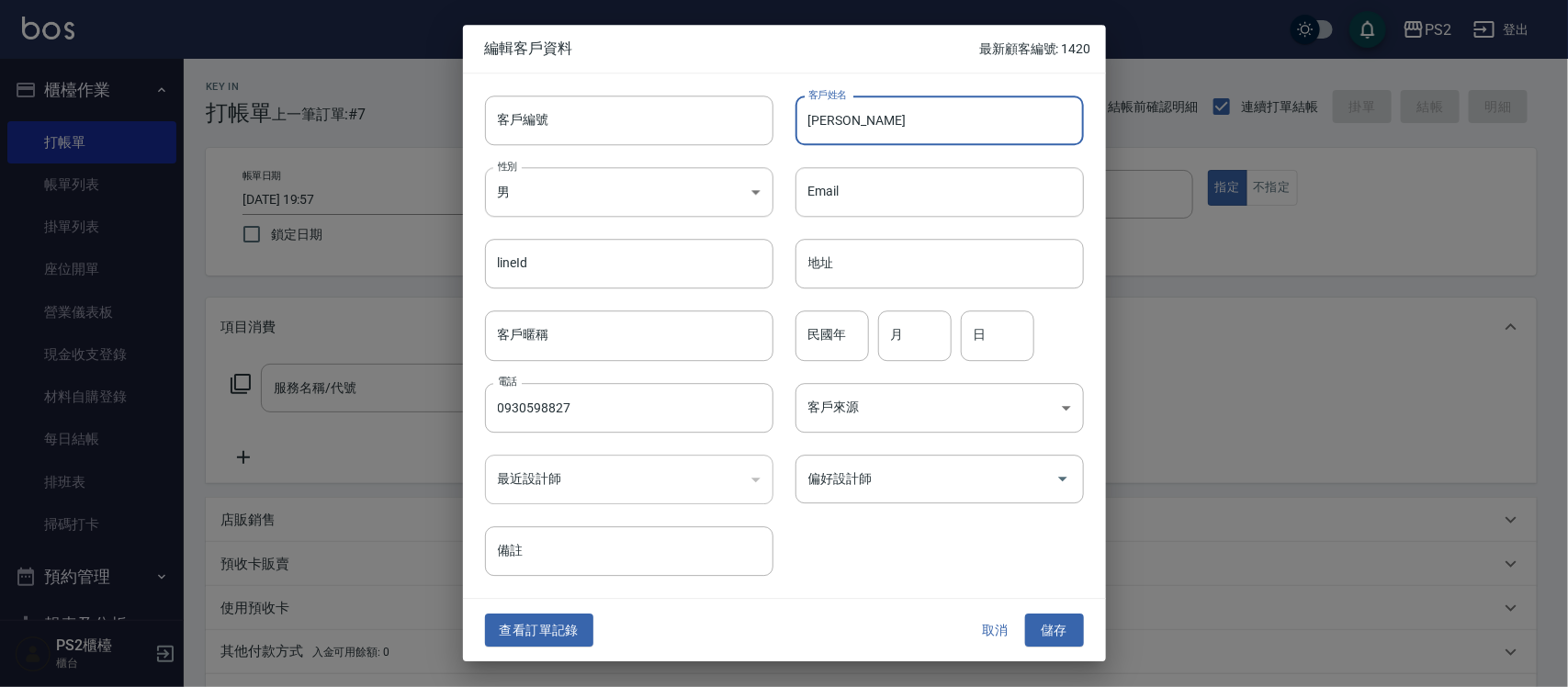
type input "[PERSON_NAME]"
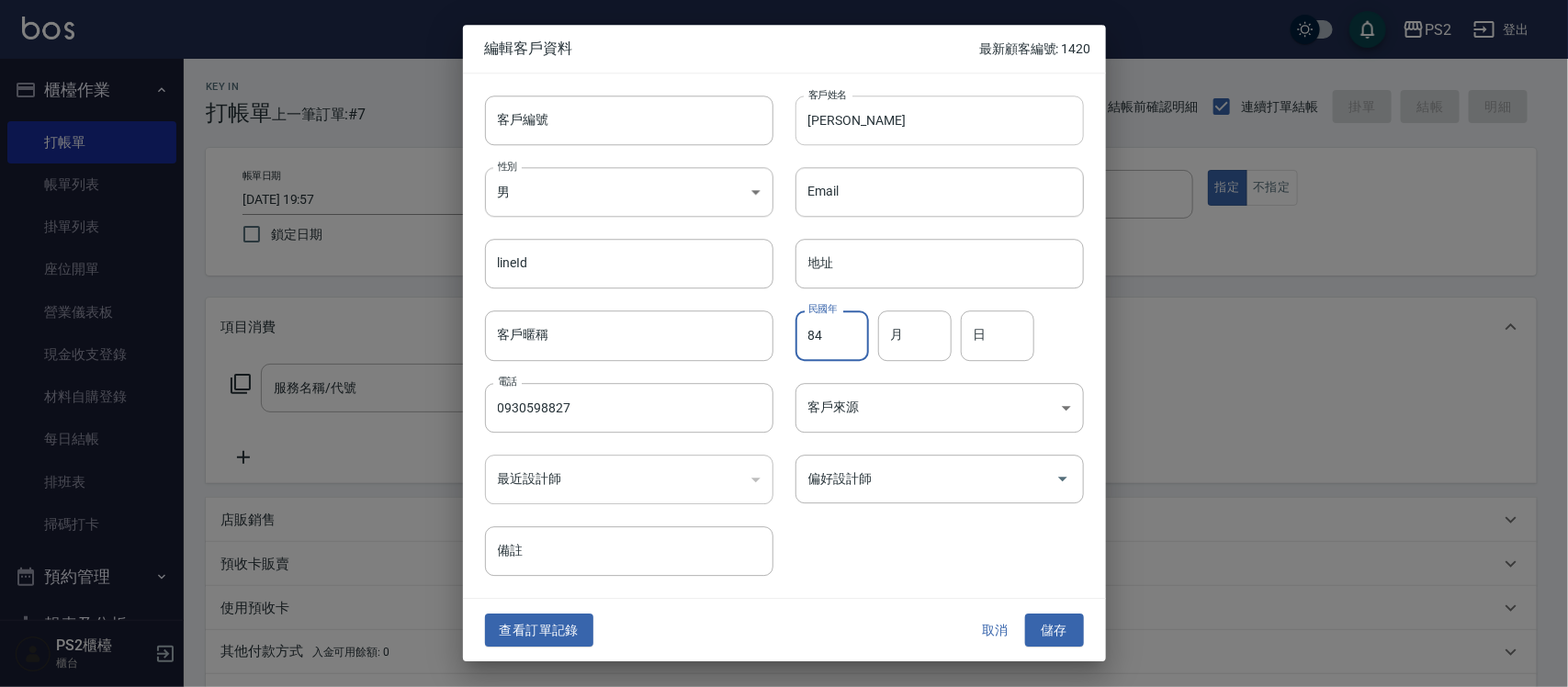
type input "84"
type input "08"
type input "16"
click at [1025, 614] on button "儲存" at bounding box center [1055, 630] width 59 height 34
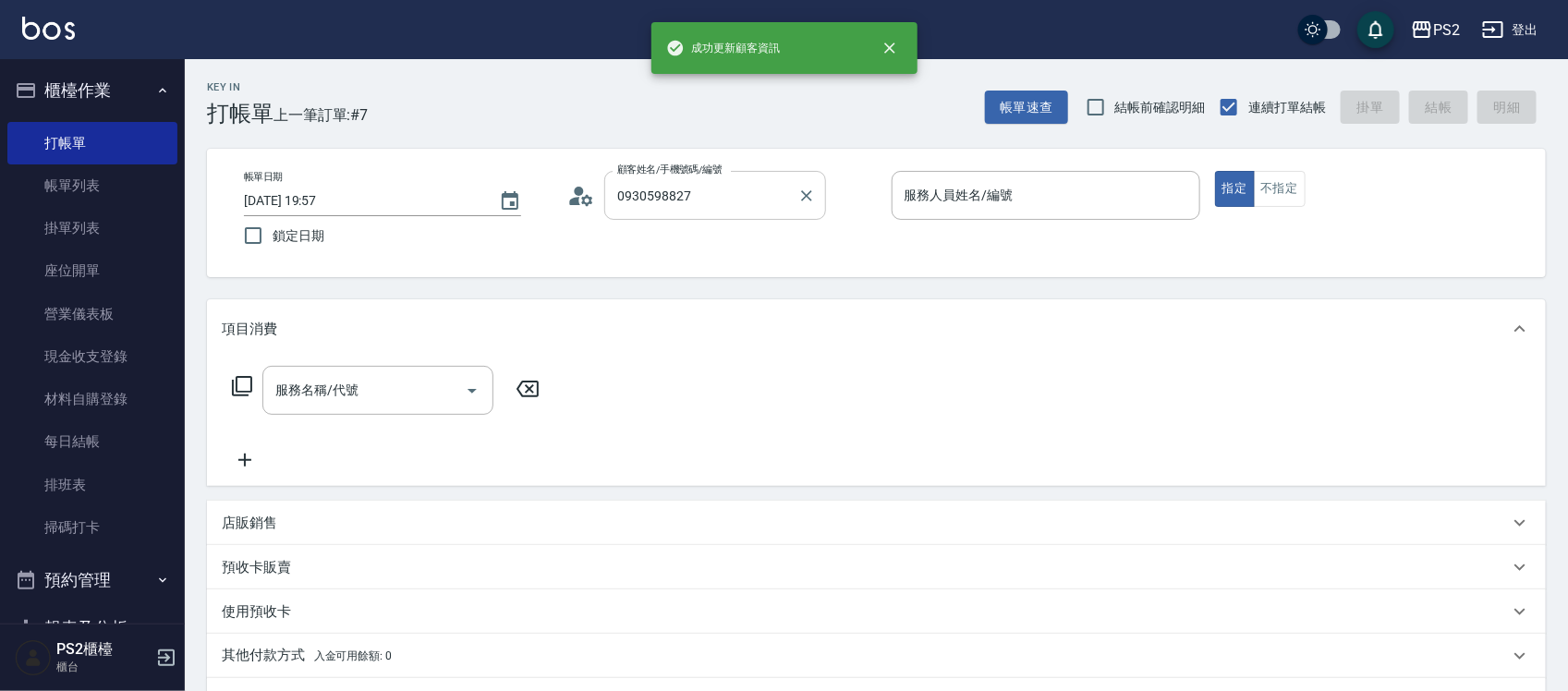
click at [723, 171] on div "0930598827 顧客姓名/手機號碼/編號" at bounding box center [716, 195] width 222 height 49
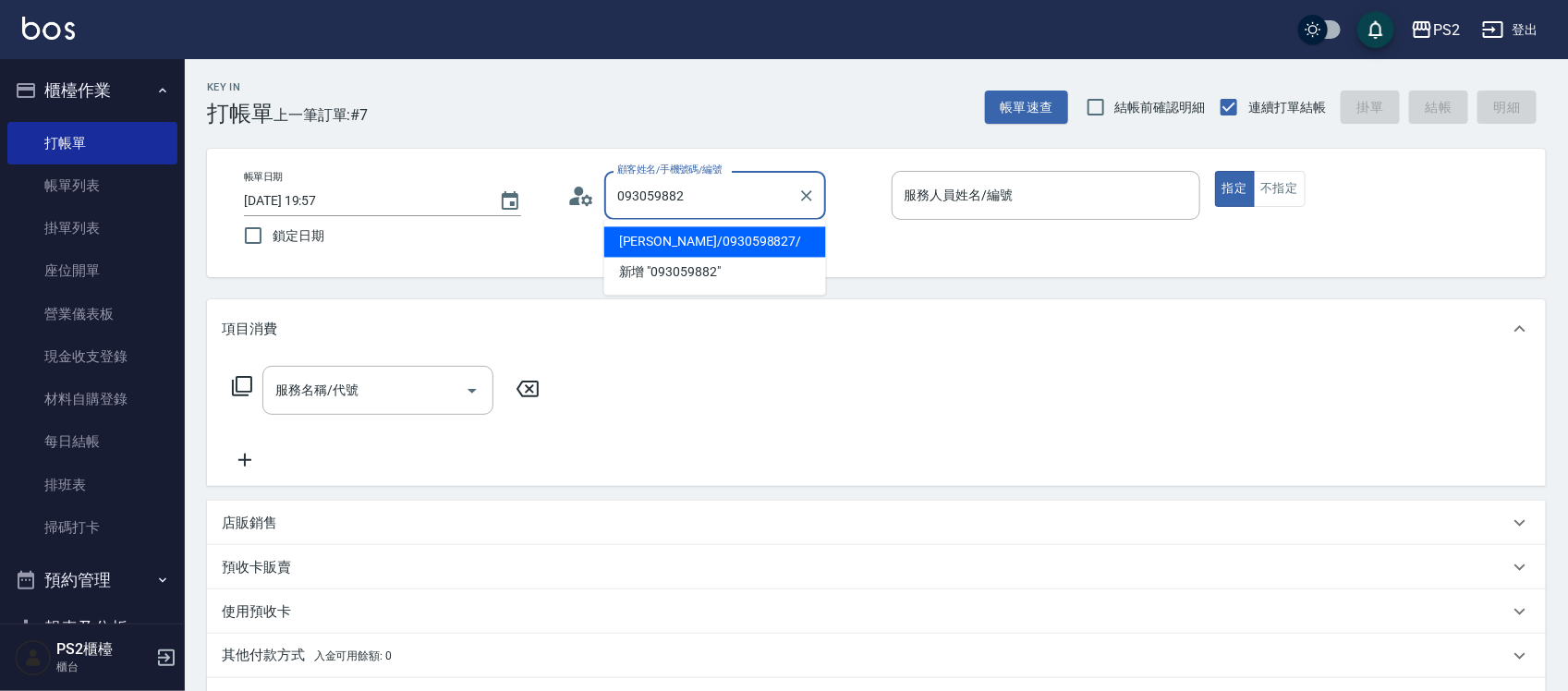
type input "[PERSON_NAME]/0930598827/"
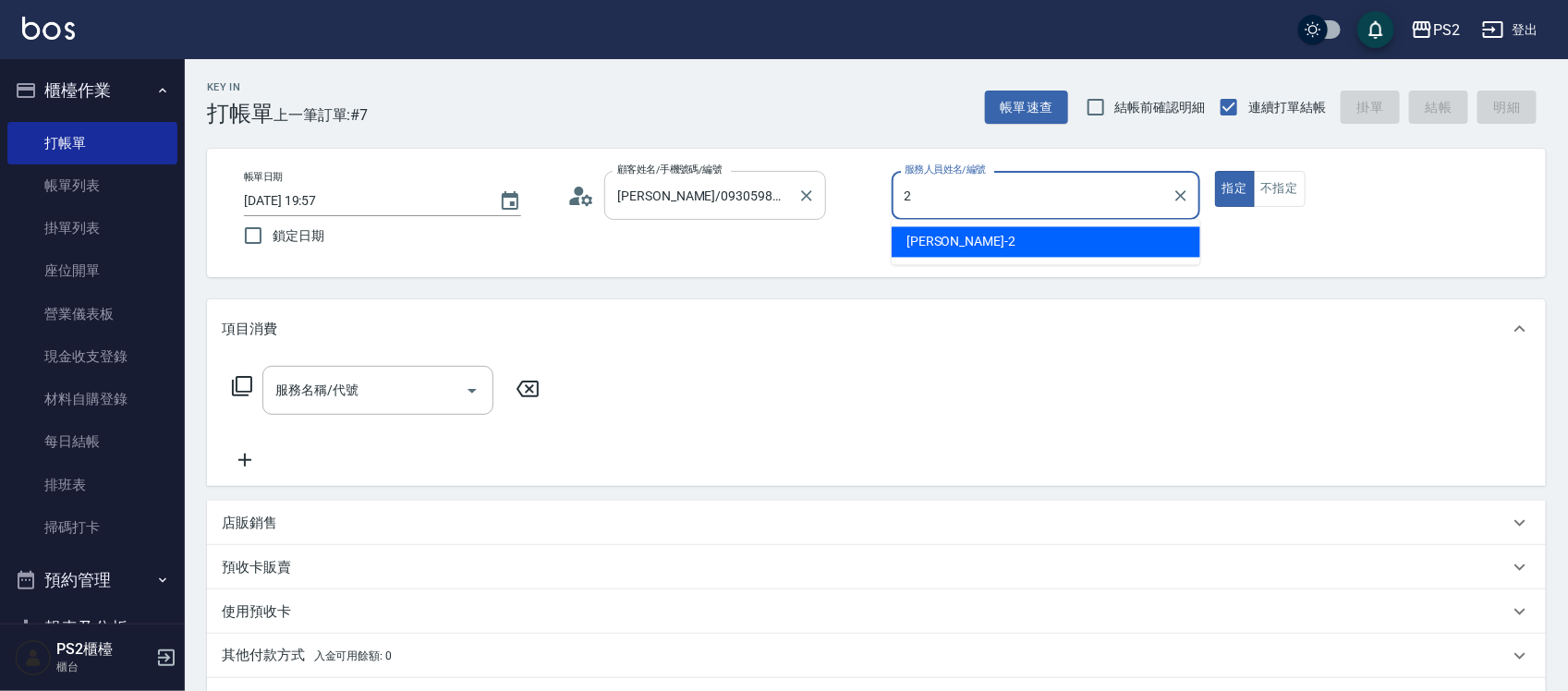
type input "[PERSON_NAME]-2"
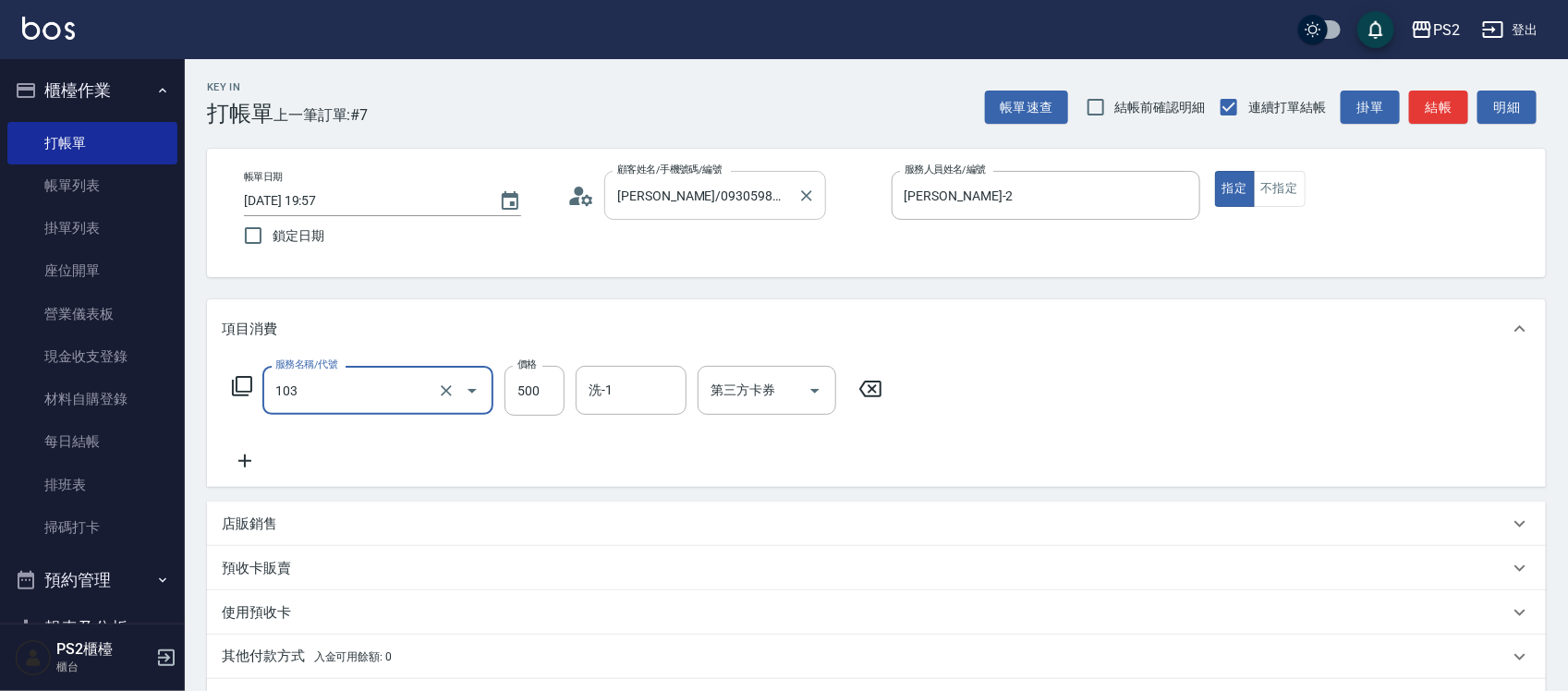
type input "B級洗剪500(103)"
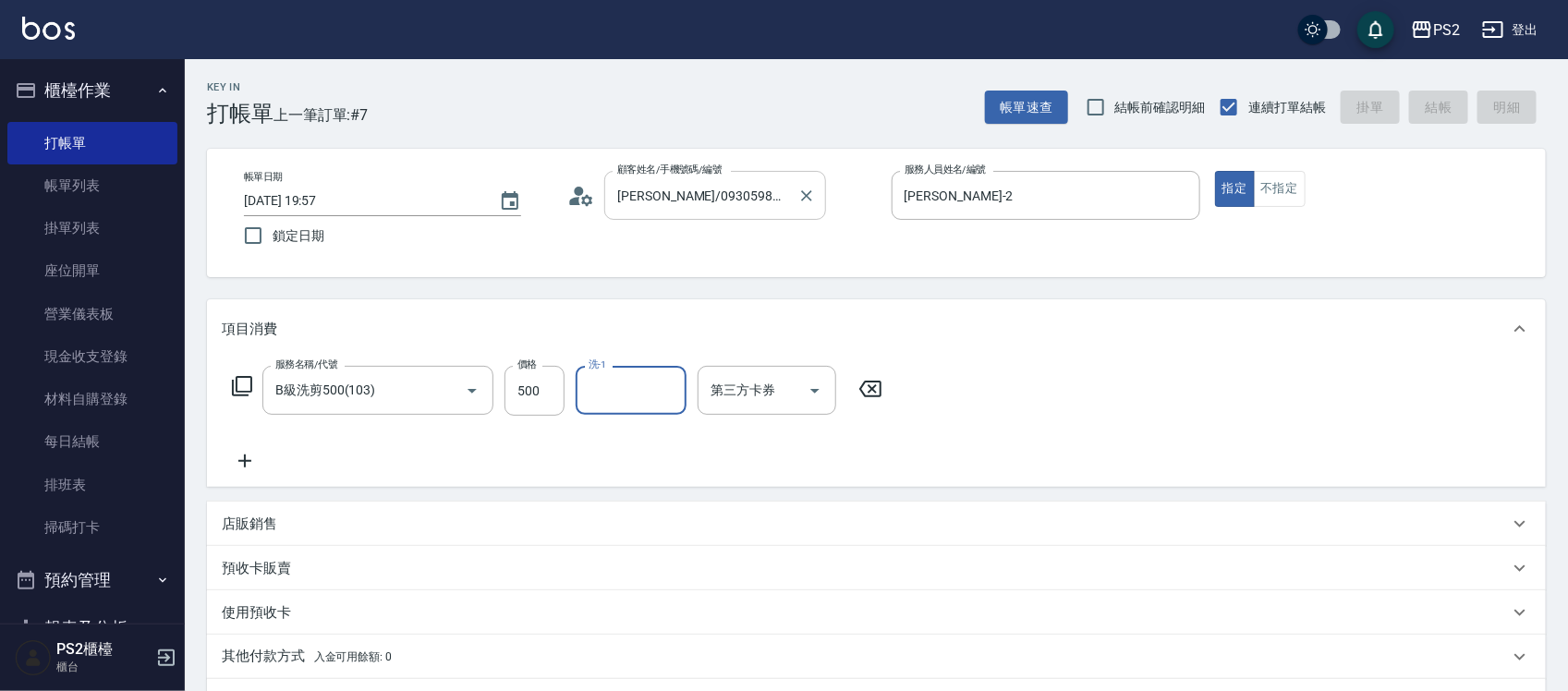
type input "[DATE] 19:58"
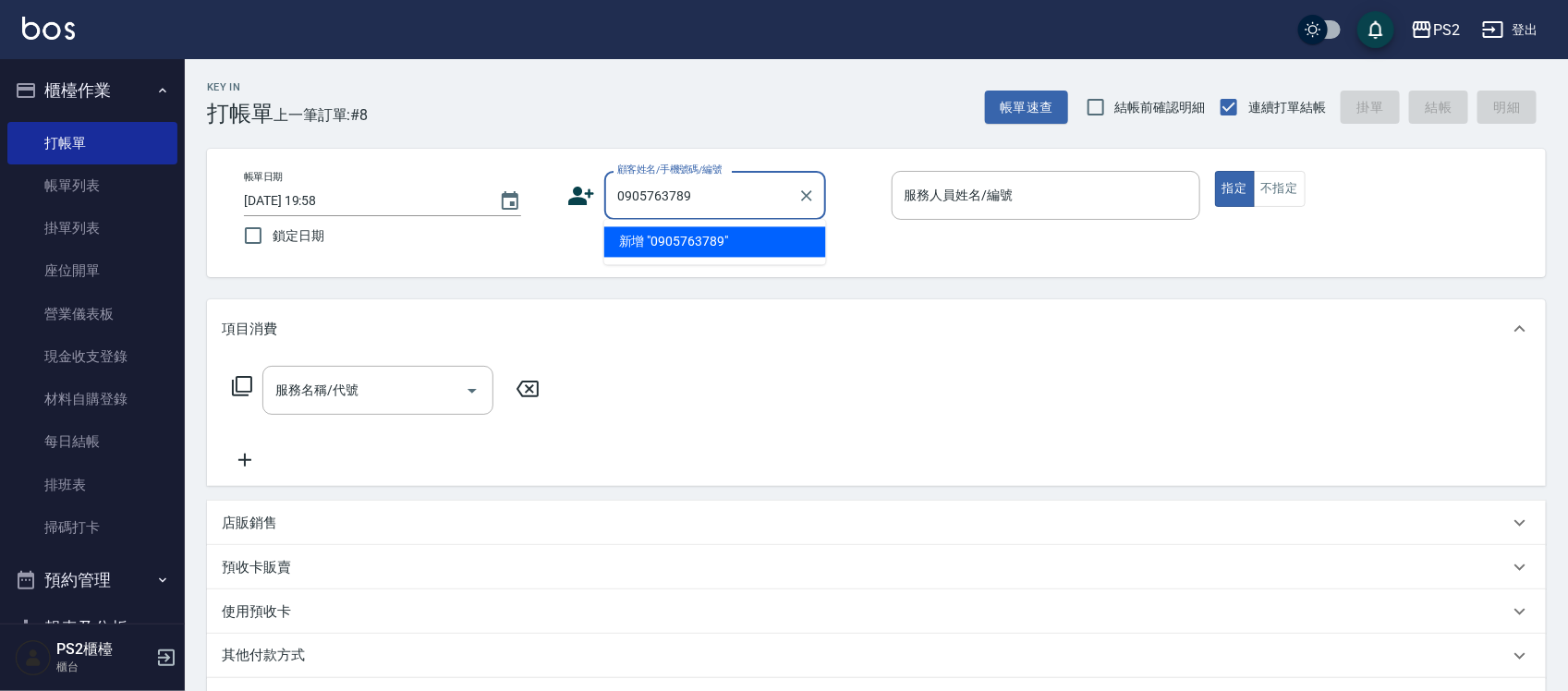
type input "0905763789"
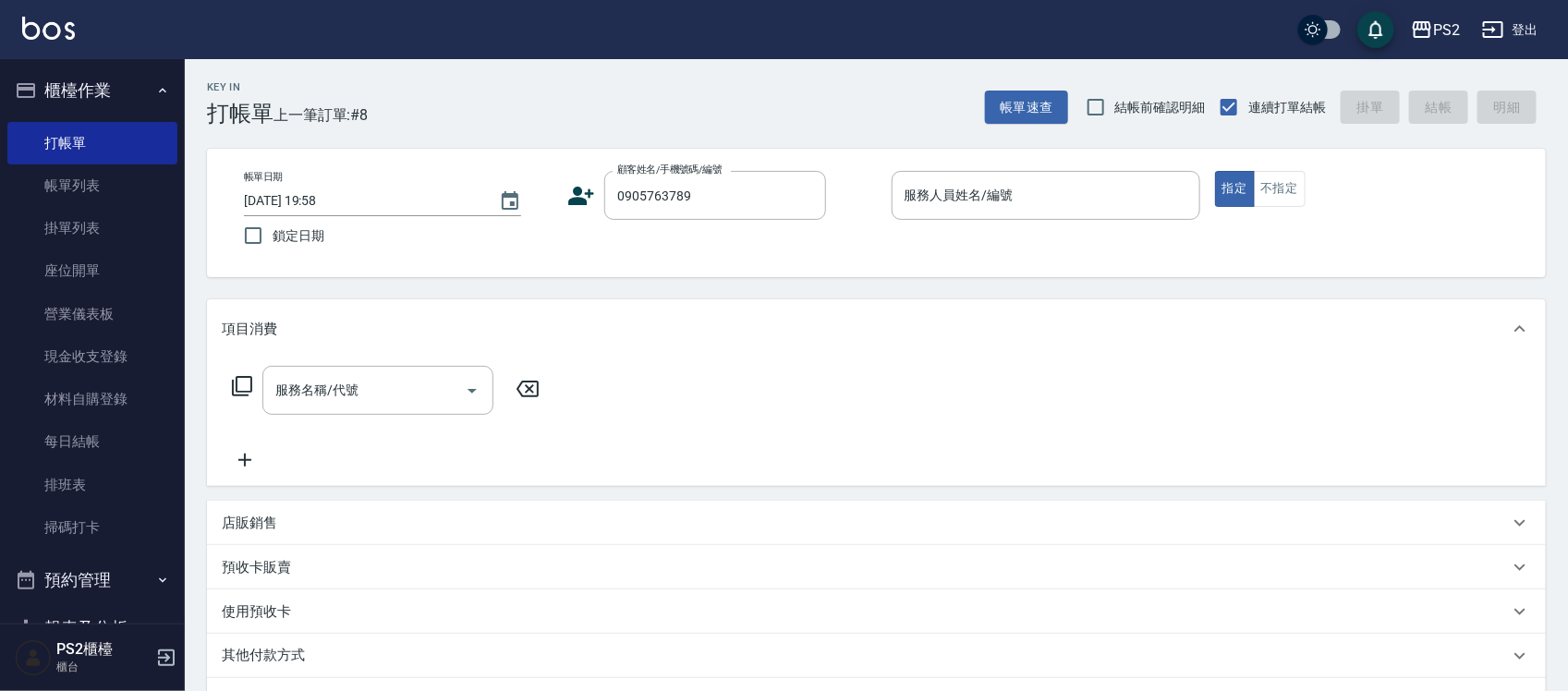
click at [587, 208] on icon at bounding box center [581, 195] width 27 height 27
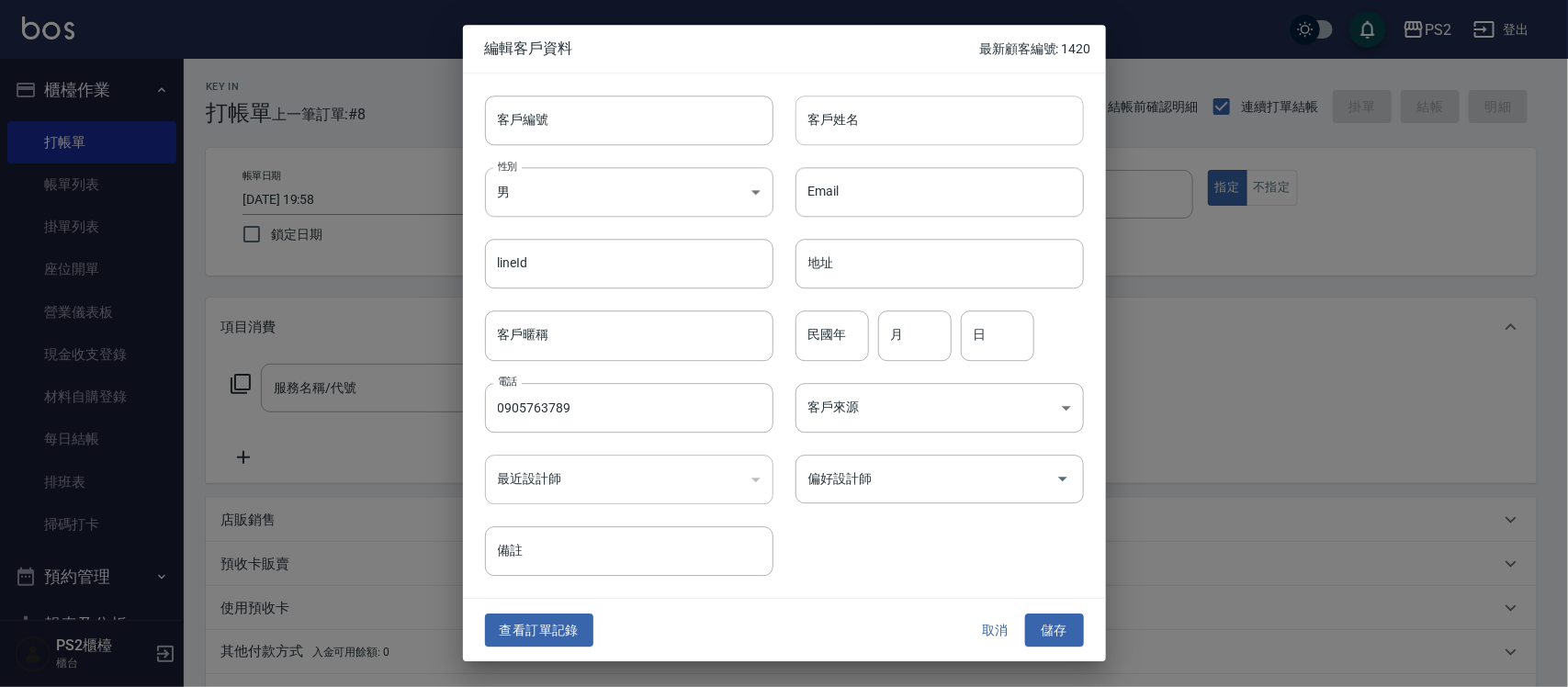
click at [850, 121] on input "客戶姓名" at bounding box center [940, 120] width 289 height 50
type input "[PERSON_NAME]"
type input "64"
type input "01"
type input "05"
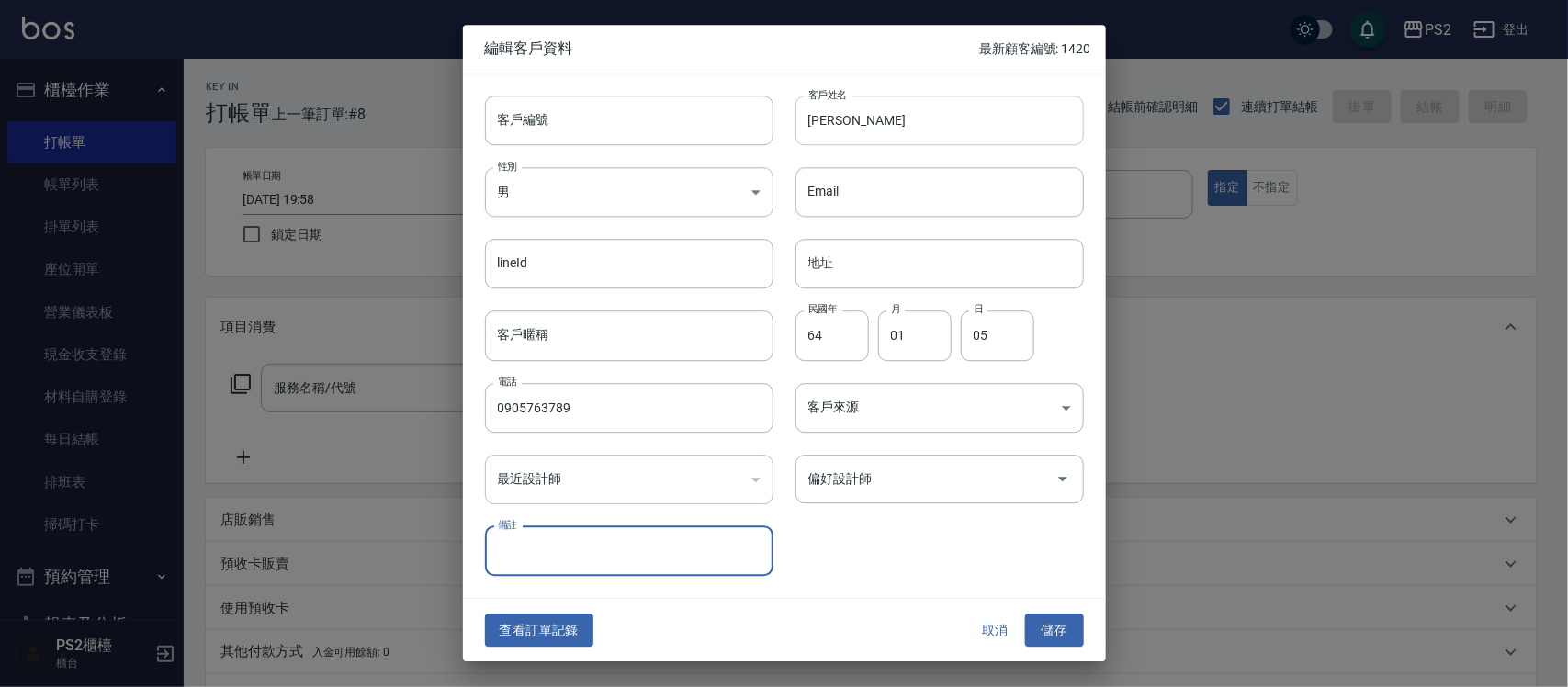
click at [1025, 614] on button "儲存" at bounding box center [1055, 630] width 59 height 34
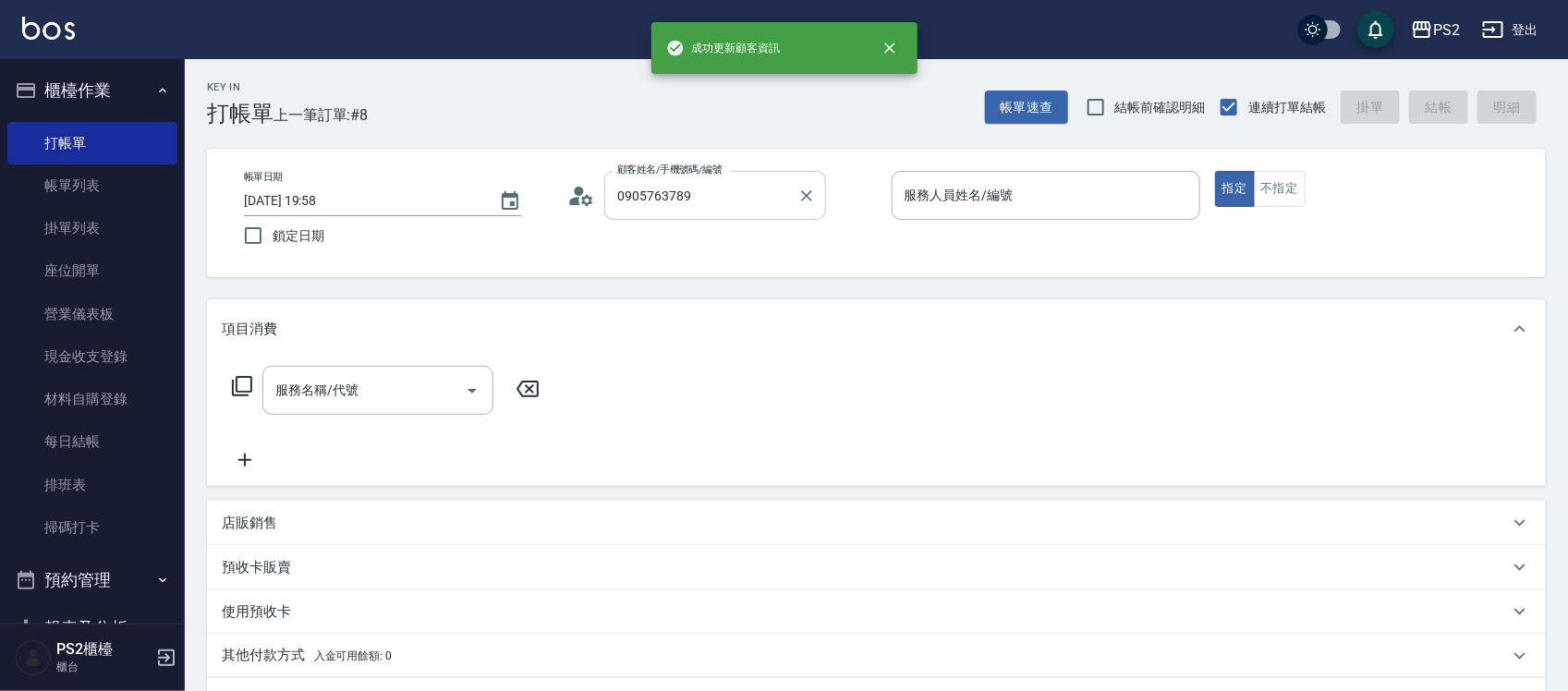
click at [774, 183] on input "0905763789" at bounding box center [701, 195] width 178 height 32
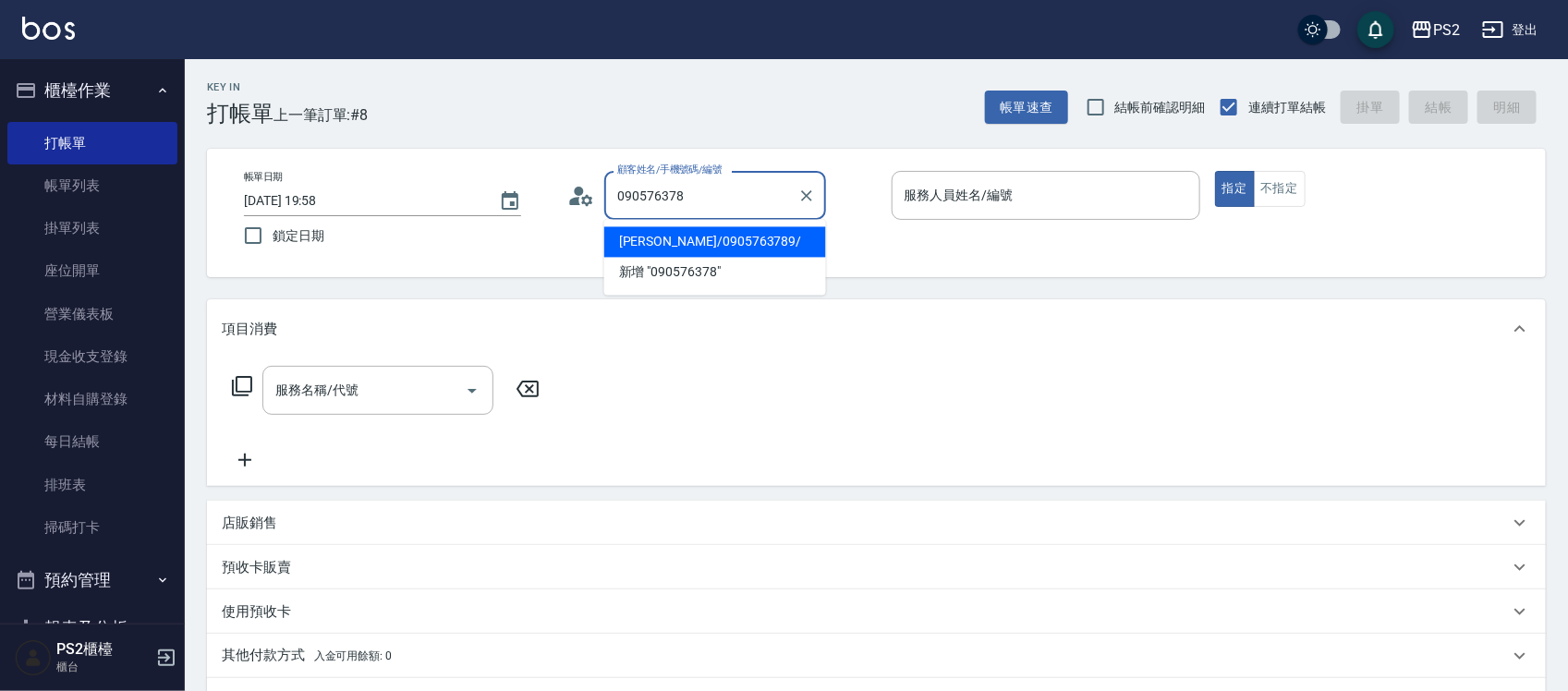
type input "[PERSON_NAME]/0905763789/"
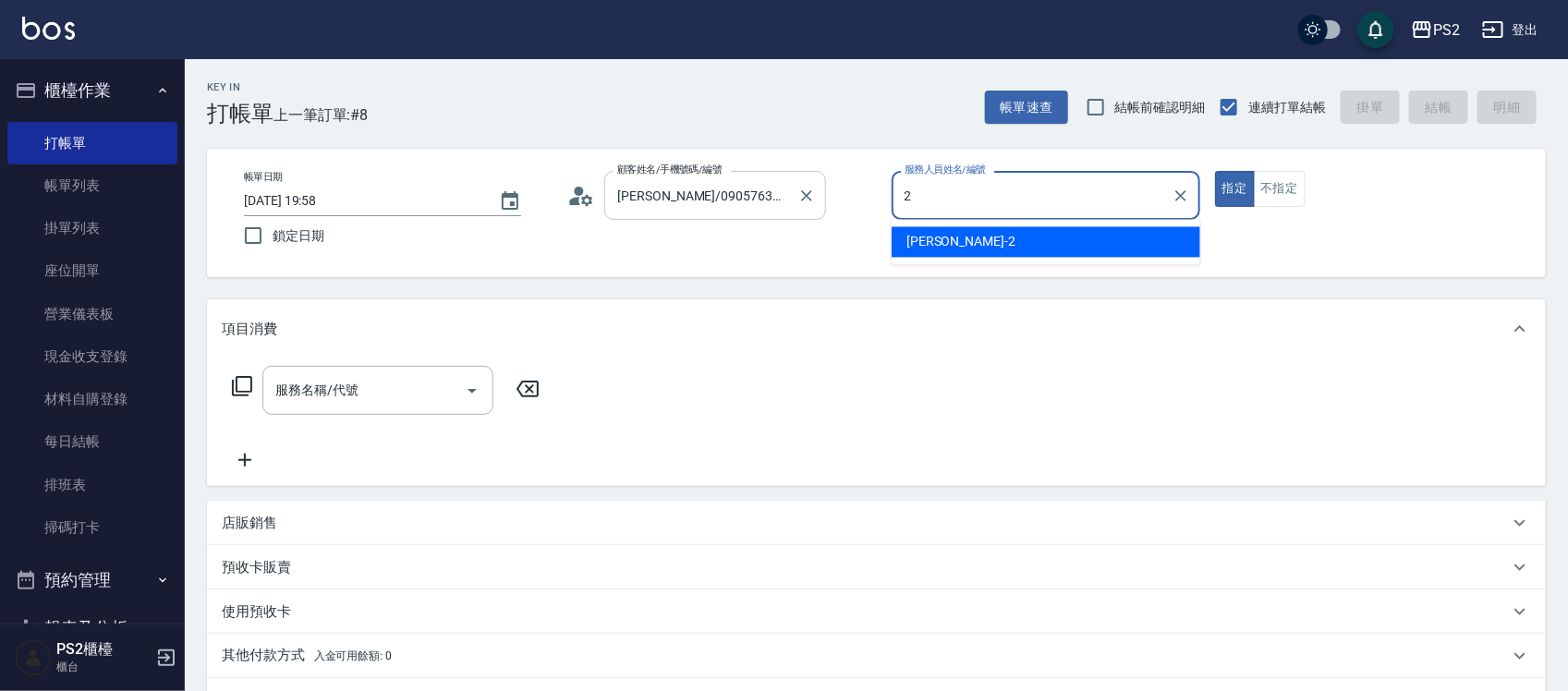
type input "[PERSON_NAME]-2"
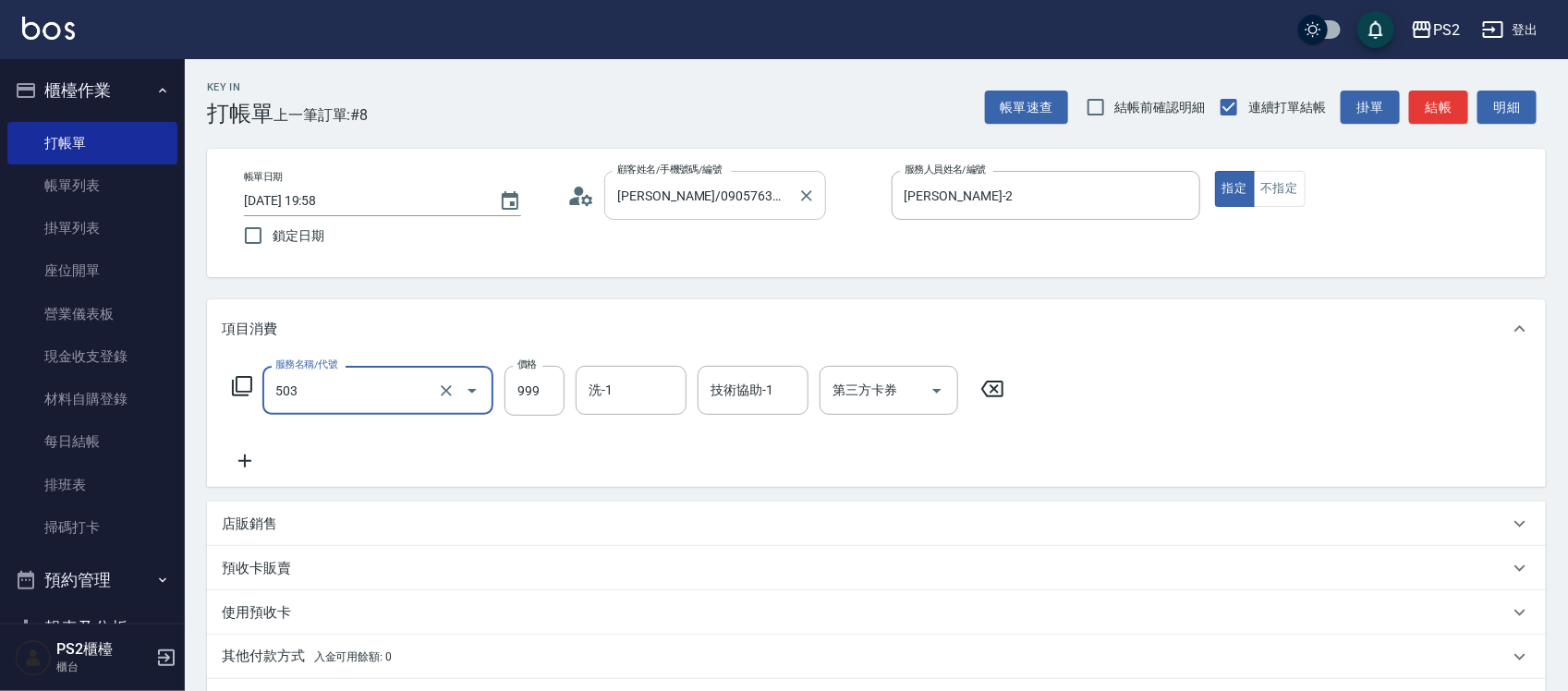
type input "廣告染髮(503)"
type input "1299"
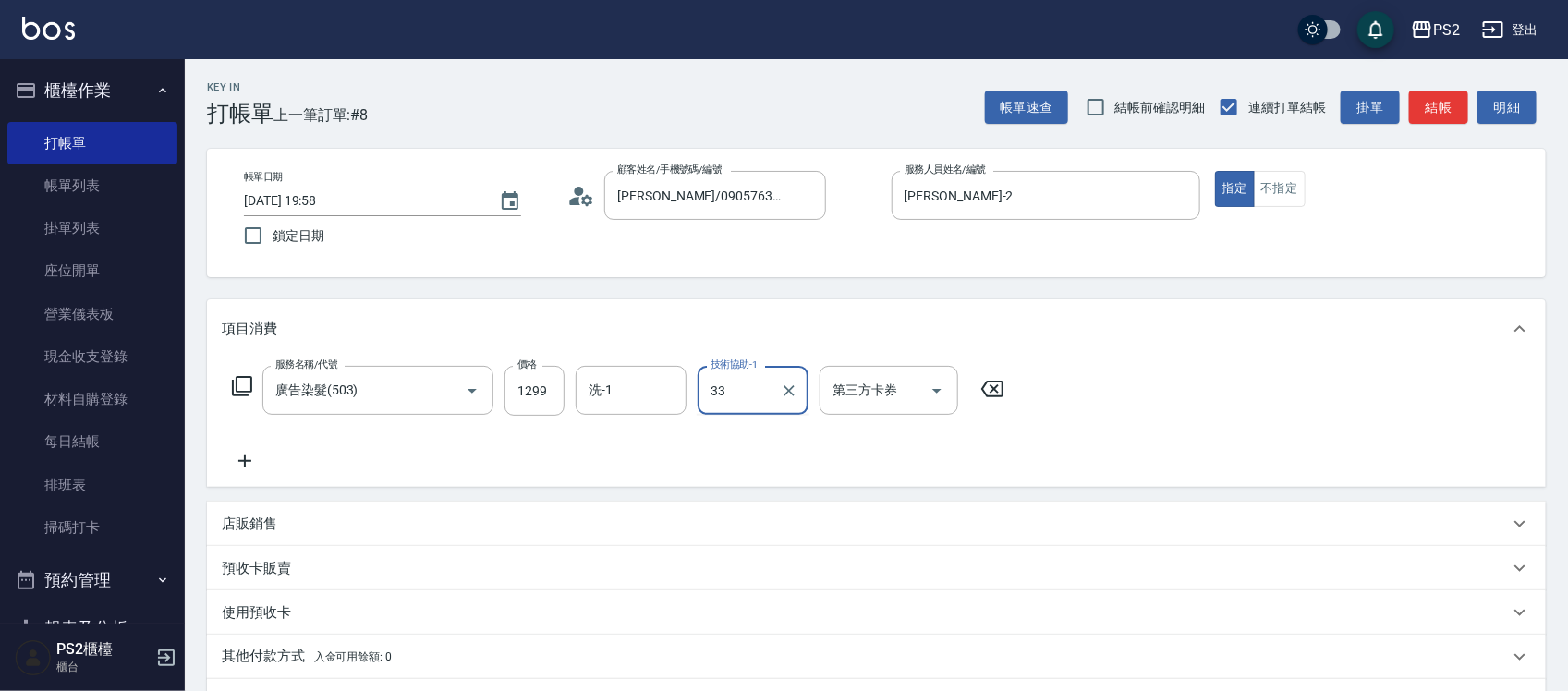
type input "培芯-33"
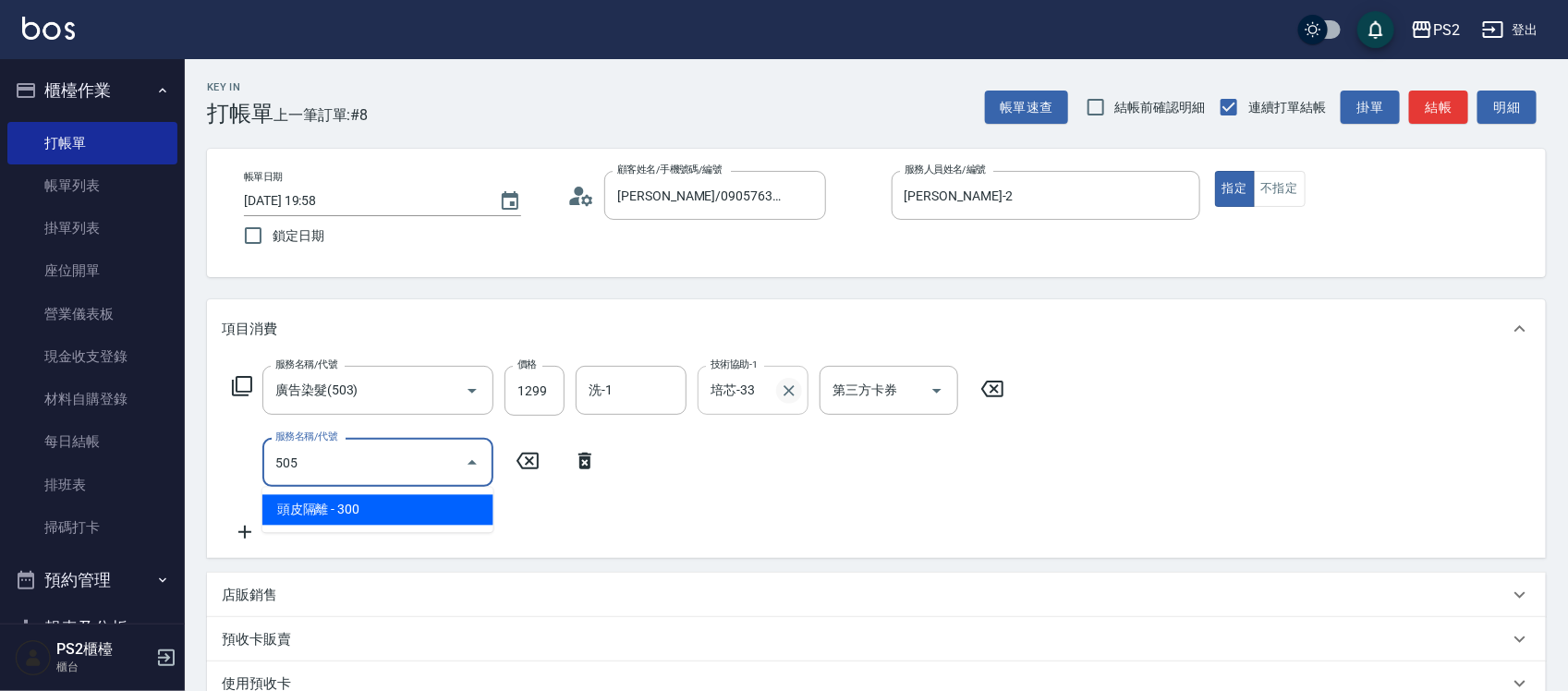
type input "頭皮隔離(505)"
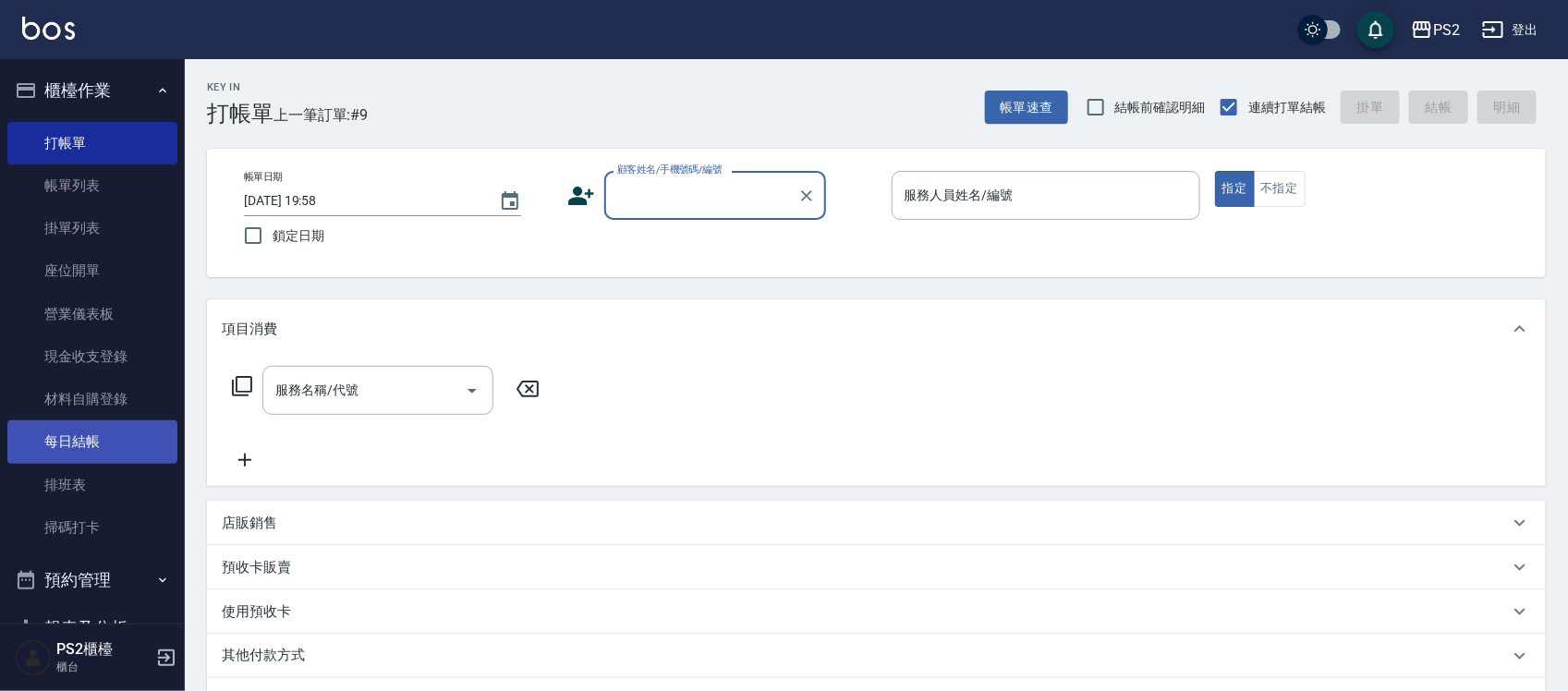
click at [102, 451] on link "每日結帳" at bounding box center [92, 441] width 170 height 42
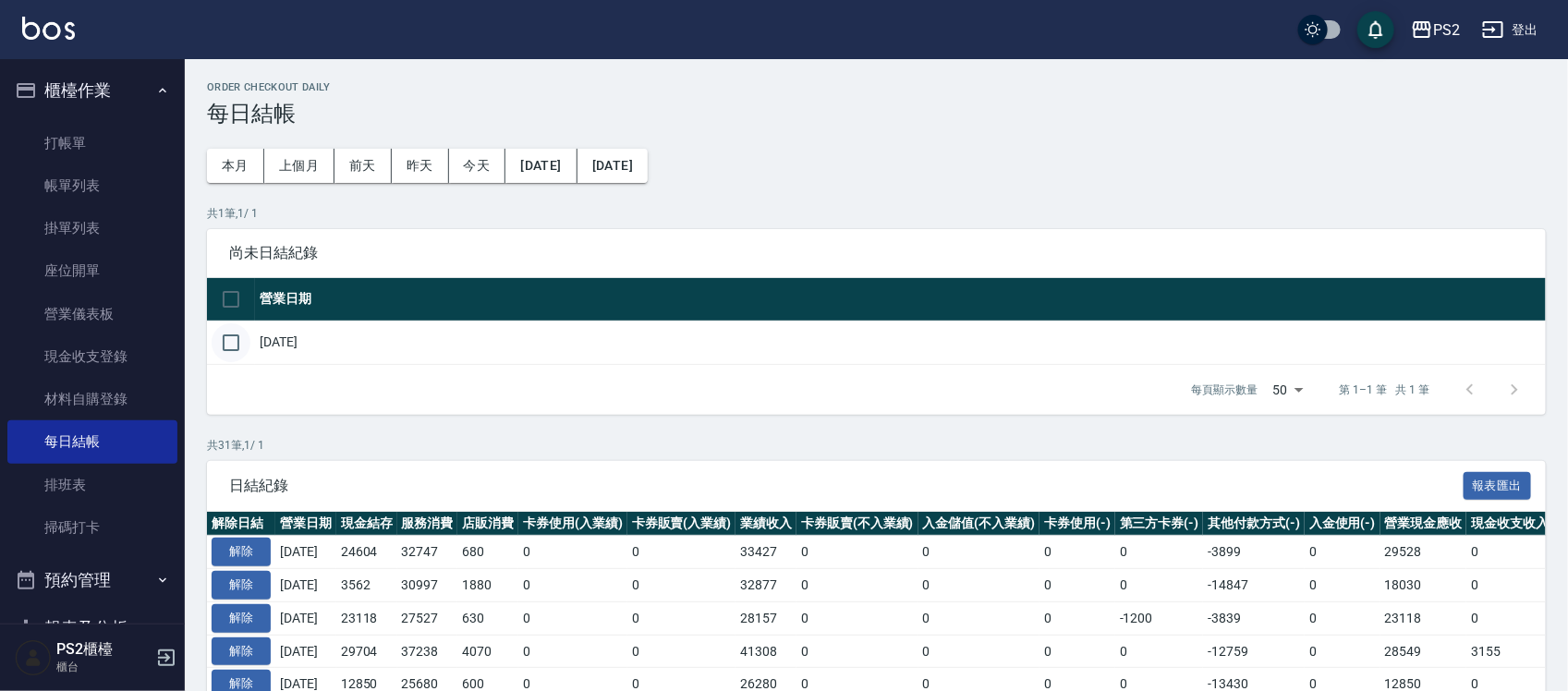
click at [239, 342] on input "checkbox" at bounding box center [232, 343] width 39 height 39
checkbox input "true"
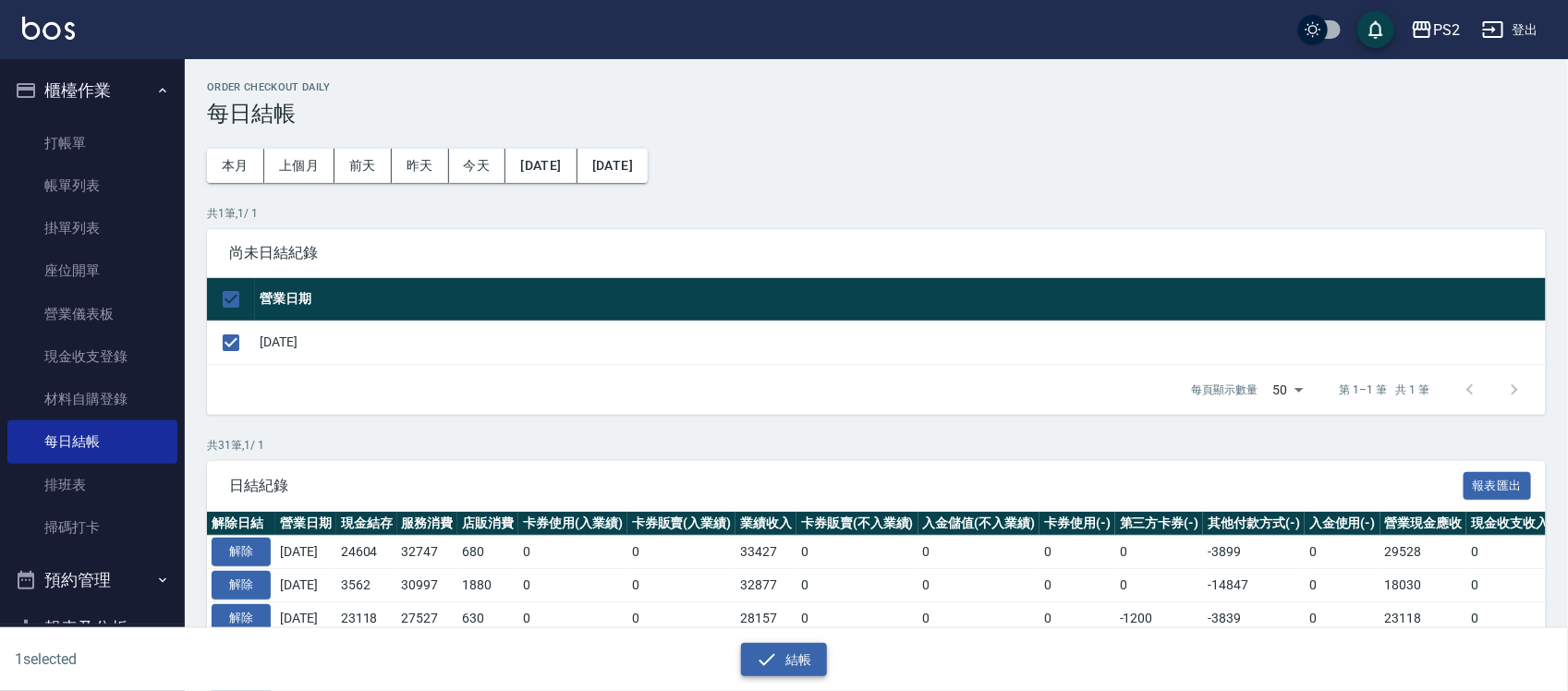
click at [786, 659] on button "結帳" at bounding box center [784, 660] width 86 height 34
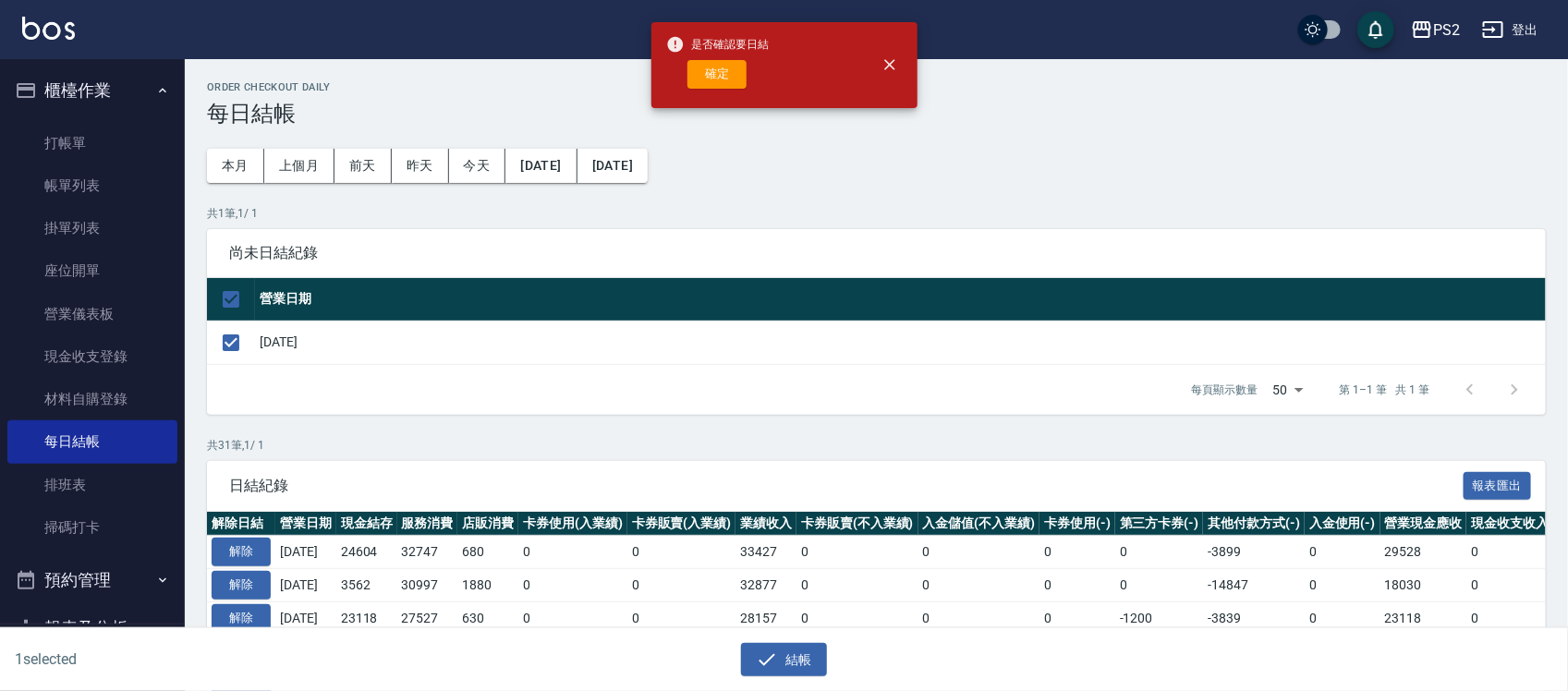
click at [729, 57] on div "是否確認要日結 確定" at bounding box center [718, 65] width 103 height 75
click at [721, 80] on button "確定" at bounding box center [717, 74] width 59 height 28
checkbox input "false"
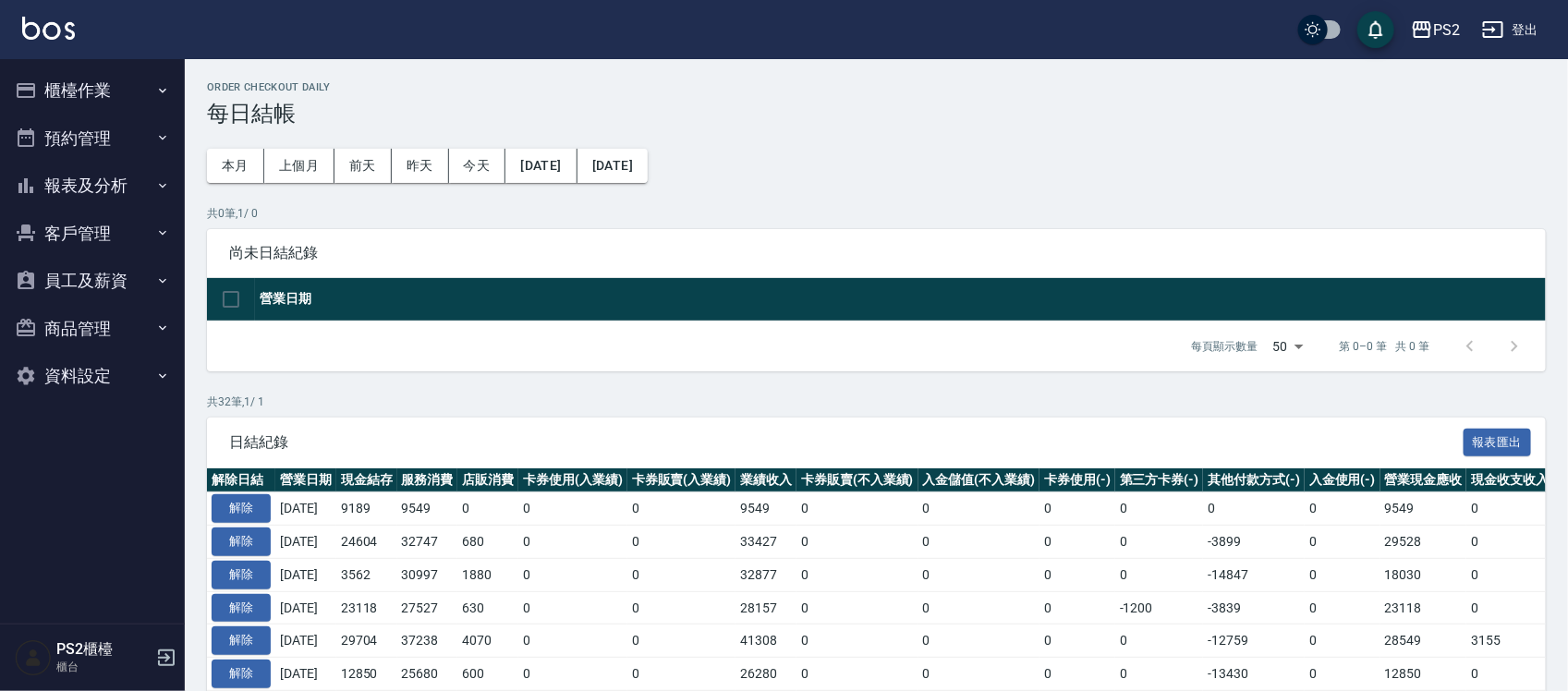
click at [97, 99] on button "櫃檯作業" at bounding box center [92, 90] width 170 height 48
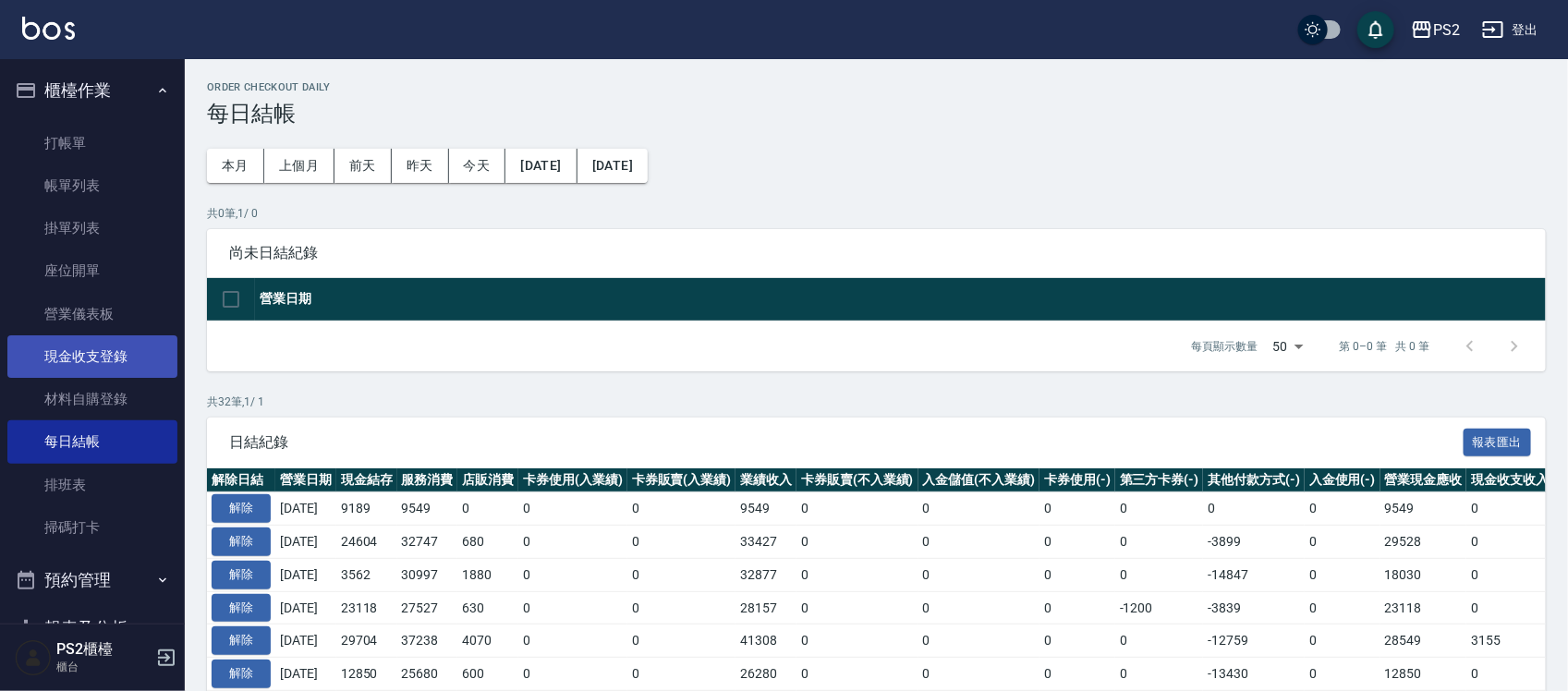
click at [130, 356] on link "現金收支登錄" at bounding box center [92, 356] width 170 height 42
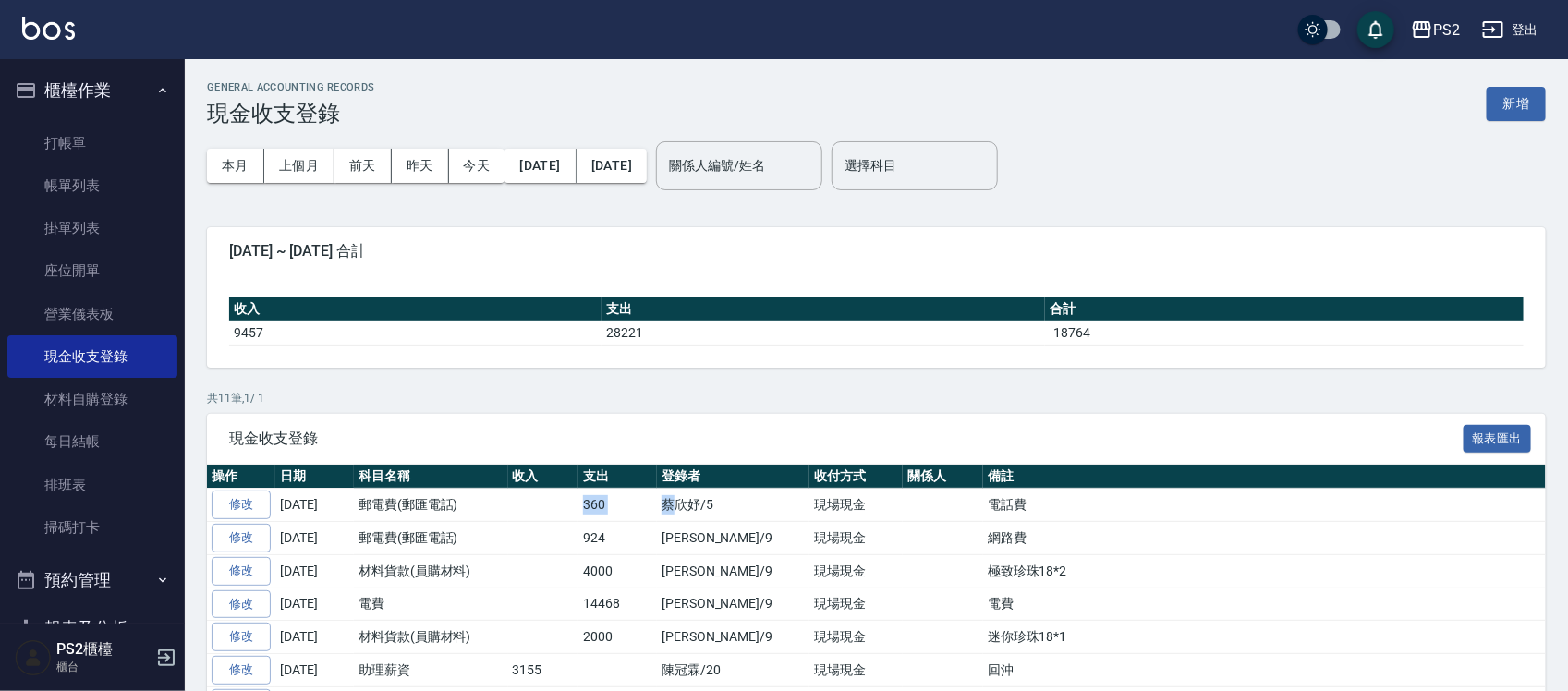
drag, startPoint x: 520, startPoint y: 504, endPoint x: 670, endPoint y: 501, distance: 150.0
click at [670, 501] on tr "修改 2025-10-14 郵電費(郵匯電話) 360 蔡欣妤/5 現場現金 電話費" at bounding box center [877, 505] width 1339 height 33
click at [670, 501] on td "蔡欣妤/5" at bounding box center [732, 505] width 152 height 33
click at [615, 505] on td "360" at bounding box center [618, 505] width 79 height 33
drag, startPoint x: 559, startPoint y: 510, endPoint x: 649, endPoint y: 518, distance: 90.4
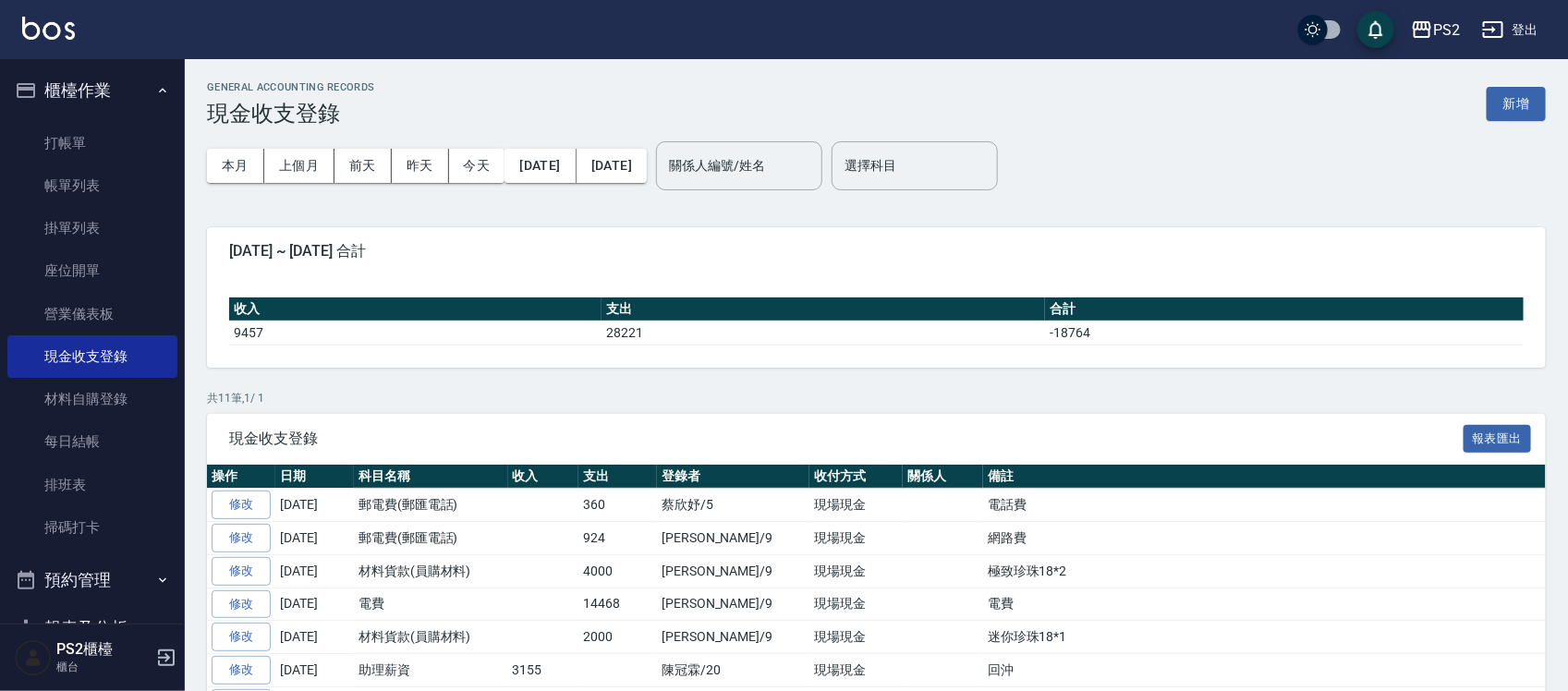
click at [601, 515] on tr "修改 2025-10-14 郵電費(郵匯電話) 360 蔡欣妤/5 現場現金 電話費" at bounding box center [877, 505] width 1339 height 33
click at [649, 518] on td "360" at bounding box center [618, 505] width 79 height 33
click at [639, 515] on td "360" at bounding box center [618, 505] width 79 height 33
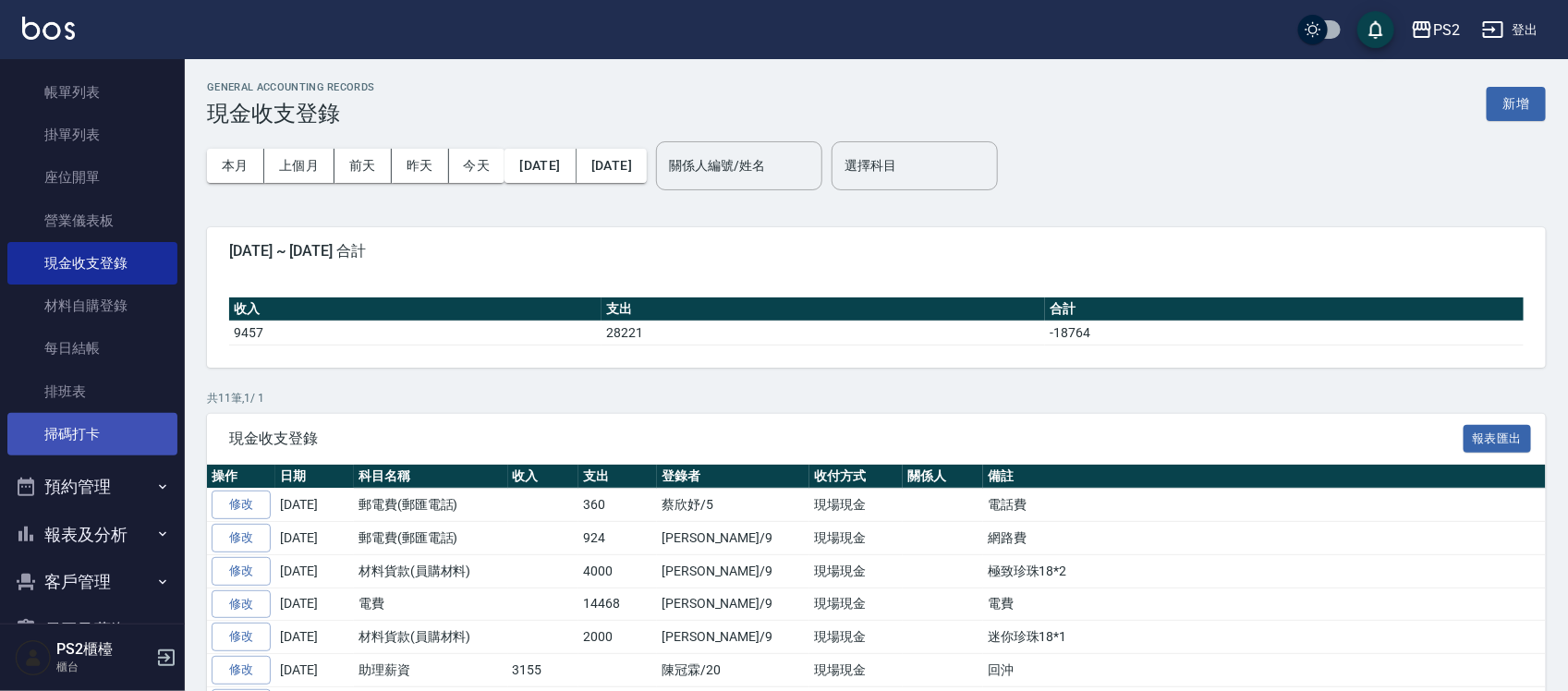
scroll to position [240, 0]
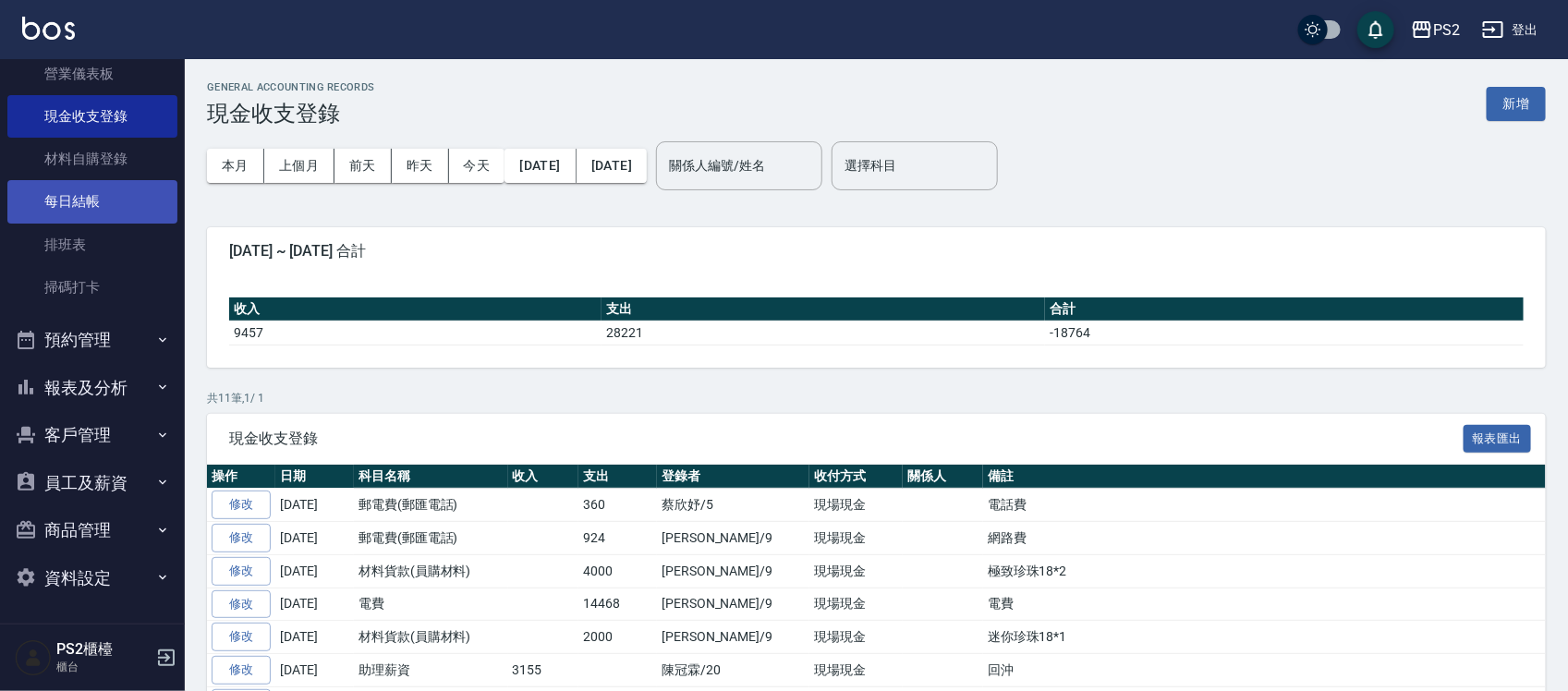
click at [103, 192] on link "每日結帳" at bounding box center [92, 201] width 170 height 42
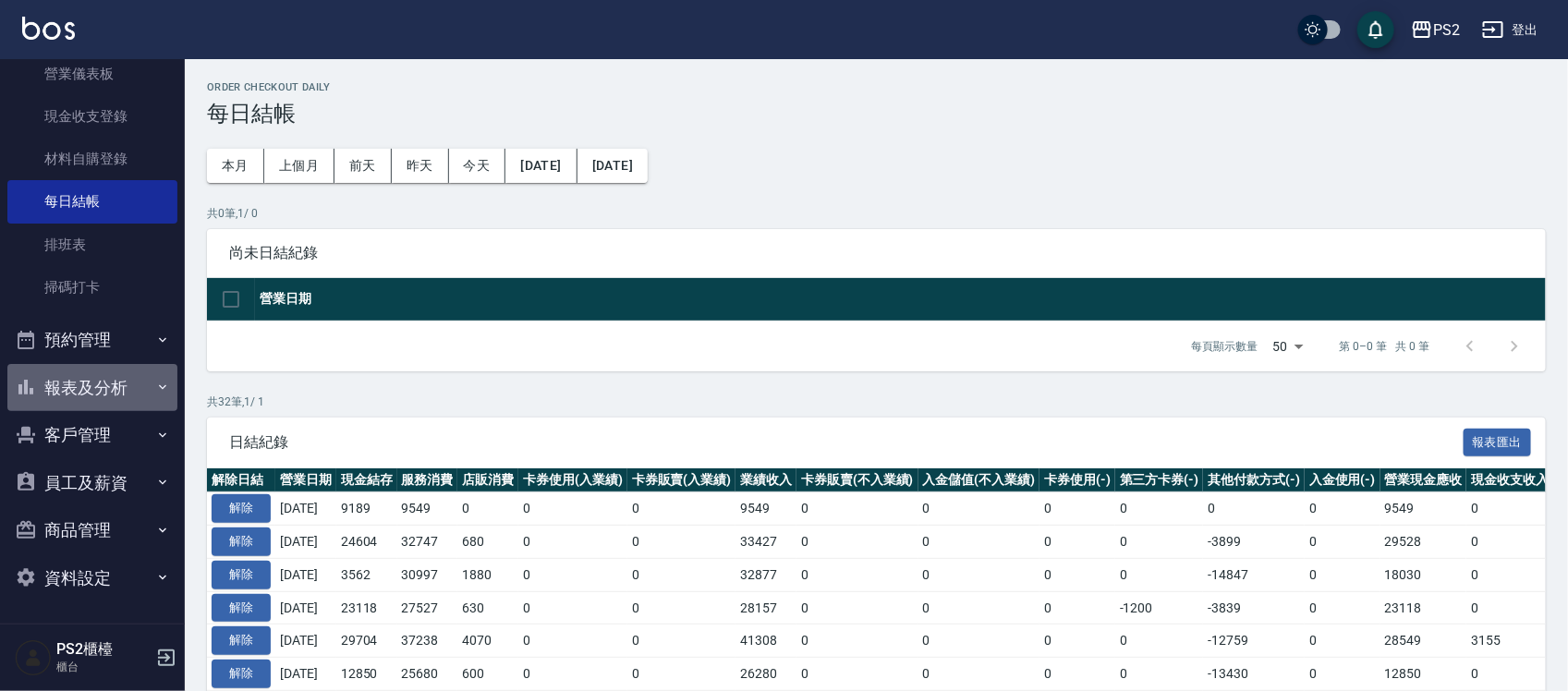
click at [94, 380] on button "報表及分析" at bounding box center [92, 388] width 170 height 48
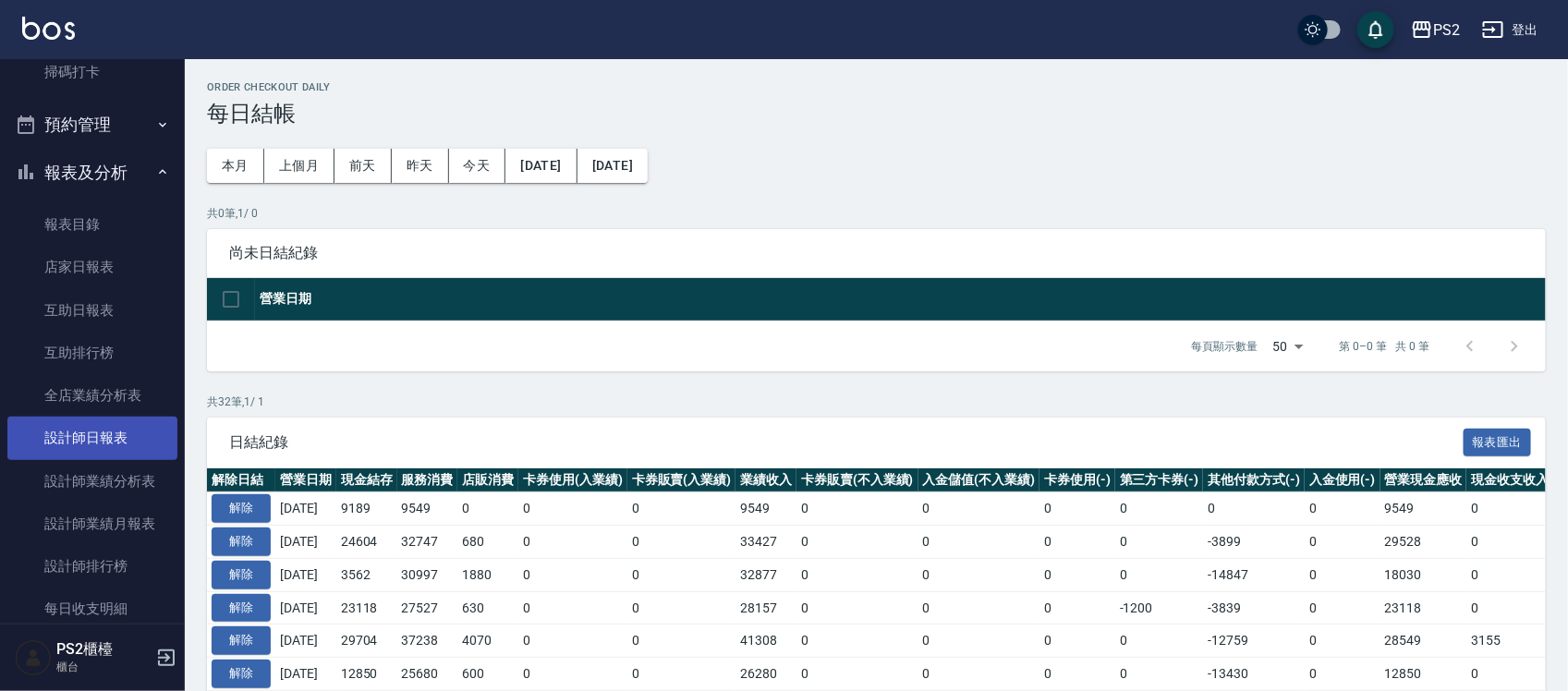
scroll to position [471, 0]
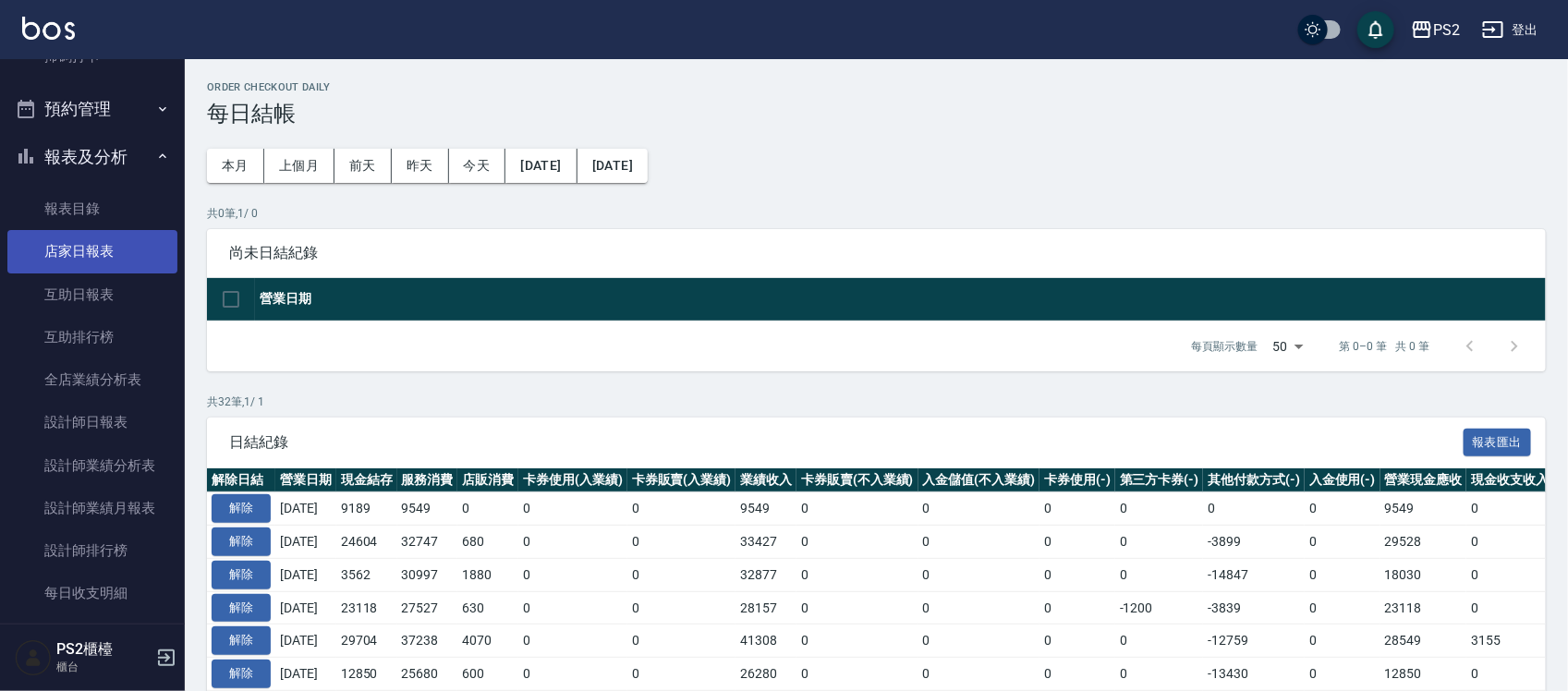
click at [106, 257] on link "店家日報表" at bounding box center [92, 250] width 170 height 42
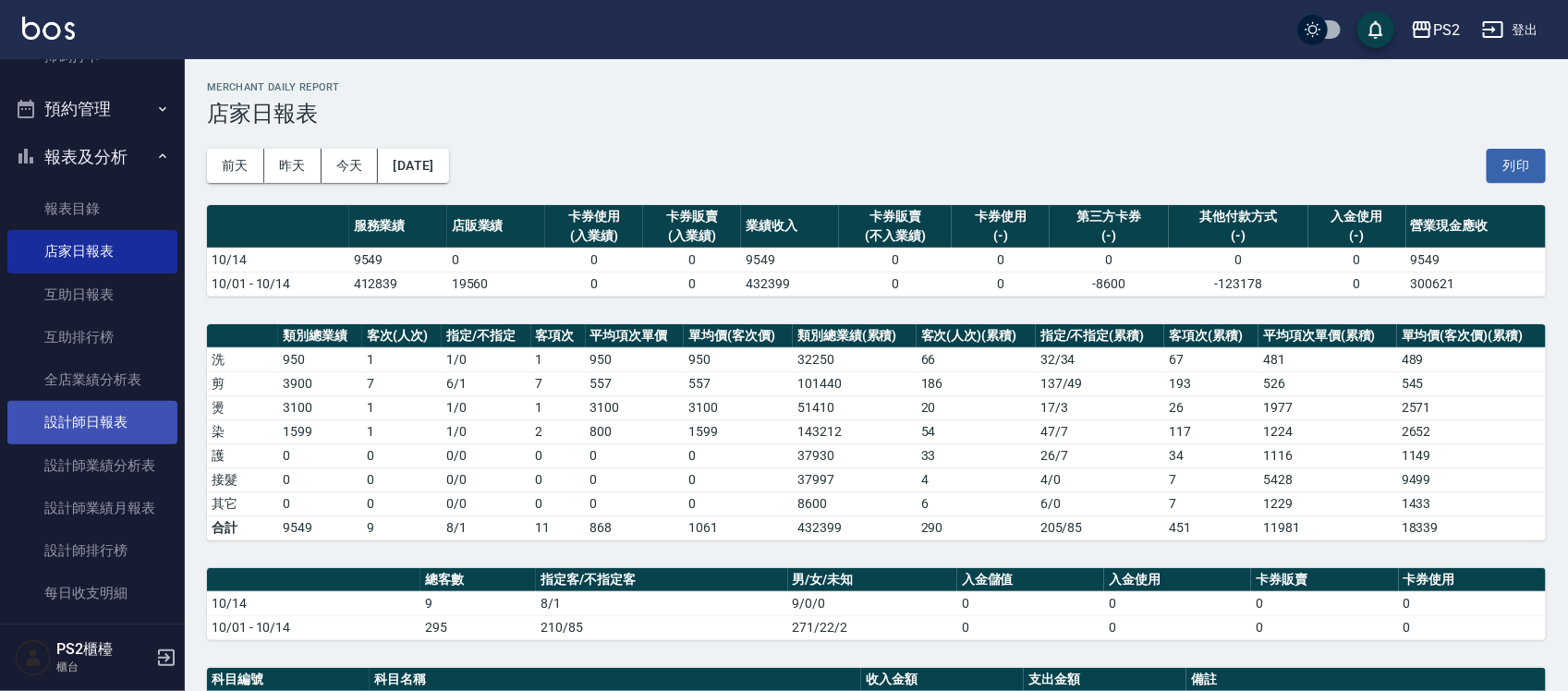
click at [100, 417] on link "設計師日報表" at bounding box center [92, 422] width 170 height 42
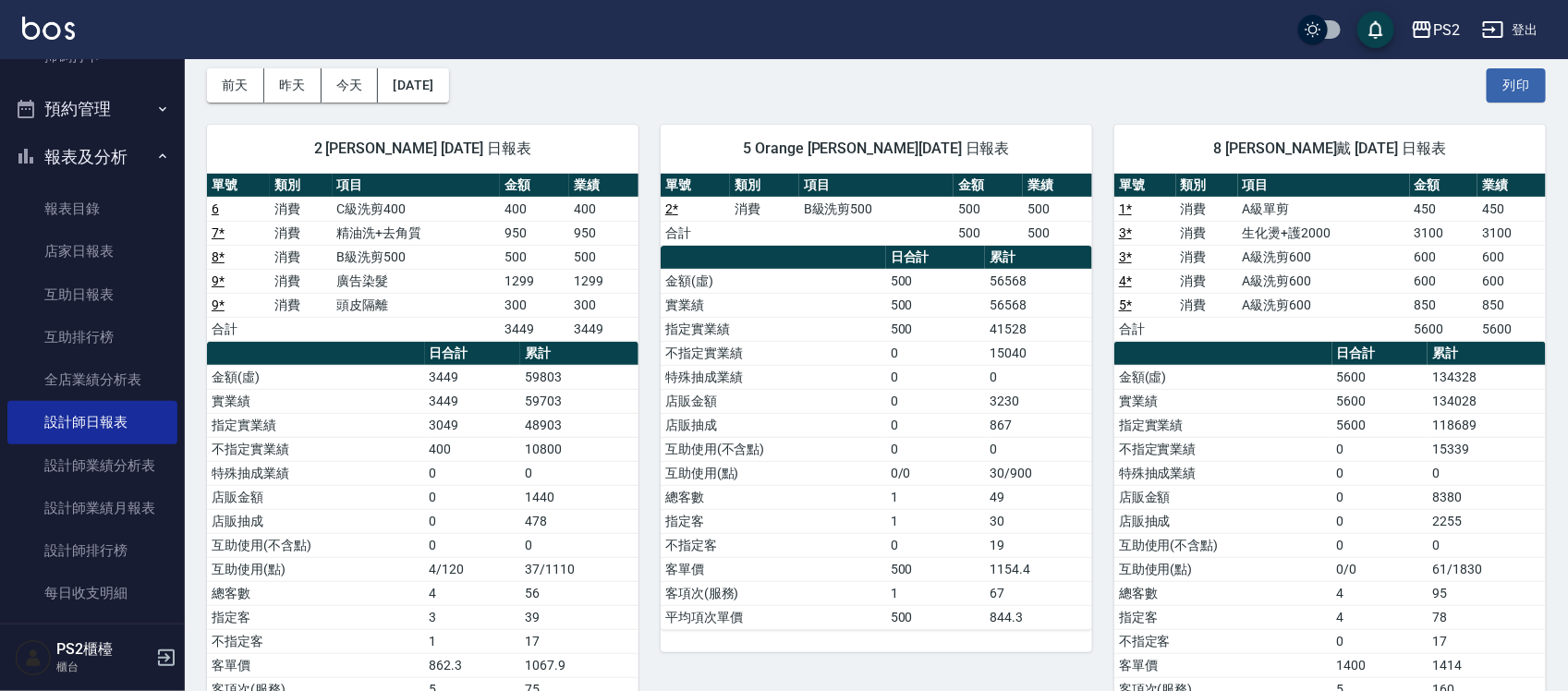
scroll to position [164, 0]
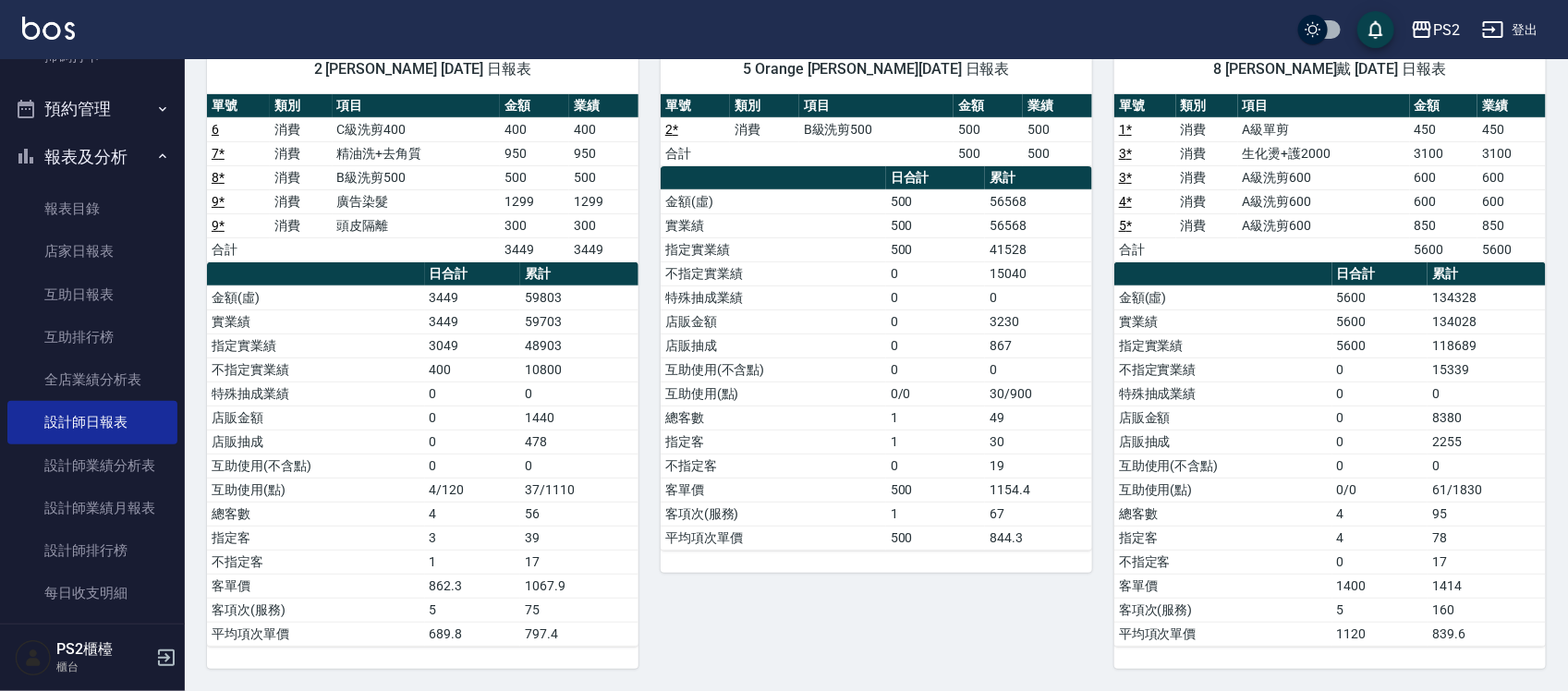
click at [982, 417] on td "1" at bounding box center [937, 417] width 100 height 24
click at [1064, 417] on td "49" at bounding box center [1038, 417] width 107 height 24
drag, startPoint x: 975, startPoint y: 412, endPoint x: 1046, endPoint y: 418, distance: 71.3
click at [990, 416] on tr "總客數 1 49" at bounding box center [877, 417] width 432 height 24
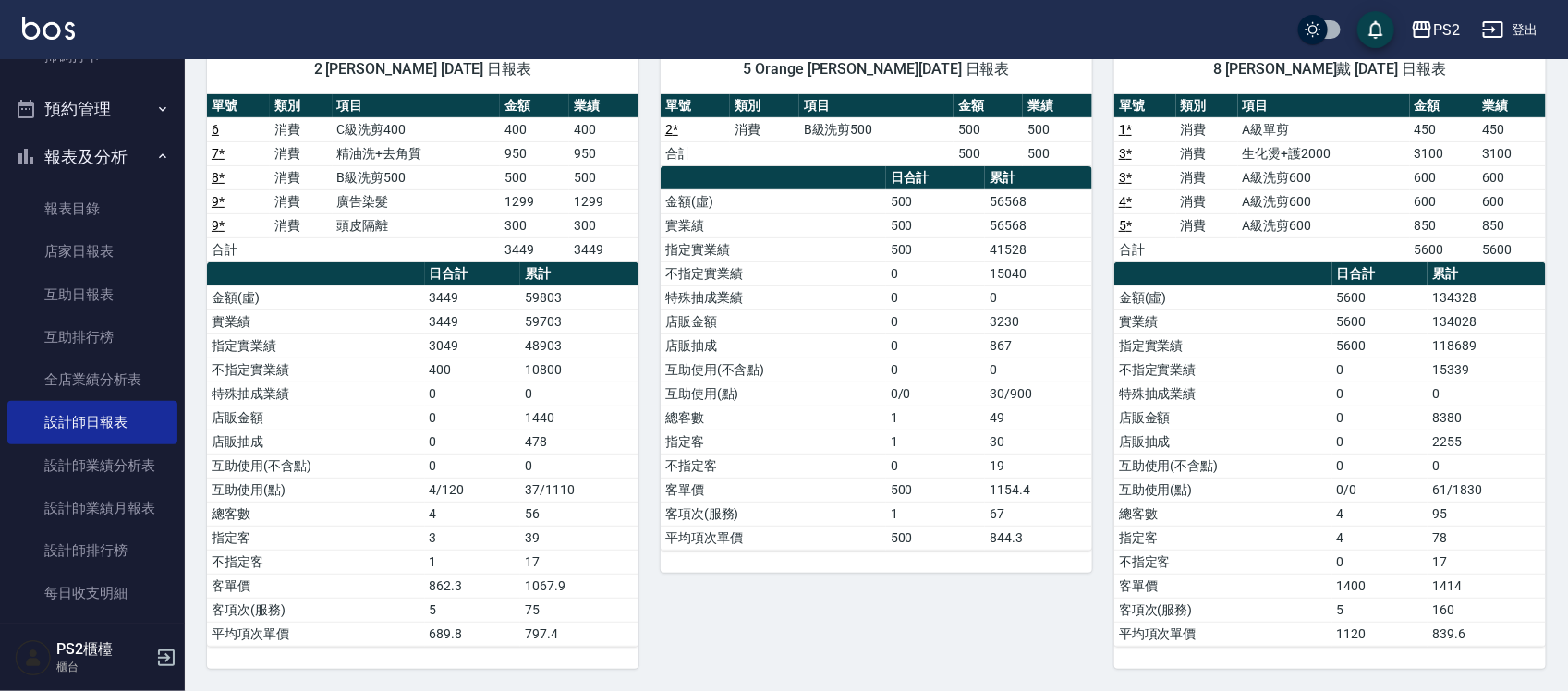
drag, startPoint x: 1046, startPoint y: 418, endPoint x: 1055, endPoint y: 418, distance: 9.0
click at [1055, 418] on td "49" at bounding box center [1038, 417] width 107 height 24
drag, startPoint x: 977, startPoint y: 417, endPoint x: 1000, endPoint y: 416, distance: 23.0
click at [1000, 416] on tr "總客數 1 49" at bounding box center [877, 417] width 432 height 24
click at [1026, 416] on td "49" at bounding box center [1038, 417] width 107 height 24
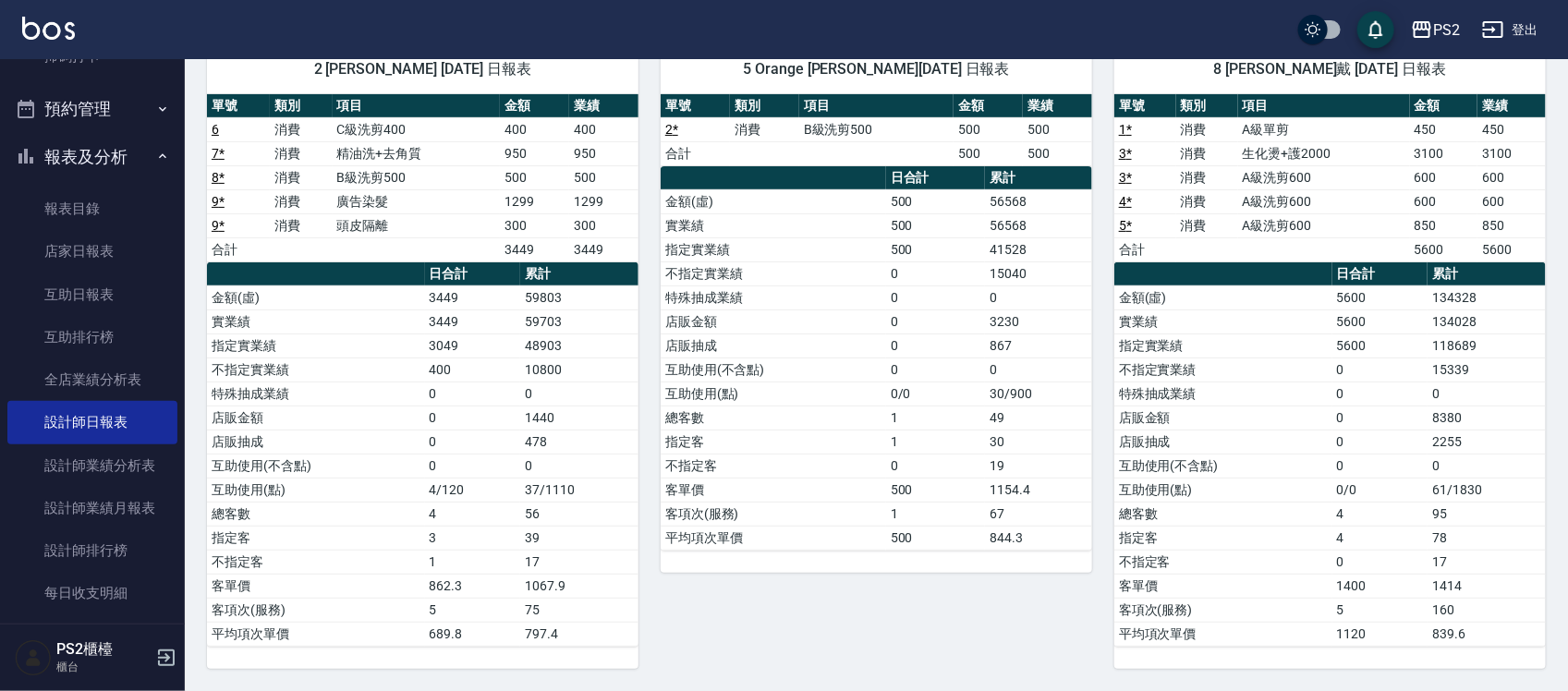
click at [991, 405] on td "49" at bounding box center [1038, 417] width 107 height 24
click at [1003, 417] on td "49" at bounding box center [1038, 417] width 107 height 24
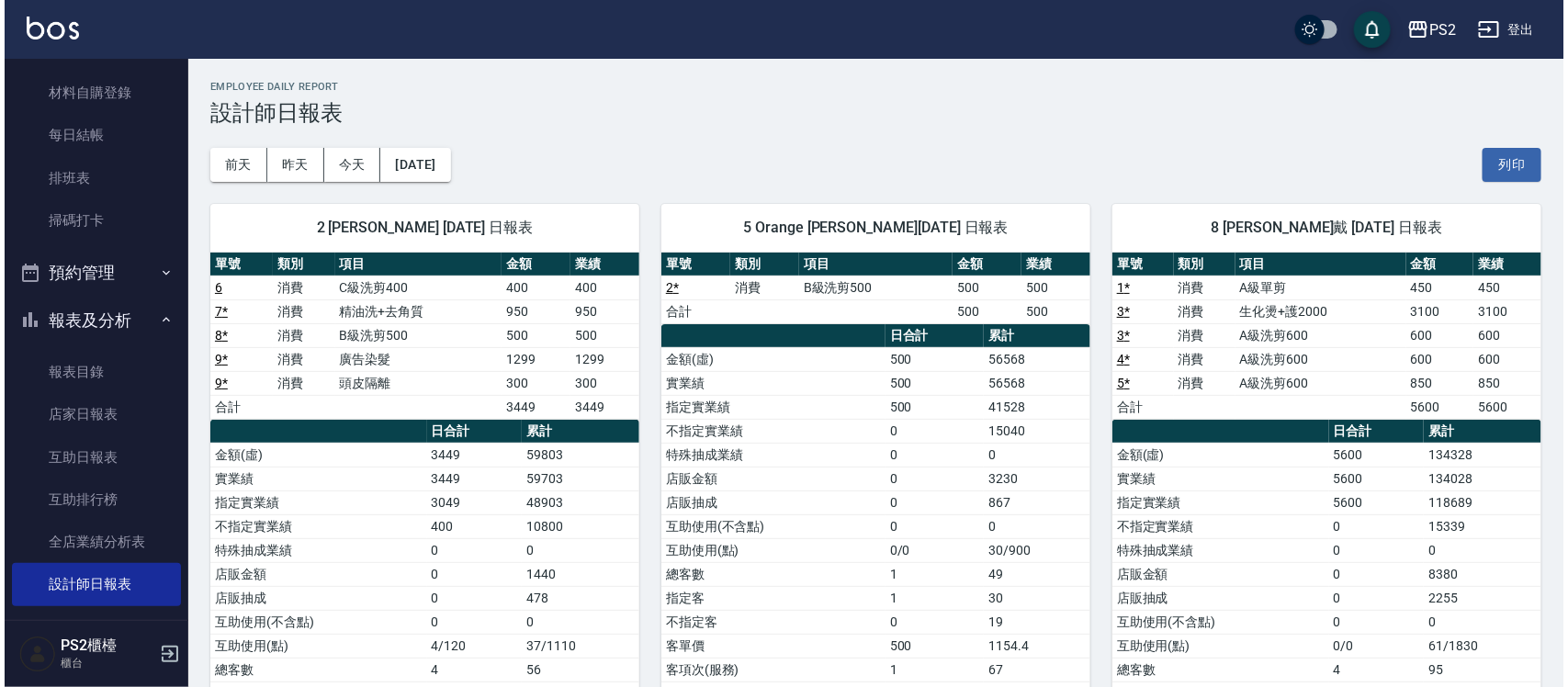
scroll to position [689, 0]
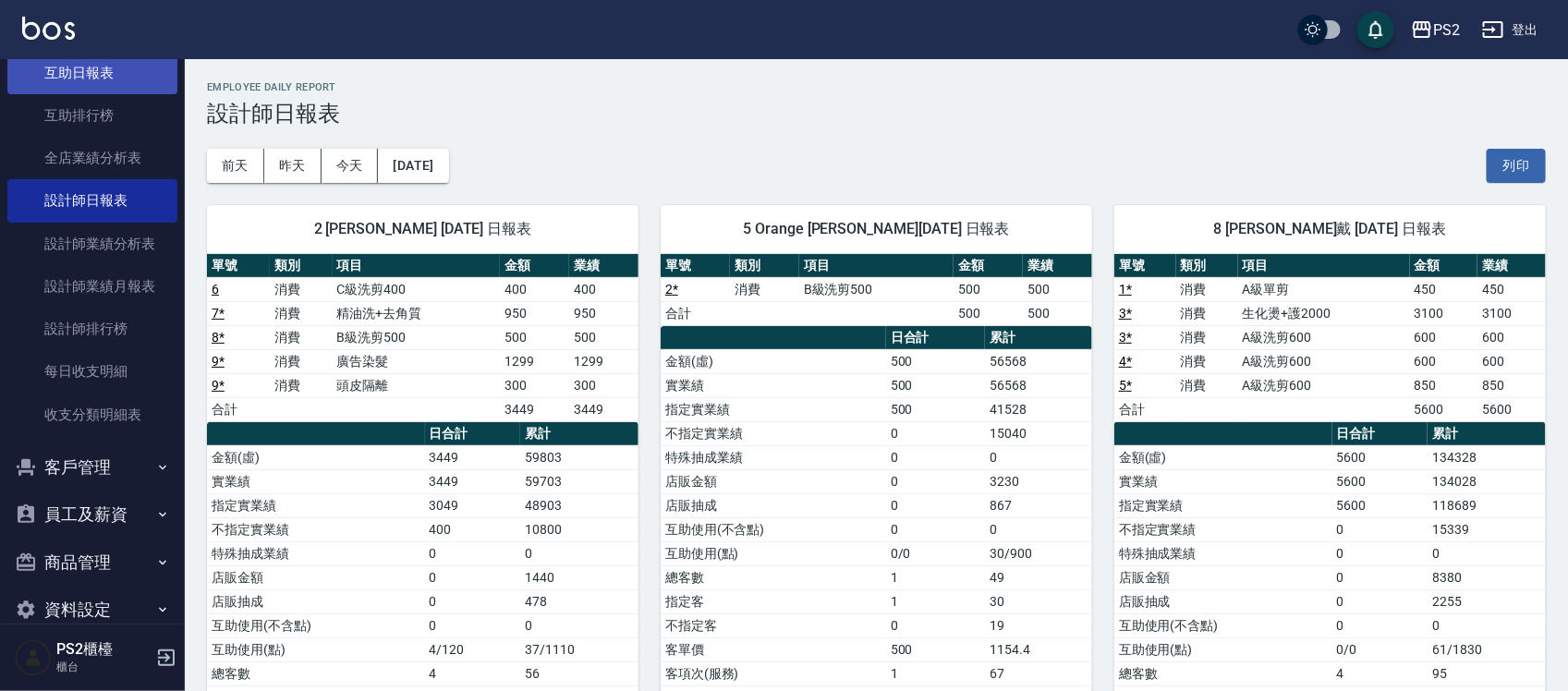
click at [122, 81] on link "互助日報表" at bounding box center [92, 73] width 170 height 42
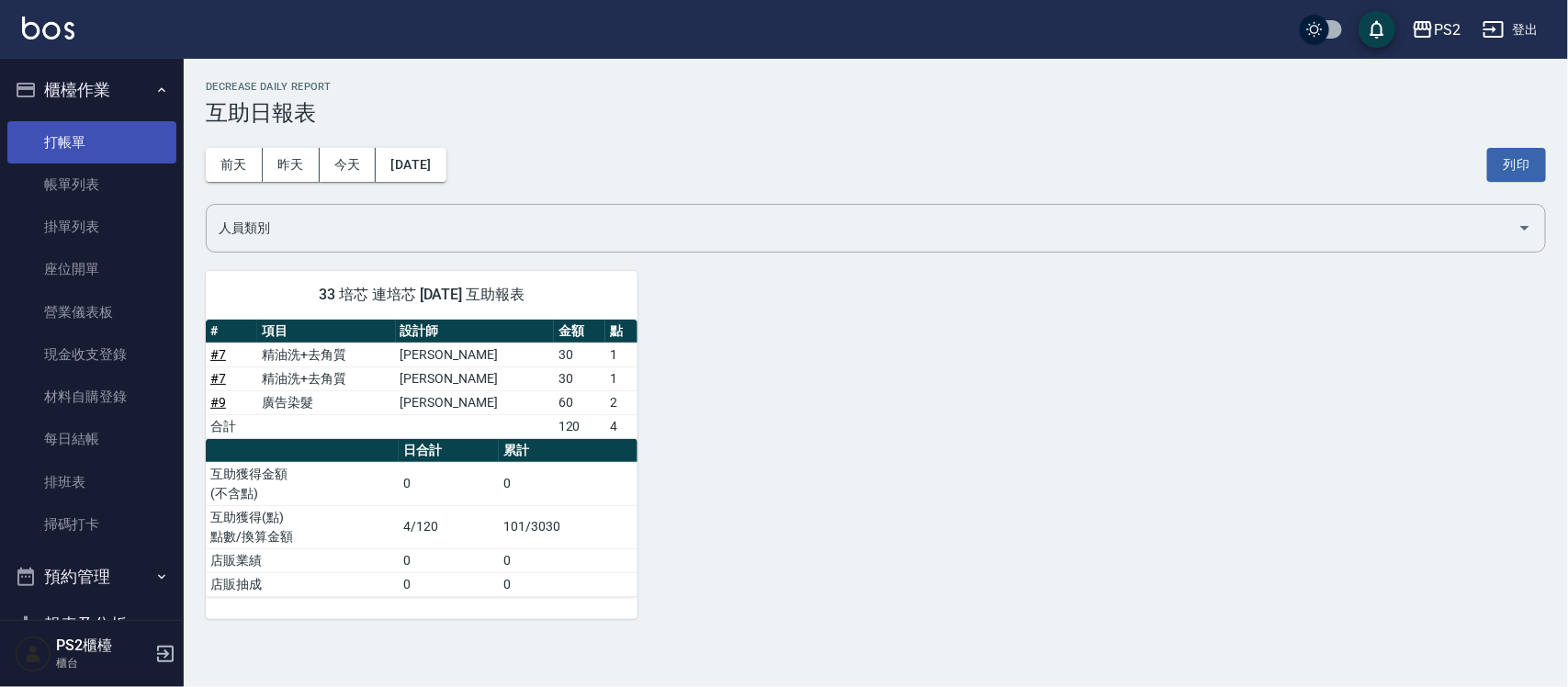
click at [105, 138] on link "打帳單" at bounding box center [92, 141] width 169 height 42
